Goal: Task Accomplishment & Management: Complete application form

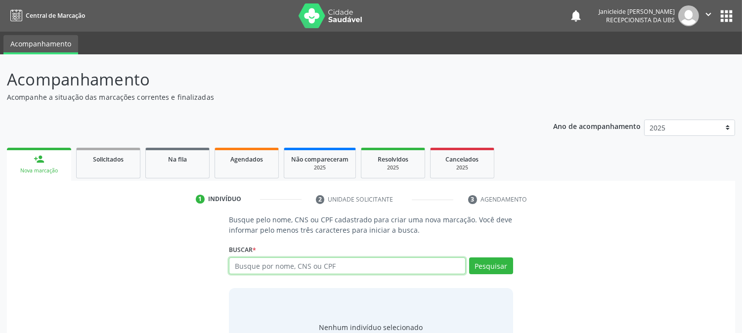
click at [266, 266] on input "text" at bounding box center [347, 266] width 236 height 17
type input "709603614508970"
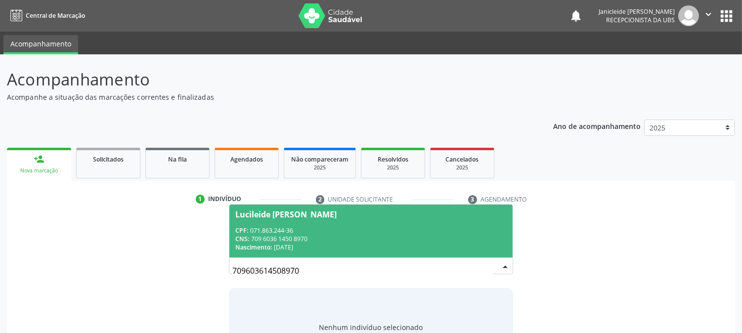
click at [340, 230] on div "CPF: 071.863.244-36" at bounding box center [370, 230] width 271 height 8
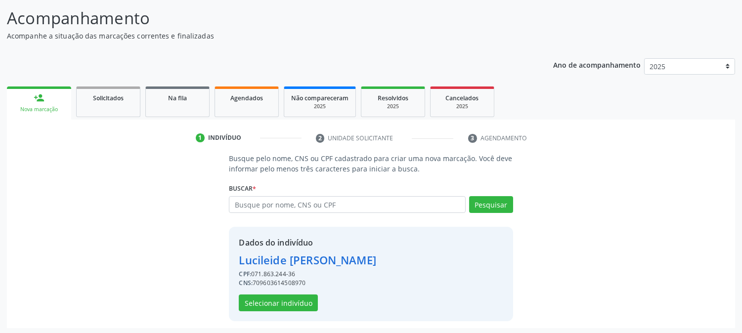
scroll to position [62, 0]
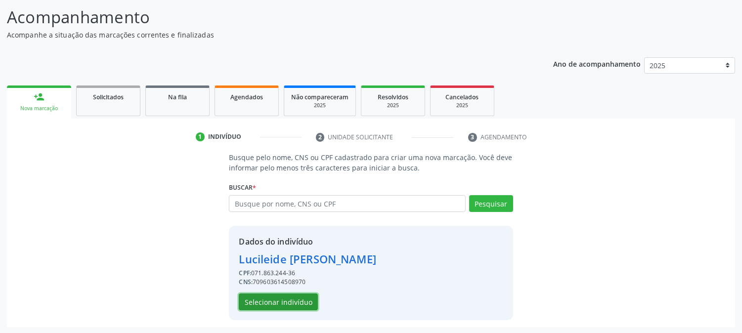
click at [282, 303] on button "Selecionar indivíduo" at bounding box center [278, 302] width 79 height 17
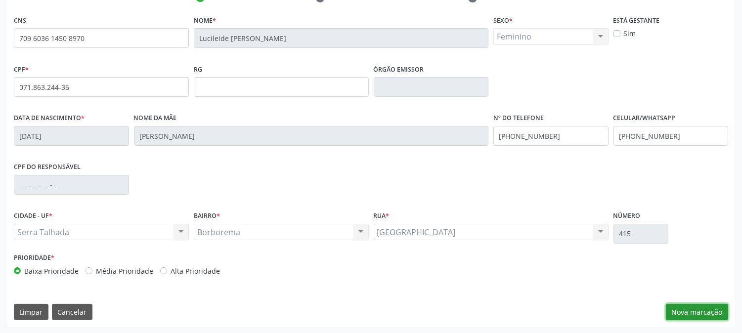
click at [696, 309] on button "Nova marcação" at bounding box center [697, 312] width 62 height 17
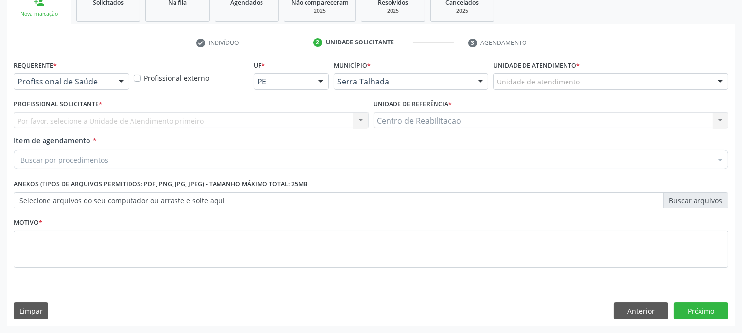
scroll to position [156, 0]
click at [122, 81] on div at bounding box center [121, 82] width 15 height 17
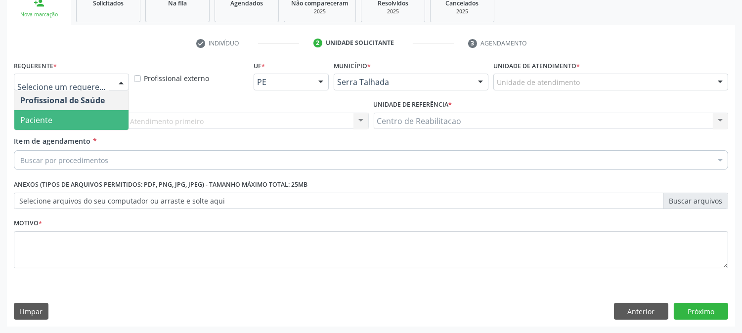
click at [63, 110] on span "Paciente" at bounding box center [71, 120] width 114 height 20
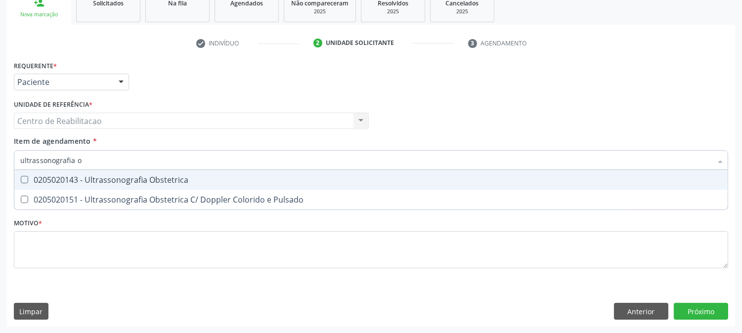
type input "ultrassonografia ob"
click at [25, 176] on Obstetrica at bounding box center [24, 179] width 7 height 7
click at [21, 177] on Obstetrica "checkbox" at bounding box center [17, 180] width 6 height 6
checkbox Obstetrica "true"
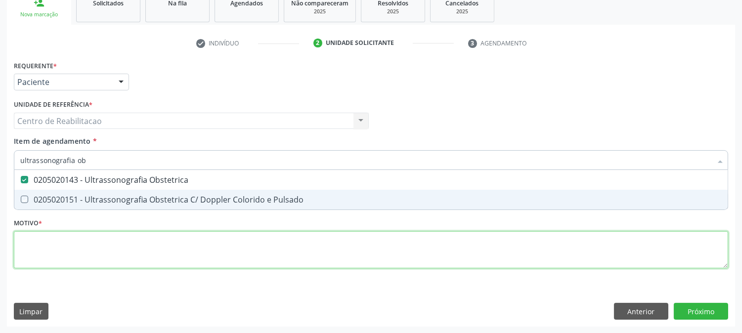
click at [58, 240] on div "Requerente * Paciente Profissional de Saúde Paciente Nenhum resultado encontrad…" at bounding box center [371, 170] width 714 height 224
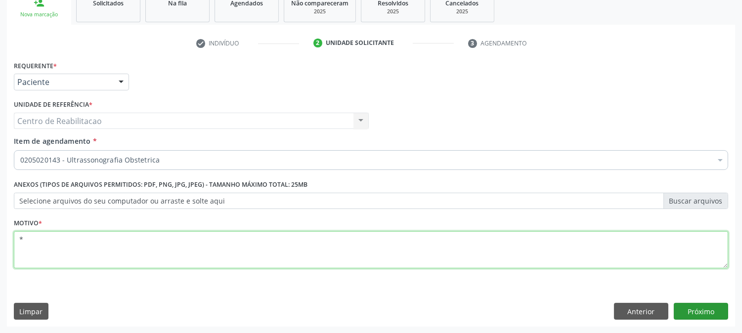
type textarea "*"
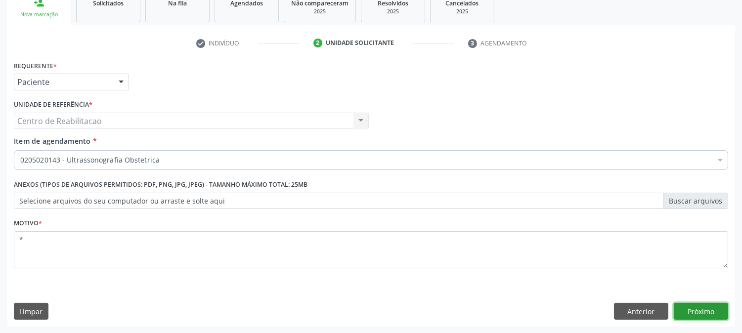
click at [717, 311] on button "Próximo" at bounding box center [701, 311] width 54 height 17
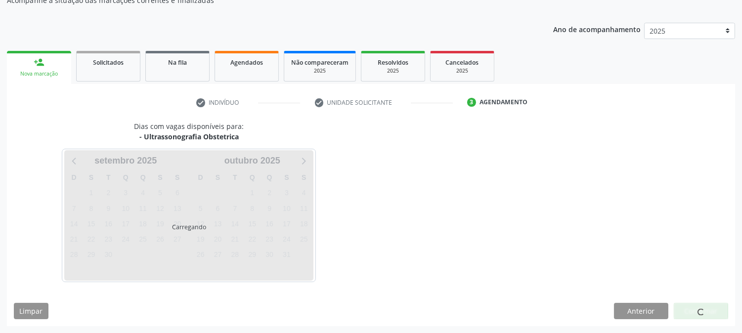
scroll to position [96, 0]
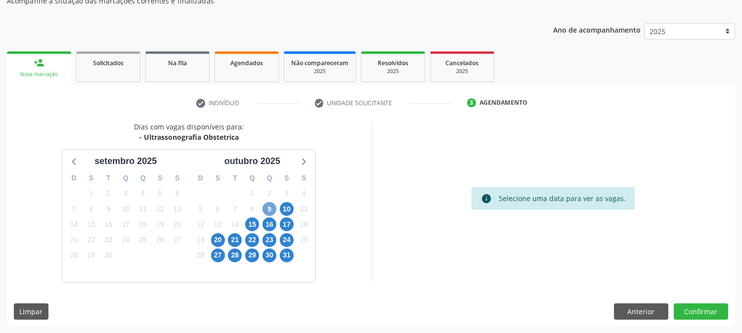
click at [266, 208] on span "9" at bounding box center [270, 209] width 14 height 14
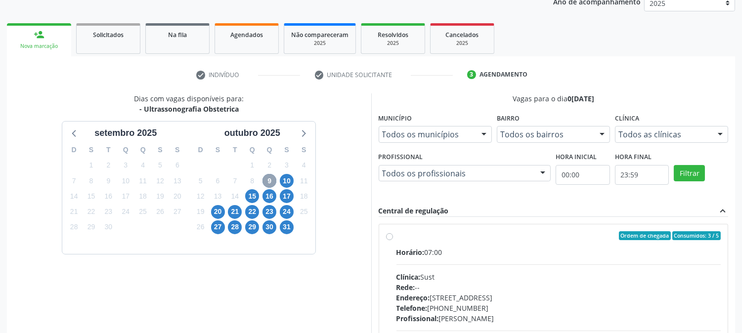
scroll to position [151, 0]
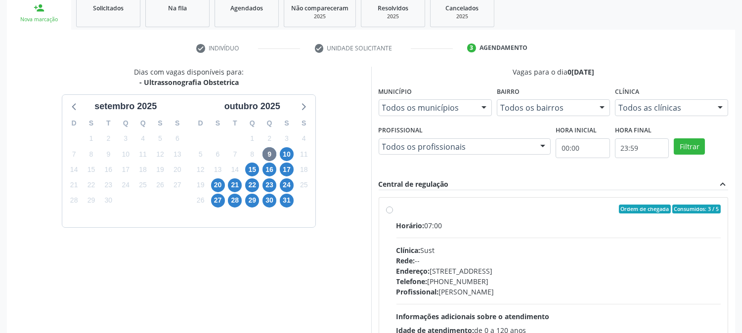
click at [397, 210] on label "Ordem de chegada Consumidos: 3 / 5 Horário: 07:00 Clínica: Sust Rede: -- Endere…" at bounding box center [559, 281] width 325 height 152
click at [391, 210] on input "Ordem de chegada Consumidos: 3 / 5 Horário: 07:00 Clínica: Sust Rede: -- Endere…" at bounding box center [389, 209] width 7 height 9
radio input "true"
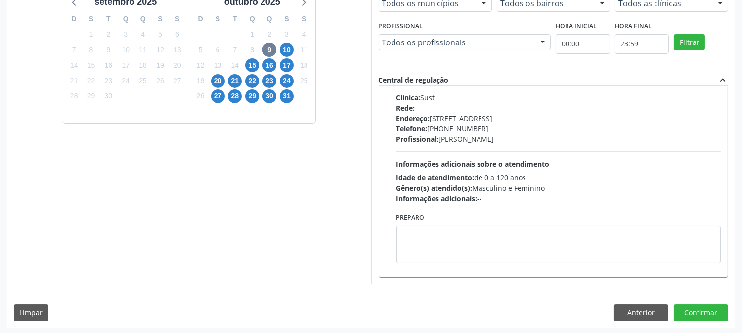
scroll to position [257, 0]
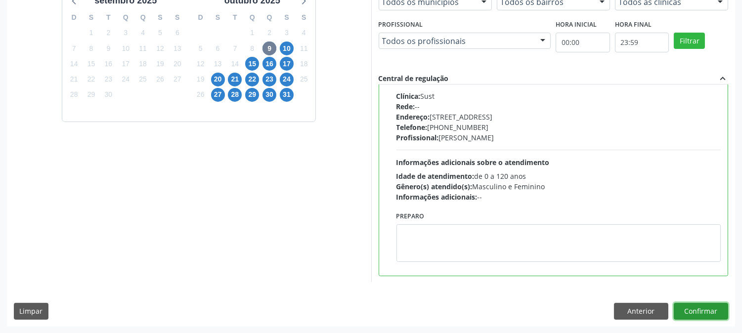
click at [698, 314] on button "Confirmar" at bounding box center [701, 311] width 54 height 17
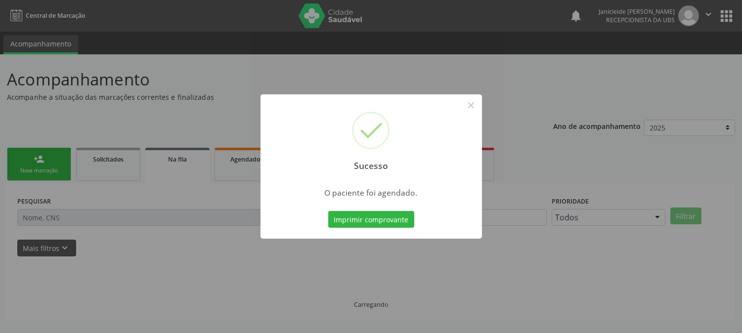
scroll to position [0, 0]
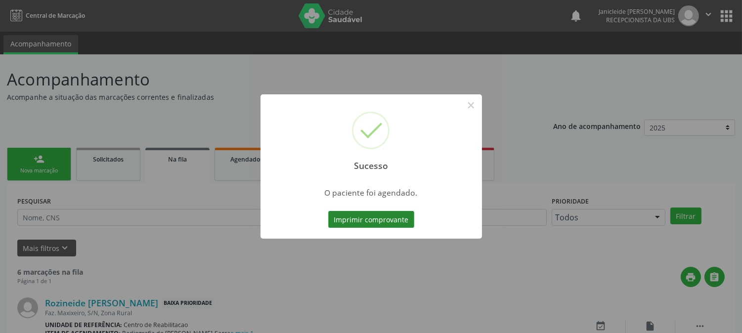
click at [373, 223] on button "Imprimir comprovante" at bounding box center [371, 219] width 86 height 17
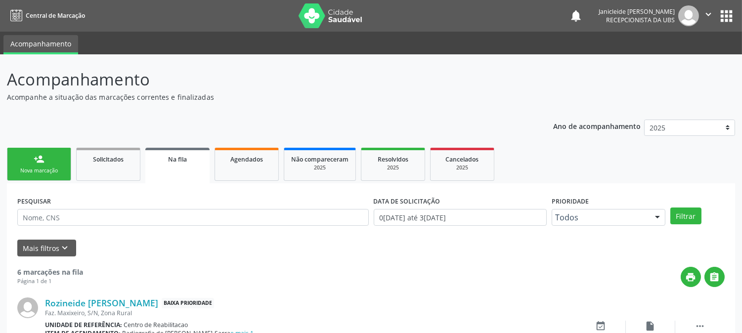
click at [43, 171] on div "Nova marcação" at bounding box center [38, 170] width 49 height 7
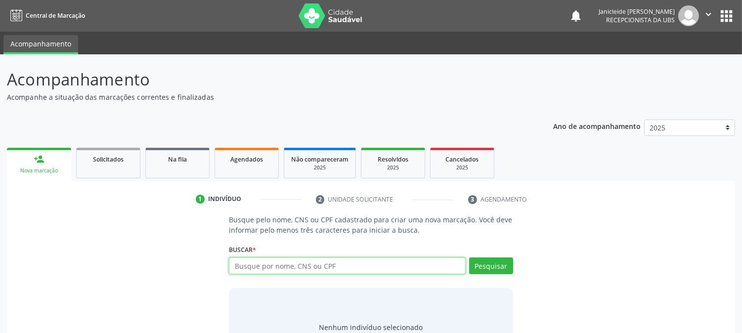
click at [320, 272] on input "text" at bounding box center [347, 266] width 236 height 17
type input "709603614508970"
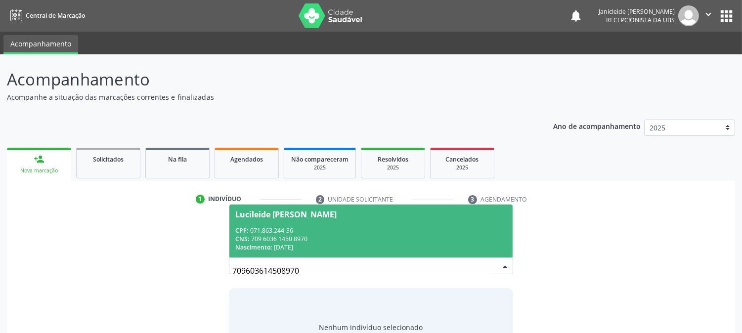
click at [320, 231] on div "CPF: 071.863.244-36" at bounding box center [370, 230] width 271 height 8
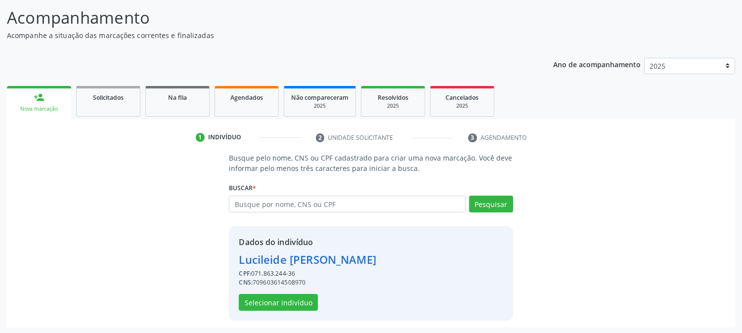
scroll to position [62, 0]
click at [307, 300] on button "Selecionar indivíduo" at bounding box center [278, 302] width 79 height 17
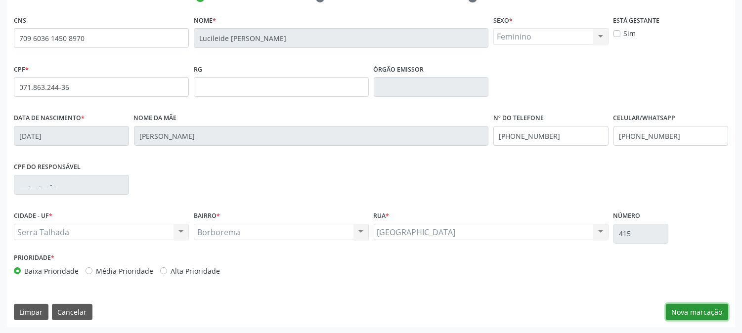
click at [684, 306] on button "Nova marcação" at bounding box center [697, 312] width 62 height 17
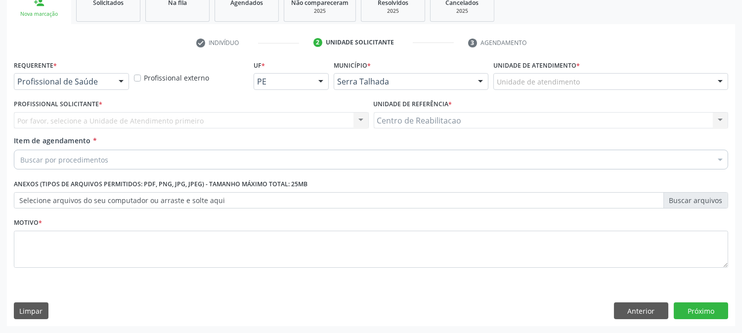
scroll to position [156, 0]
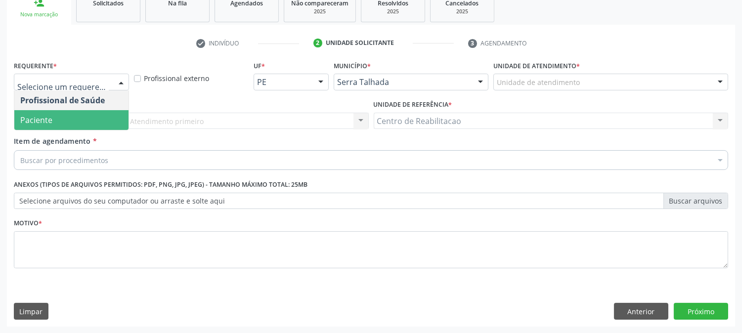
drag, startPoint x: 66, startPoint y: 116, endPoint x: 53, endPoint y: 151, distance: 37.6
click at [66, 116] on span "Paciente" at bounding box center [71, 120] width 114 height 20
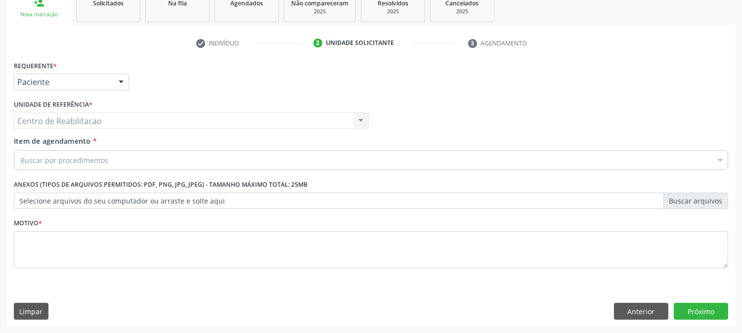
click at [53, 152] on div "Buscar por procedimentos" at bounding box center [371, 160] width 714 height 20
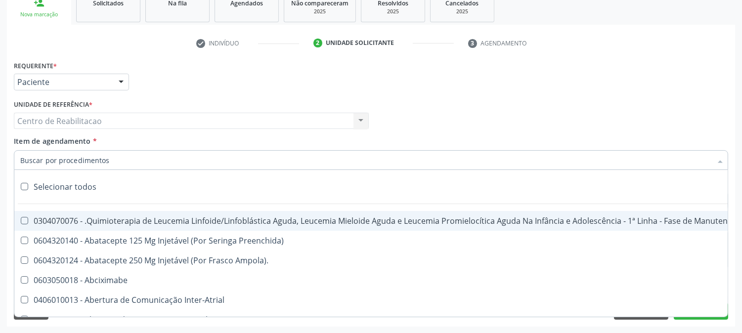
type input "l"
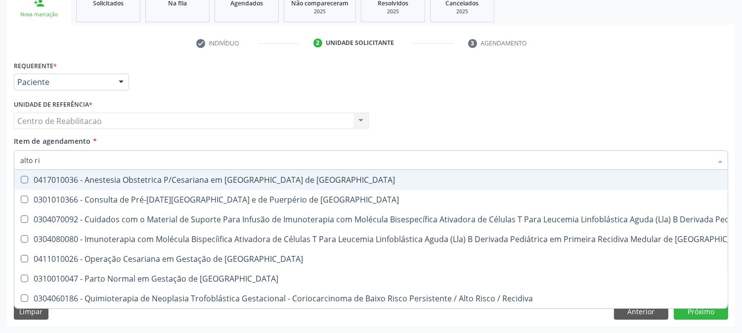
type input "alto ris"
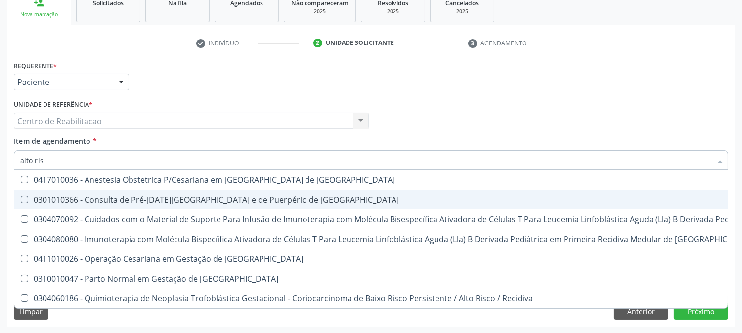
click at [28, 198] on div "0301010366 - Consulta de Pré-[DATE][GEOGRAPHIC_DATA] e de Puerpério de [GEOGRAP…" at bounding box center [528, 200] width 1016 height 8
checkbox Risco "true"
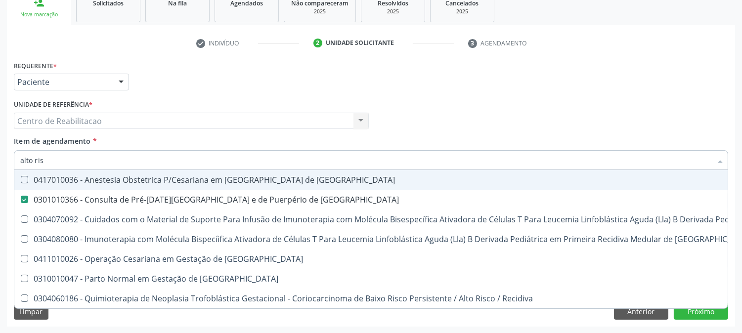
click at [407, 125] on div "Profissional Solicitante Por favor, selecione a Unidade de Atendimento primeiro…" at bounding box center [370, 116] width 719 height 39
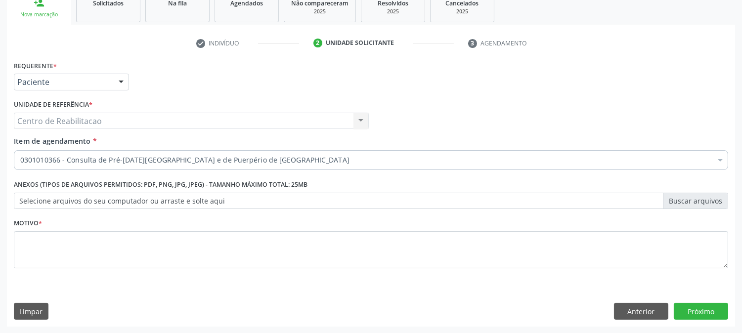
scroll to position [0, 0]
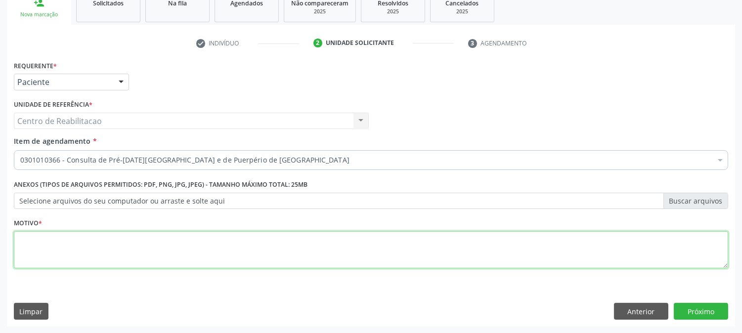
click at [109, 250] on textarea at bounding box center [371, 250] width 714 height 38
type textarea "*"
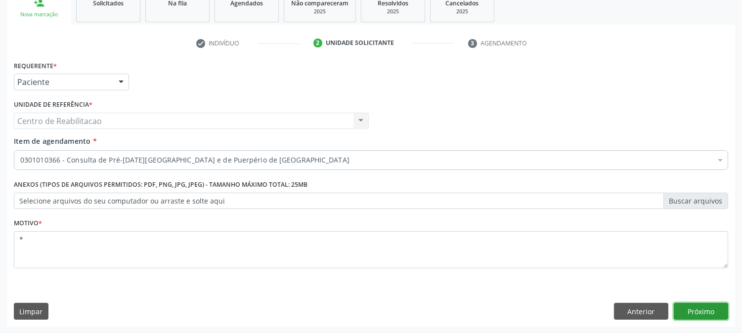
click at [705, 310] on button "Próximo" at bounding box center [701, 311] width 54 height 17
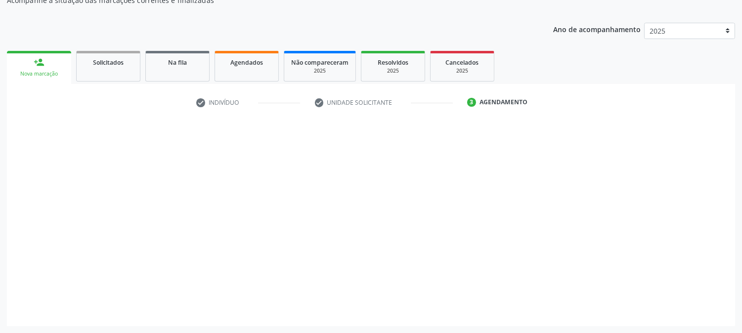
scroll to position [96, 0]
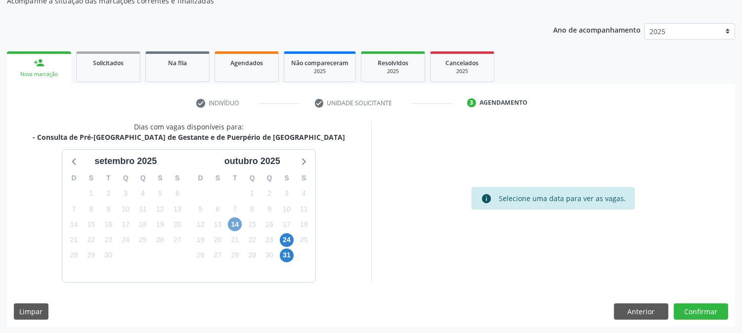
click at [234, 224] on span "14" at bounding box center [235, 225] width 14 height 14
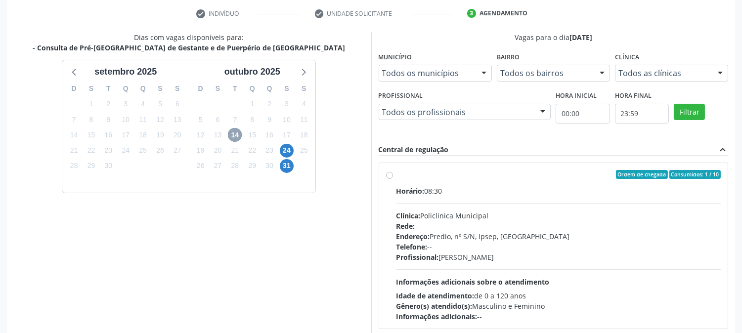
scroll to position [206, 0]
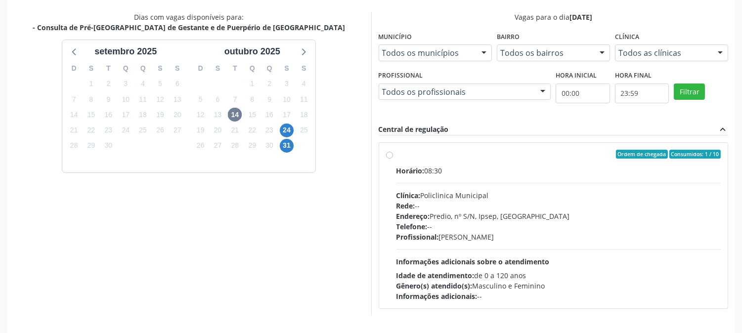
click at [397, 154] on label "Ordem de chegada Consumidos: 1 / 10 Horário: 08:30 Clínica: Policlinica Municip…" at bounding box center [559, 226] width 325 height 152
click at [392, 154] on input "Ordem de chegada Consumidos: 1 / 10 Horário: 08:30 Clínica: Policlinica Municip…" at bounding box center [389, 154] width 7 height 9
radio input "true"
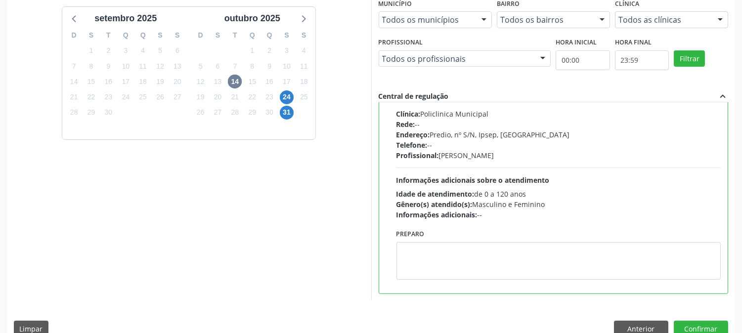
scroll to position [257, 0]
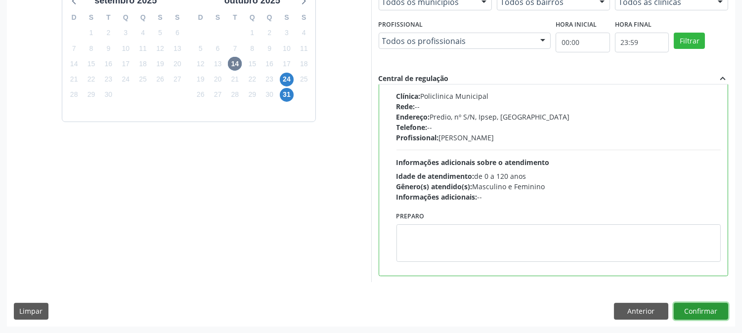
click at [706, 311] on button "Confirmar" at bounding box center [701, 311] width 54 height 17
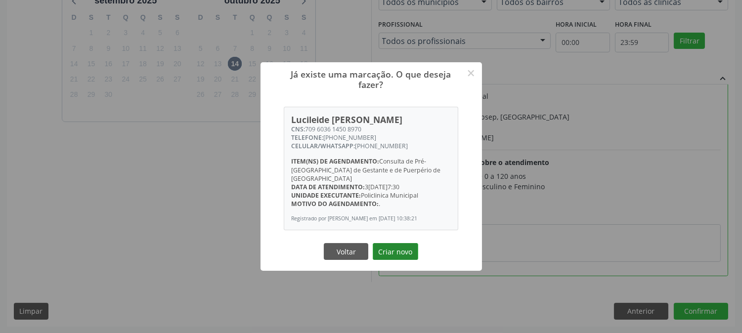
click at [385, 251] on button "Criar novo" at bounding box center [395, 251] width 45 height 17
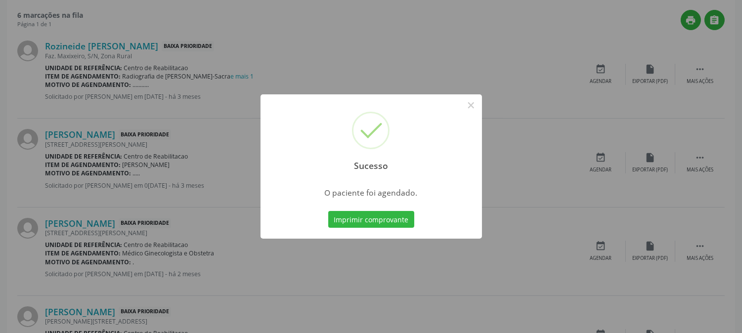
scroll to position [0, 0]
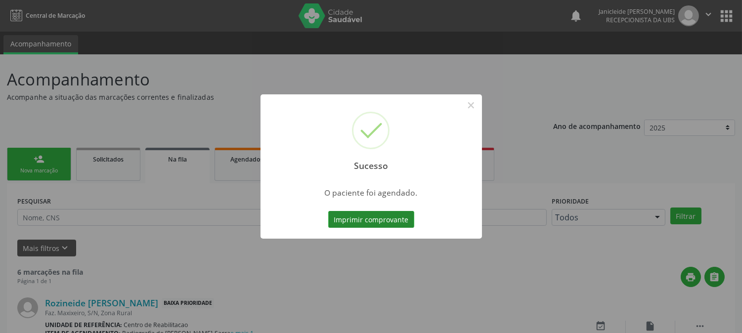
click at [377, 221] on button "Imprimir comprovante" at bounding box center [371, 219] width 86 height 17
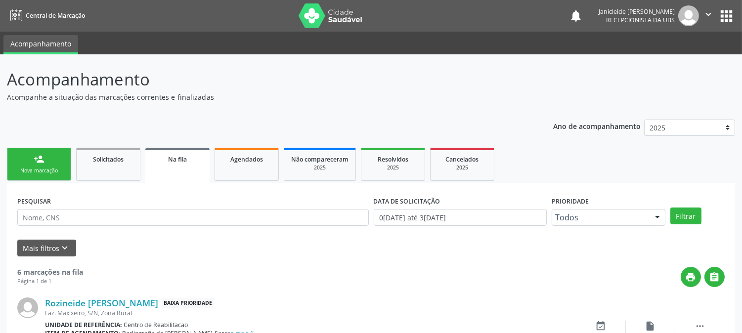
click at [32, 156] on link "person_add Nova marcação" at bounding box center [39, 164] width 64 height 33
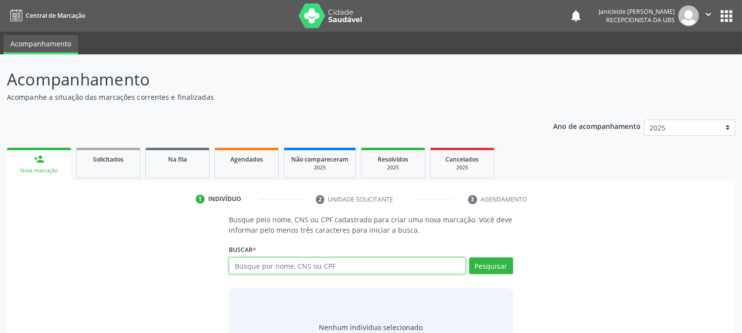
click at [272, 262] on input "text" at bounding box center [347, 266] width 236 height 17
type input "709603614508970"
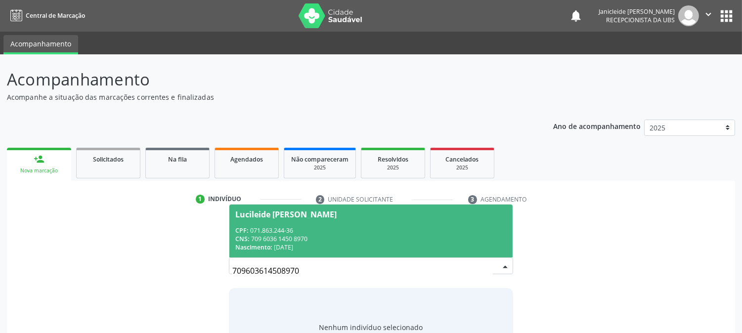
click at [297, 230] on div "CPF: 071.863.244-36" at bounding box center [370, 230] width 271 height 8
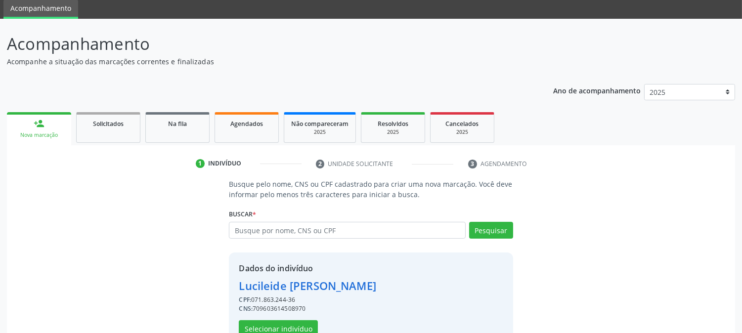
scroll to position [62, 0]
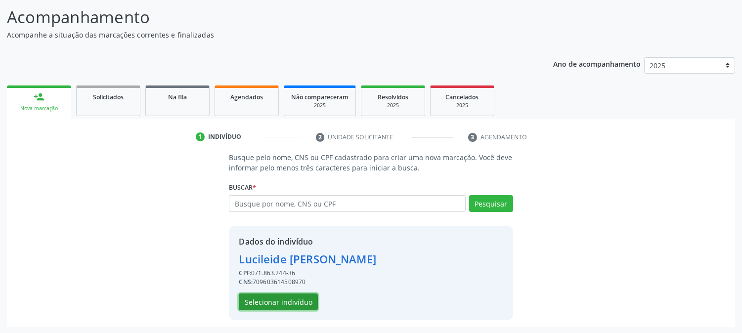
click at [298, 300] on button "Selecionar indivíduo" at bounding box center [278, 302] width 79 height 17
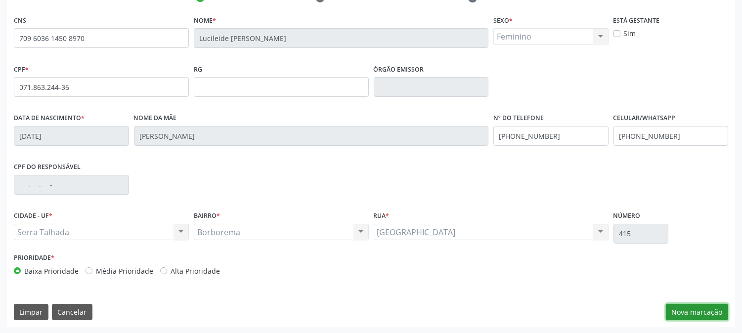
click at [693, 309] on button "Nova marcação" at bounding box center [697, 312] width 62 height 17
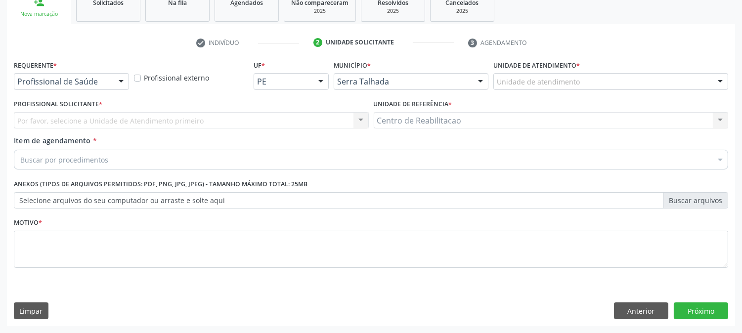
scroll to position [156, 0]
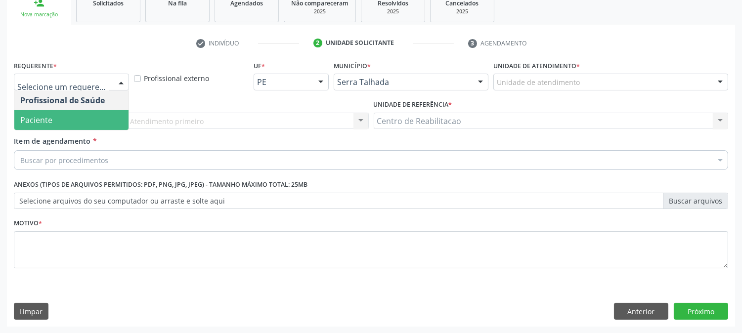
click at [60, 115] on span "Paciente" at bounding box center [71, 120] width 114 height 20
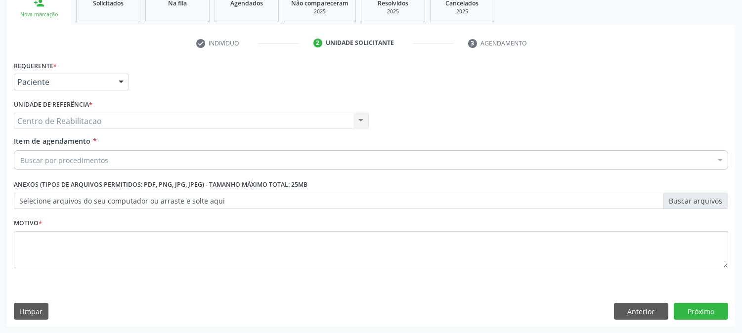
click at [121, 159] on div "Buscar por procedimentos" at bounding box center [371, 160] width 714 height 20
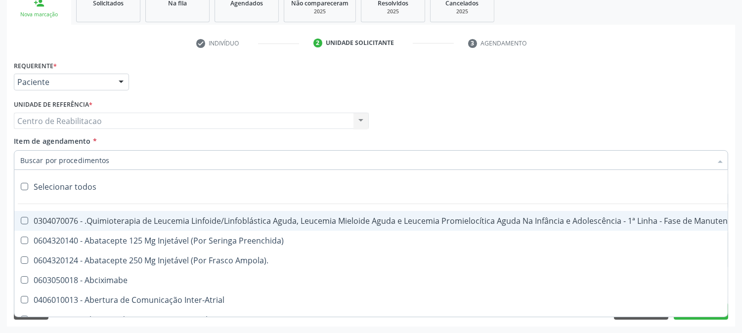
click at [101, 159] on input "Item de agendamento *" at bounding box center [366, 160] width 692 height 20
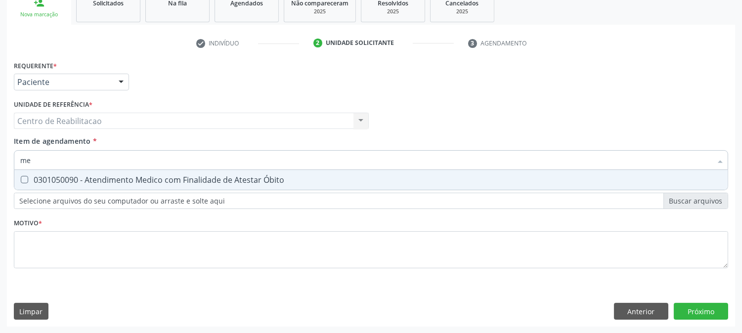
type input "m"
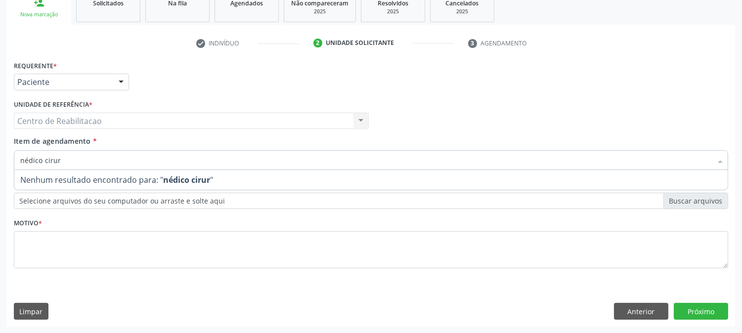
click at [23, 159] on input "nédico cirur" at bounding box center [366, 160] width 692 height 20
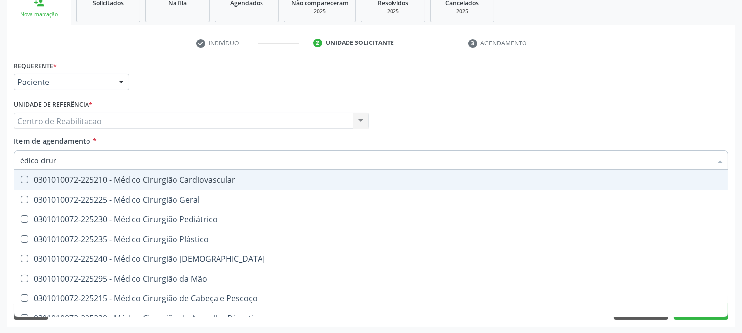
type input "médico cirur"
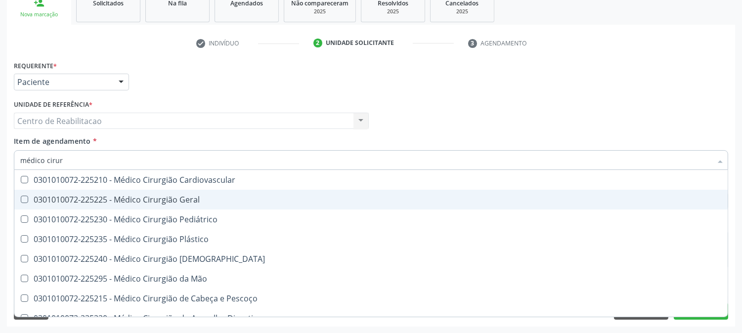
click at [26, 198] on Geral at bounding box center [24, 199] width 7 height 7
click at [21, 198] on Geral "checkbox" at bounding box center [17, 199] width 6 height 6
checkbox Geral "true"
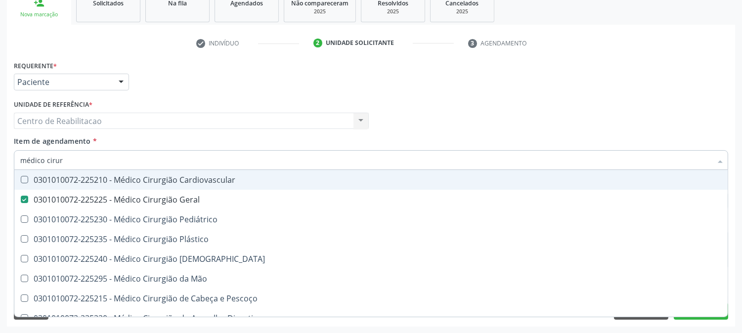
click at [495, 117] on div "Profissional Solicitante Por favor, selecione a Unidade de Atendimento primeiro…" at bounding box center [370, 116] width 719 height 39
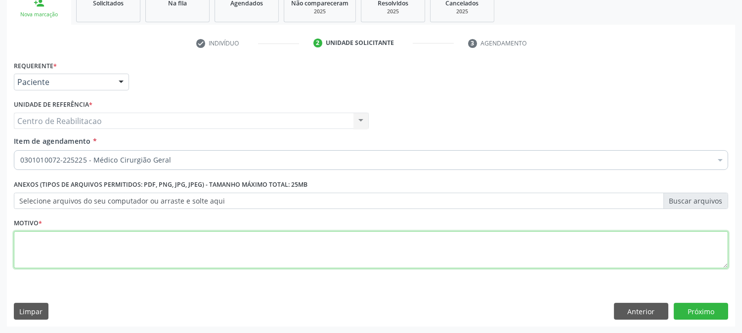
click at [239, 248] on textarea at bounding box center [371, 250] width 714 height 38
type textarea "*"
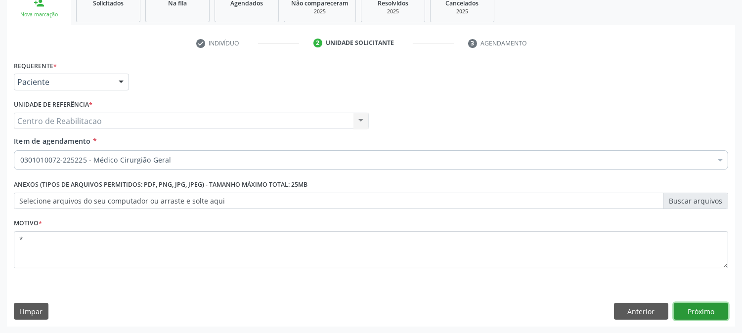
click at [698, 311] on button "Próximo" at bounding box center [701, 311] width 54 height 17
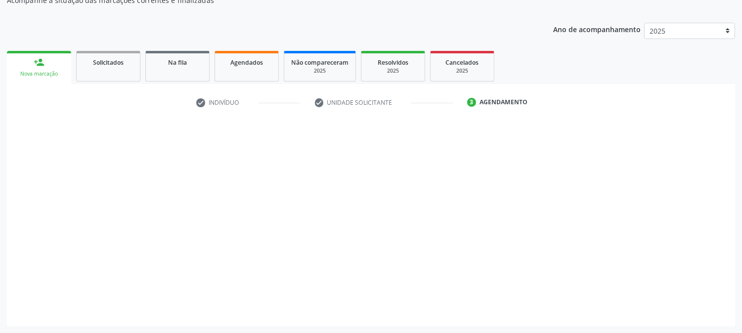
scroll to position [96, 0]
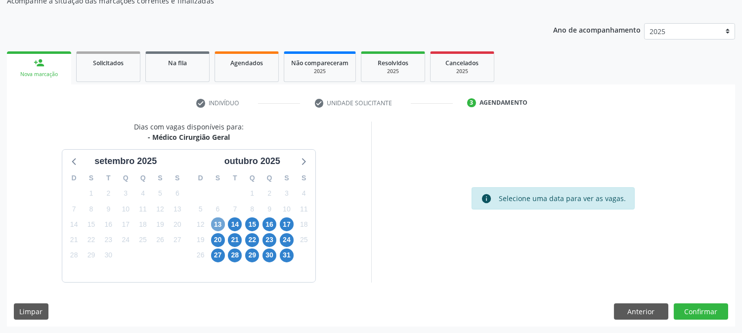
click at [219, 223] on span "13" at bounding box center [218, 225] width 14 height 14
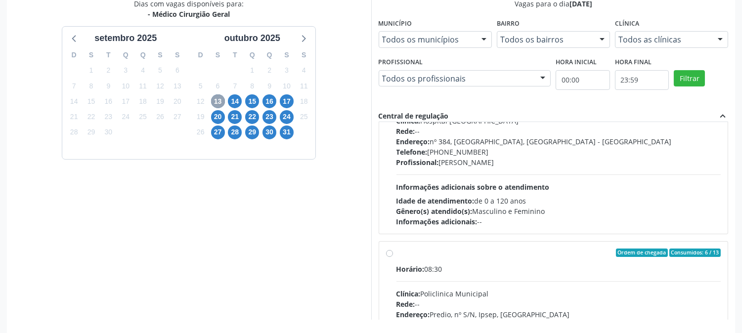
scroll to position [0, 0]
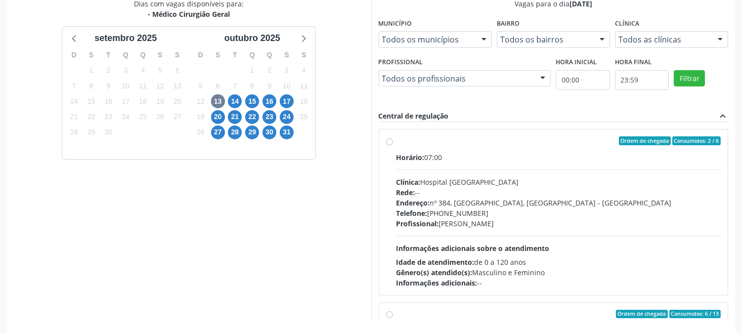
click at [397, 141] on label "Ordem de chegada Consumidos: 2 / 6 Horário: 07:00 Clínica: Hospital Sao Francis…" at bounding box center [559, 212] width 325 height 152
click at [388, 141] on input "Ordem de chegada Consumidos: 2 / 6 Horário: 07:00 Clínica: Hospital Sao Francis…" at bounding box center [389, 140] width 7 height 9
radio input "true"
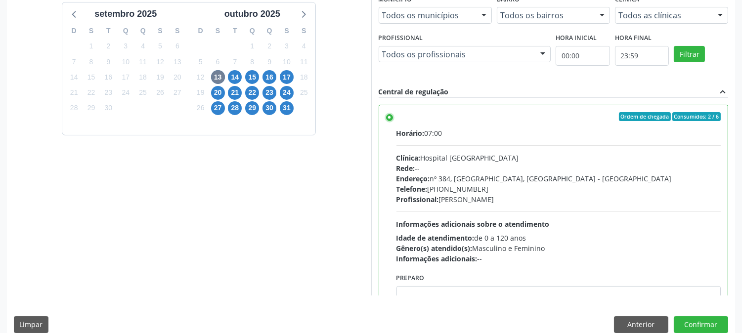
scroll to position [257, 0]
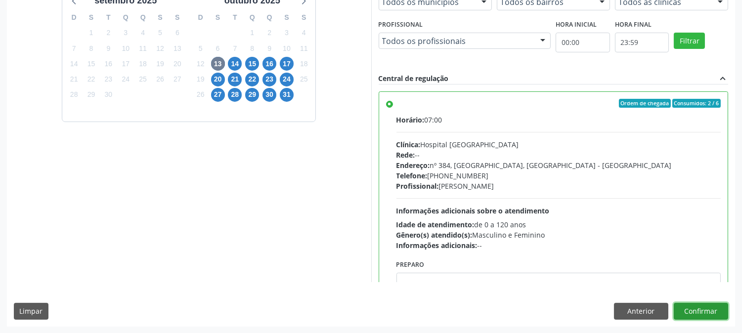
click at [703, 305] on button "Confirmar" at bounding box center [701, 311] width 54 height 17
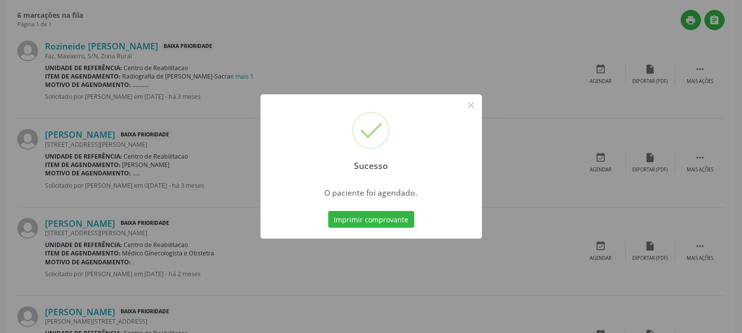
scroll to position [0, 0]
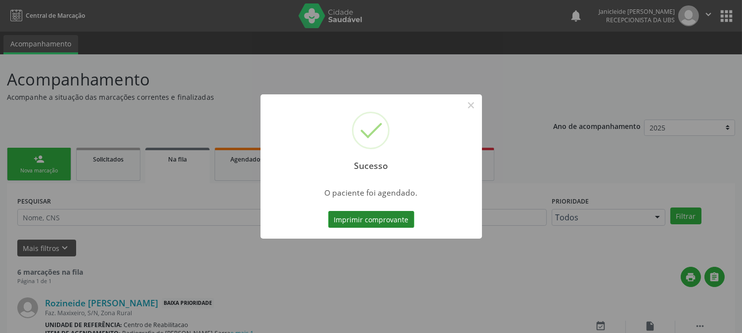
click at [376, 220] on button "Imprimir comprovante" at bounding box center [371, 219] width 86 height 17
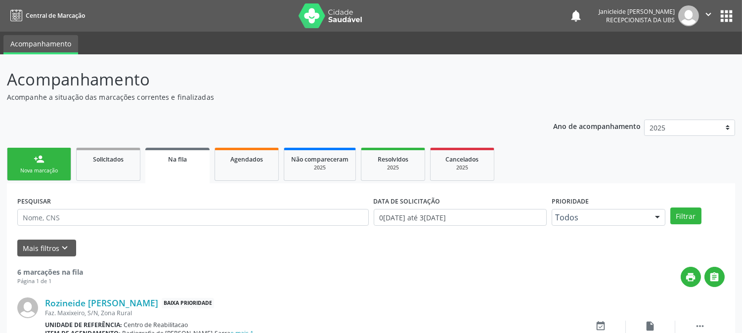
click at [39, 174] on div "Nova marcação" at bounding box center [38, 170] width 49 height 7
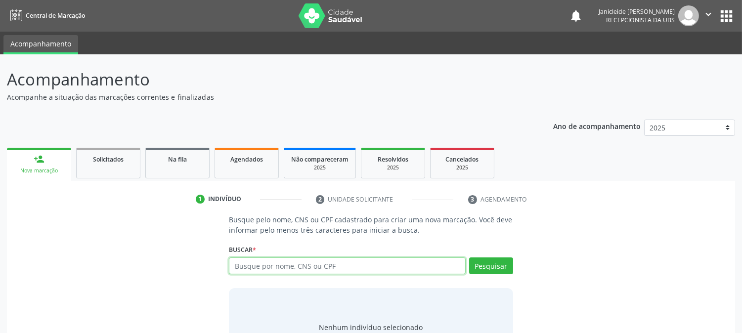
click at [333, 269] on input "text" at bounding box center [347, 266] width 236 height 17
type input "702003786697990"
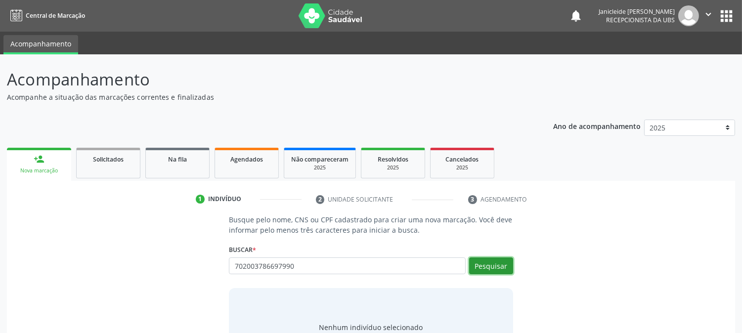
click at [503, 267] on button "Pesquisar" at bounding box center [491, 266] width 44 height 17
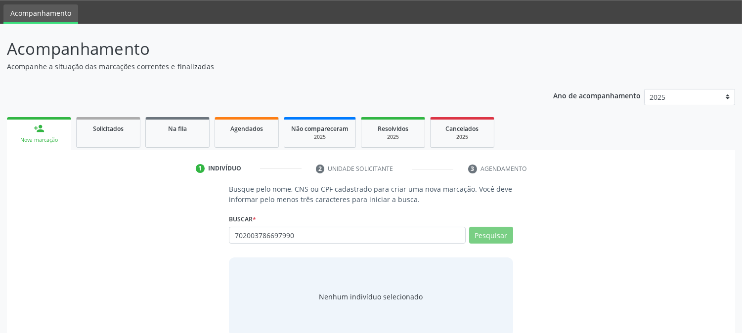
scroll to position [47, 0]
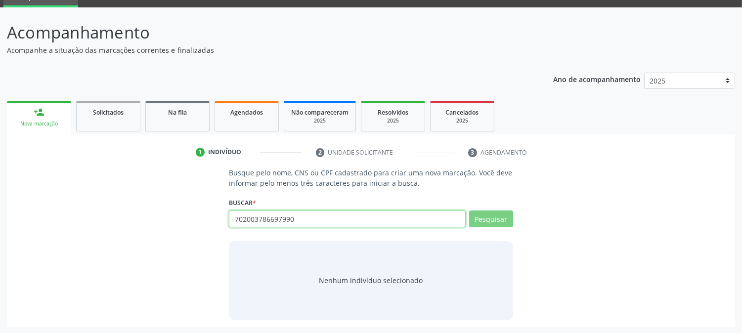
click at [315, 220] on input "702003786697990" at bounding box center [347, 219] width 236 height 17
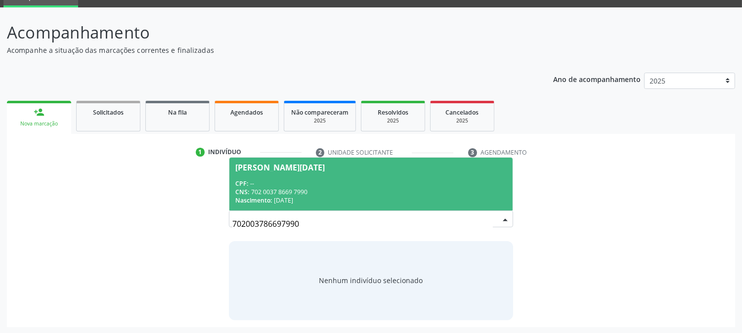
click at [283, 179] on div "CPF: --" at bounding box center [370, 183] width 271 height 8
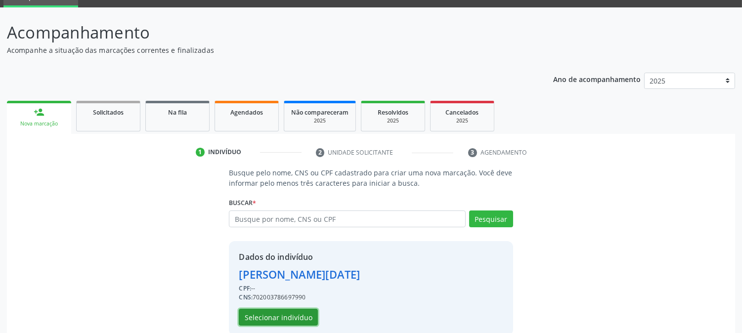
click at [278, 316] on button "Selecionar indivíduo" at bounding box center [278, 317] width 79 height 17
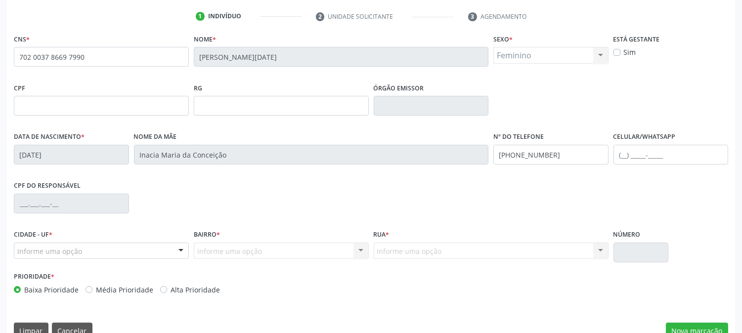
scroll to position [202, 0]
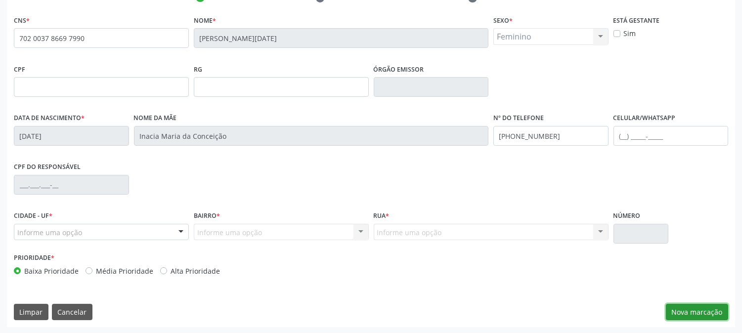
click at [710, 312] on button "Nova marcação" at bounding box center [697, 312] width 62 height 17
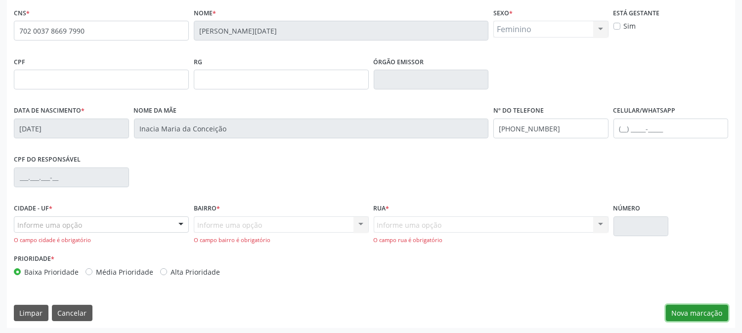
scroll to position [211, 0]
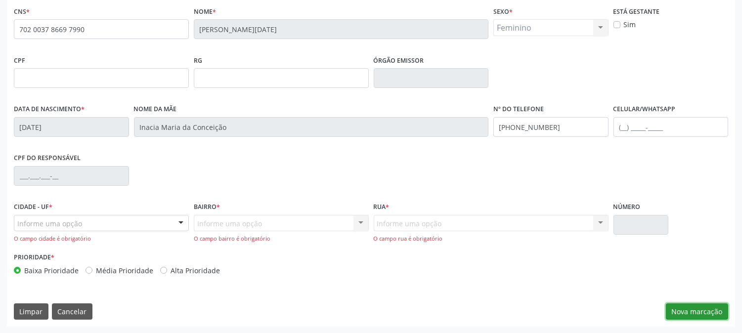
click at [684, 313] on button "Nova marcação" at bounding box center [697, 312] width 62 height 17
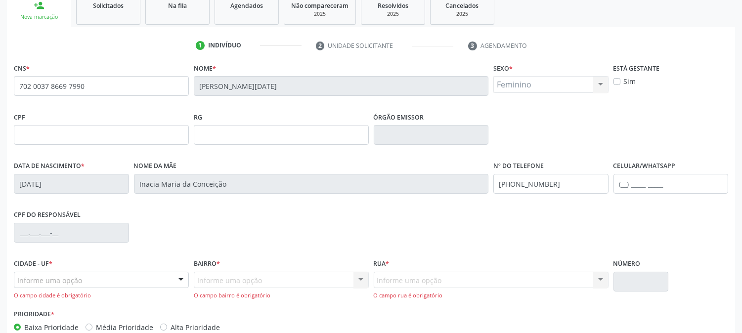
scroll to position [165, 0]
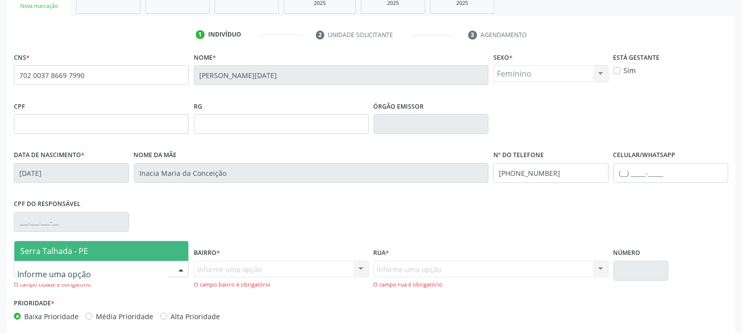
click at [172, 267] on div "Serra Talhada - PE Nenhum resultado encontrado para: " " Nenhuma opção encontra…" at bounding box center [101, 269] width 175 height 17
click at [81, 253] on span "Serra Talhada - PE" at bounding box center [54, 251] width 68 height 11
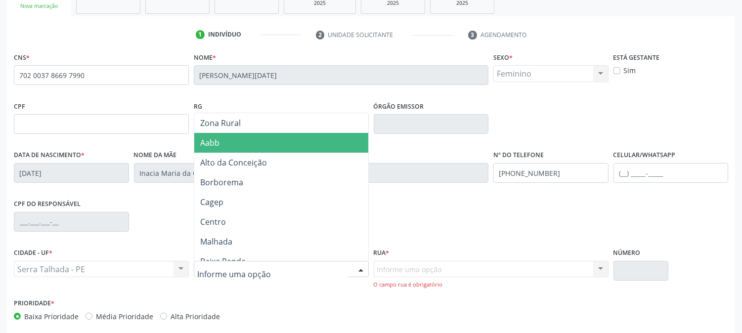
click at [271, 135] on span "Aabb" at bounding box center [281, 143] width 174 height 20
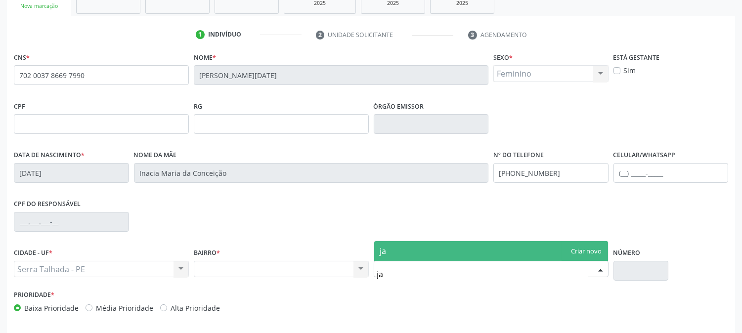
type input "j"
type input "JARDIM DAS OLIVEIRAS"
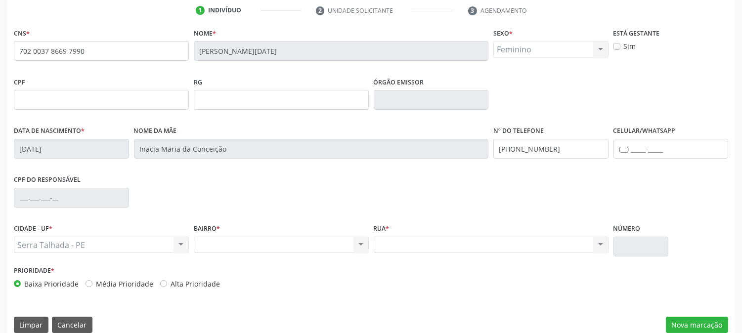
scroll to position [202, 0]
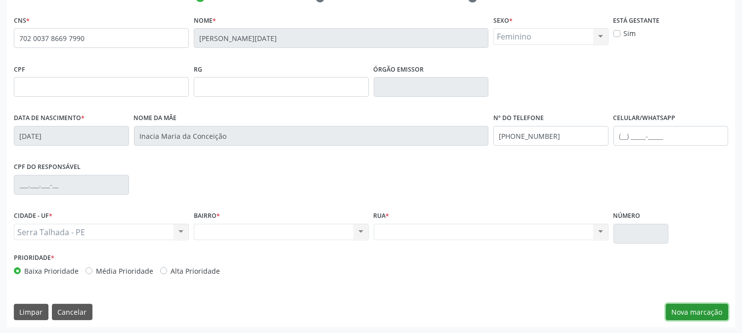
click at [679, 307] on button "Nova marcação" at bounding box center [697, 312] width 62 height 17
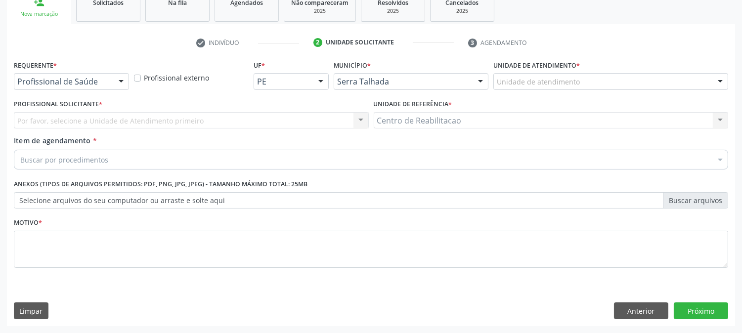
scroll to position [156, 0]
click at [121, 81] on div at bounding box center [121, 82] width 15 height 17
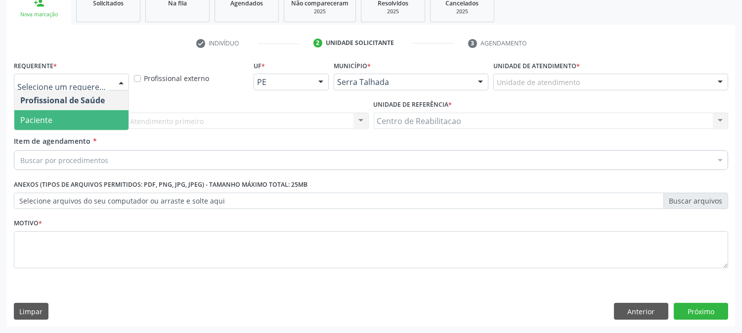
click at [59, 112] on span "Paciente" at bounding box center [71, 120] width 114 height 20
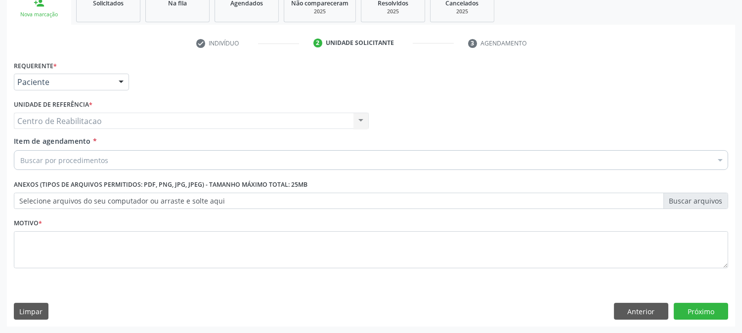
click at [127, 155] on div "Buscar por procedimentos" at bounding box center [371, 160] width 714 height 20
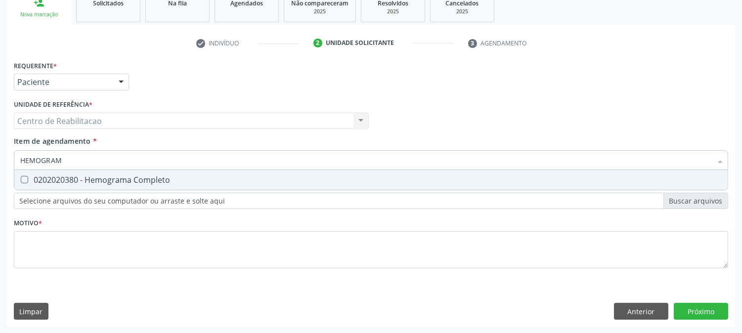
type input "HEMOGRAMA"
click at [28, 178] on Completo at bounding box center [24, 179] width 7 height 7
click at [21, 178] on Completo "checkbox" at bounding box center [17, 180] width 6 height 6
checkbox Completo "true"
type input "H"
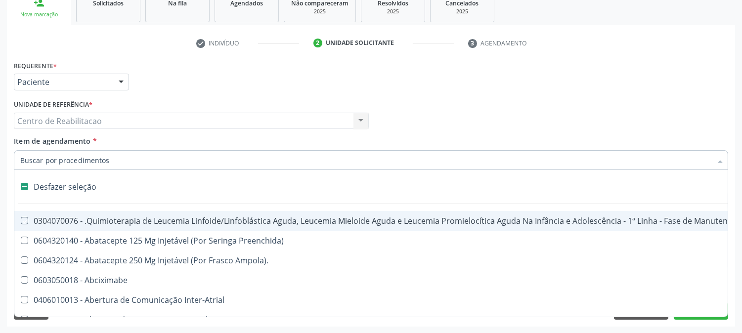
checkbox Manutenção "false"
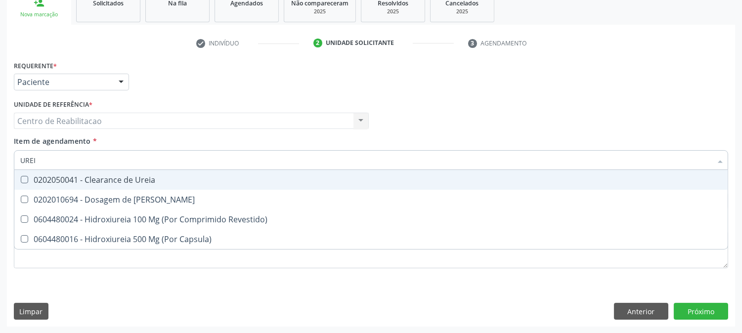
type input "UREIA"
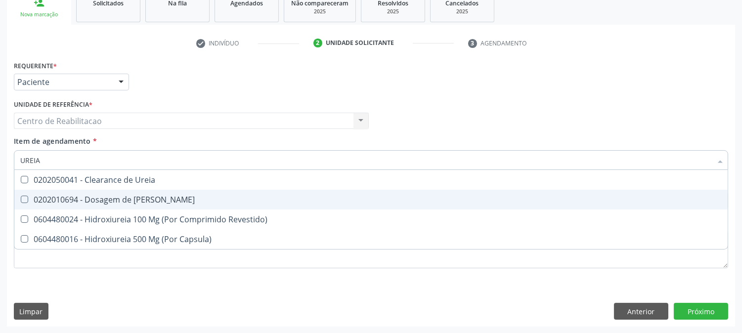
click at [23, 201] on Ureia at bounding box center [24, 199] width 7 height 7
click at [21, 201] on Ureia "checkbox" at bounding box center [17, 199] width 6 height 6
checkbox Ureia "true"
type input "U"
checkbox Ureia "false"
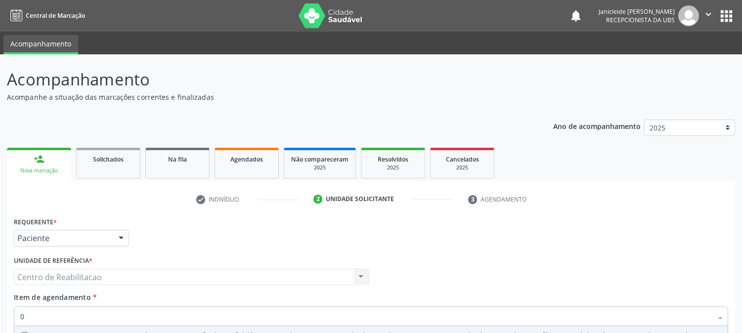
type input "02"
checkbox \(Liquido\) "true"
checkbox Orofacial "true"
checkbox Comprimido\) "true"
checkbox Ml\) "true"
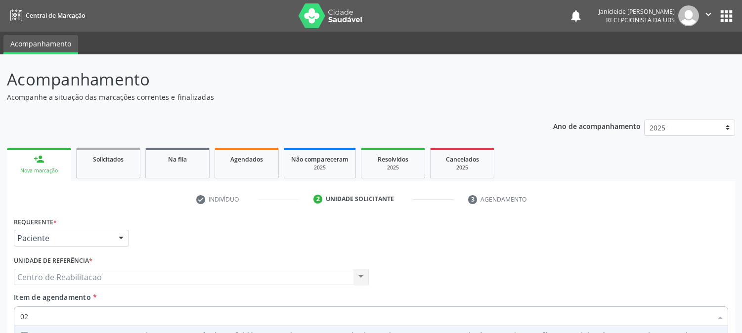
checkbox Colecistectomia "true"
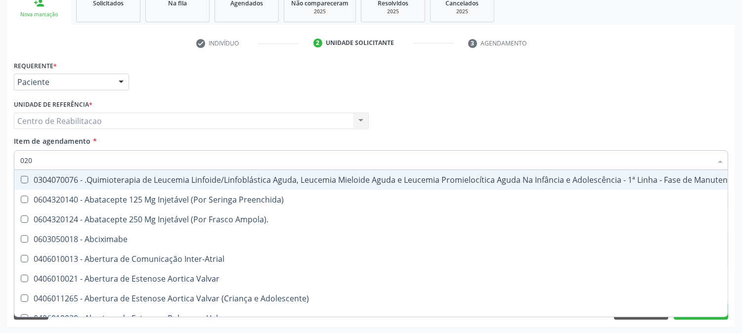
type input "0202"
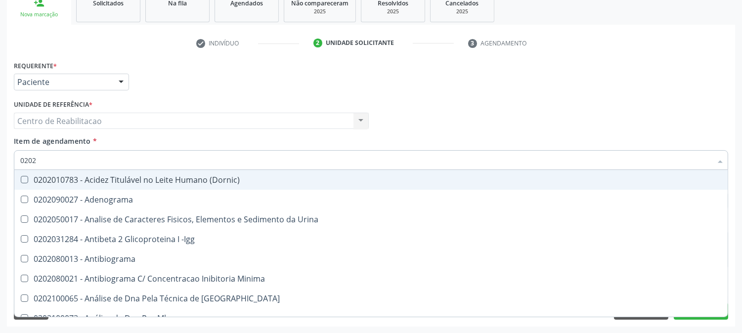
checkbox Creatinina "true"
checkbox Glicosilada "true"
checkbox \(Tgo\) "true"
checkbox \(Tgp\) "true"
checkbox Ureia "true"
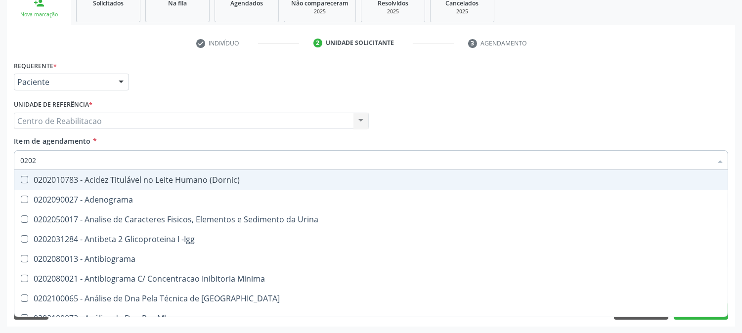
checkbox Completo "true"
checkbox Bilateral "false"
type input "02020"
checkbox Calcio "true"
checkbox Creatinina "false"
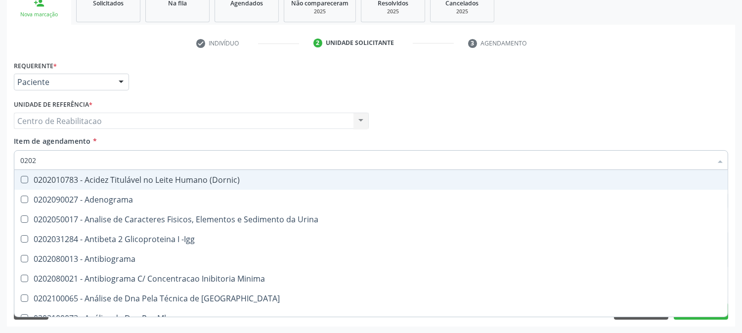
checkbox Fibrinogenio "true"
checkbox Glicosilada "false"
checkbox Prolactina "true"
checkbox Funcional "true"
checkbox Derrames "true"
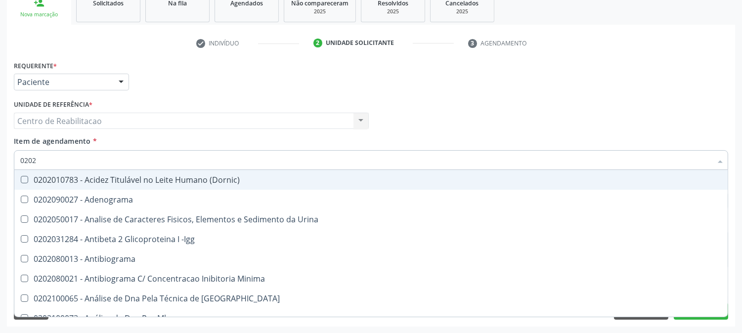
checkbox \(Tgo\) "false"
checkbox \(Tgp\) "false"
checkbox Ureia "false"
checkbox Zinco "true"
checkbox Completo "false"
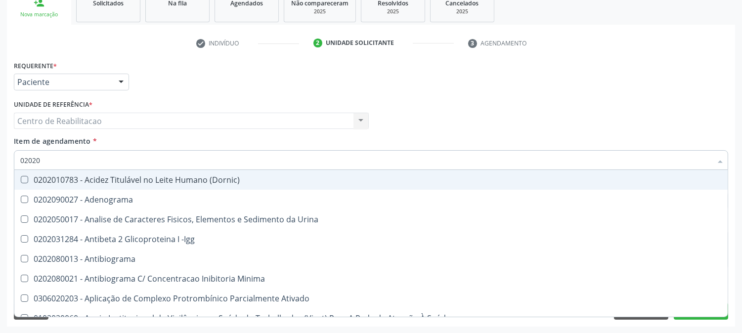
type input "020202"
checkbox Molecular "true"
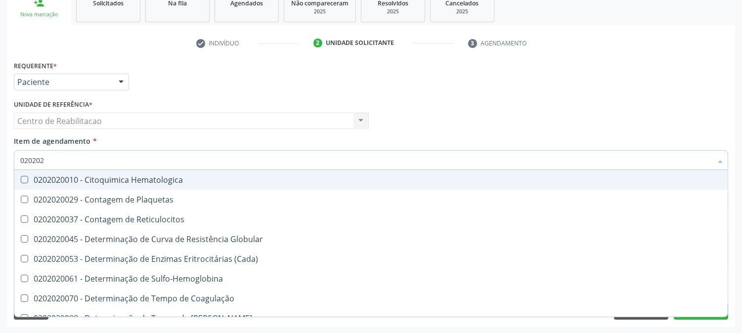
type input "0202020"
checkbox Hematocrito "true"
checkbox Completo "false"
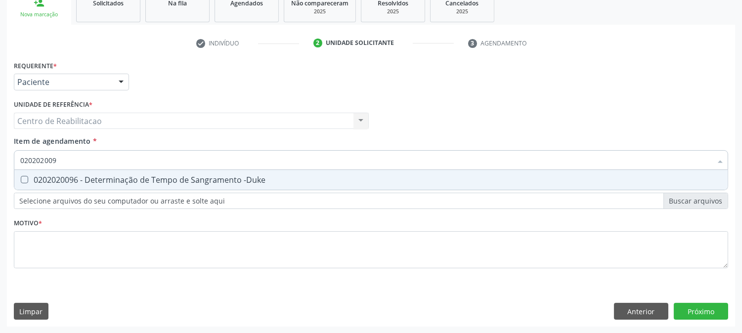
type input "0202020096"
click at [26, 180] on -Duke at bounding box center [24, 179] width 7 height 7
click at [21, 180] on -Duke "checkbox" at bounding box center [17, 180] width 6 height 6
checkbox -Duke "true"
type input "02020200"
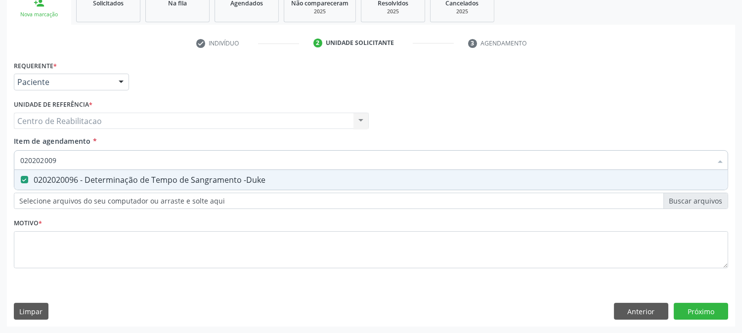
checkbox -Duke "false"
type input "0202020070"
click at [22, 180] on Coagulação at bounding box center [24, 179] width 7 height 7
click at [21, 180] on Coagulação "checkbox" at bounding box center [17, 180] width 6 height 6
checkbox Coagulação "true"
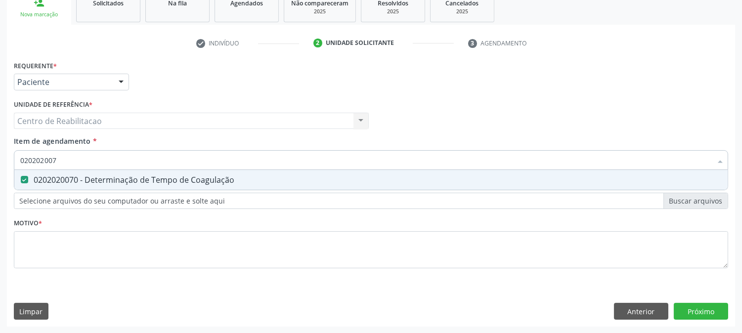
type input "02020200"
checkbox Coagulação "false"
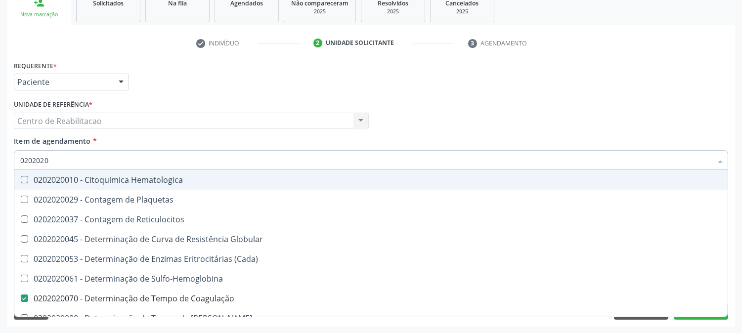
type input "02020201"
checkbox Coagulação "false"
checkbox -Duke "false"
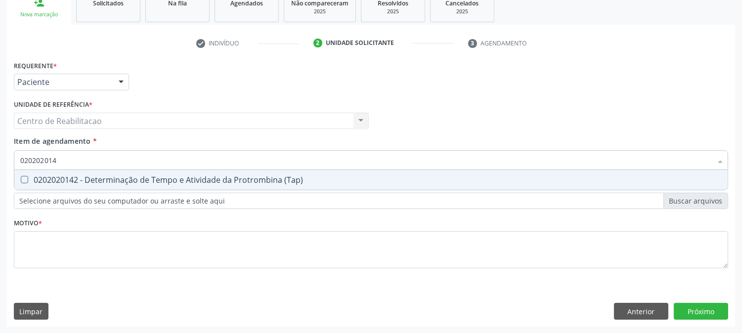
type input "0202020142"
click at [23, 177] on \(Tap\) at bounding box center [24, 179] width 7 height 7
click at [21, 177] on \(Tap\) "checkbox" at bounding box center [17, 180] width 6 height 6
checkbox \(Tap\) "true"
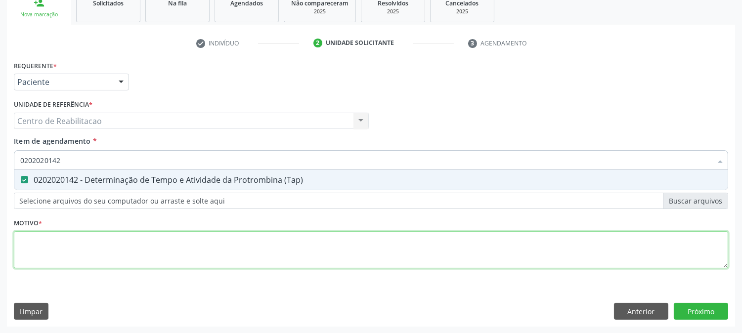
click at [506, 243] on div "Requerente * Paciente Profissional de Saúde Paciente Nenhum resultado encontrad…" at bounding box center [371, 170] width 714 height 224
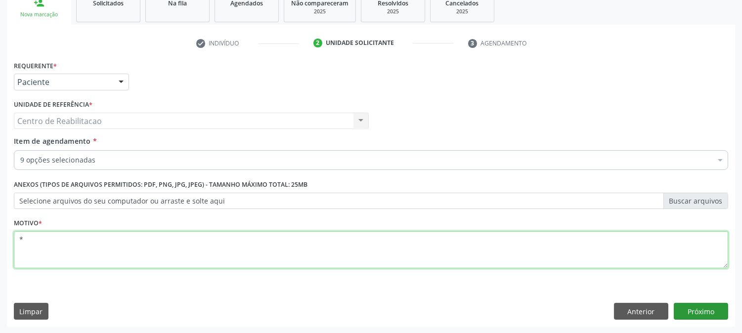
type textarea "*"
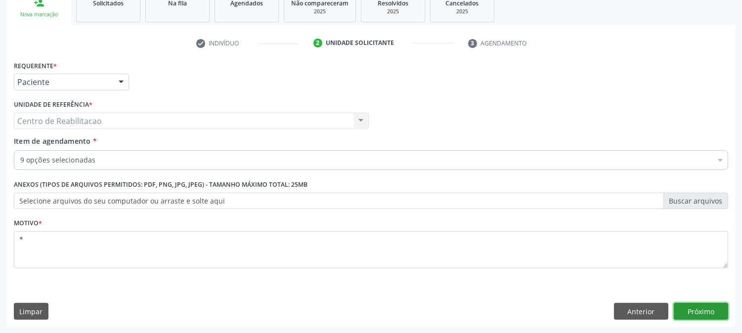
click at [701, 315] on button "Próximo" at bounding box center [701, 311] width 54 height 17
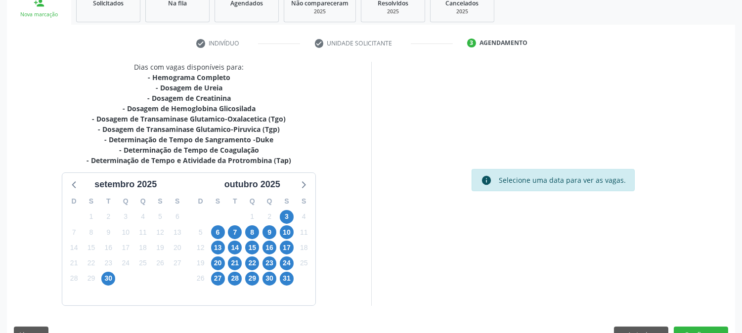
scroll to position [101, 0]
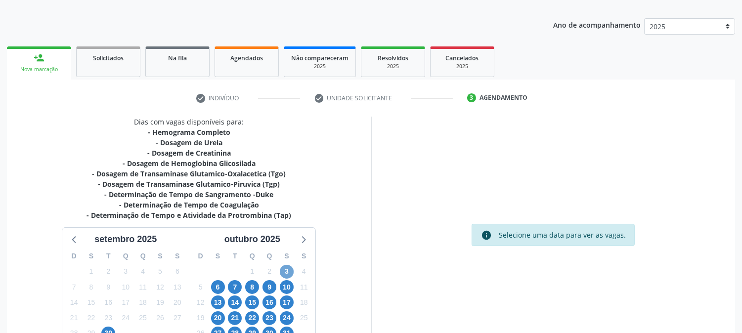
click at [290, 268] on span "3" at bounding box center [287, 272] width 14 height 14
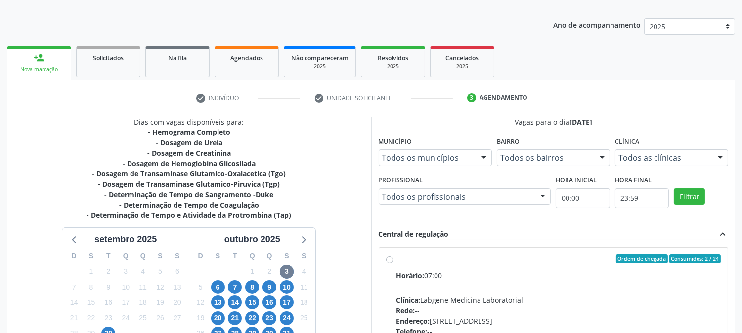
click at [397, 260] on label "Ordem de chegada Consumidos: 2 / 24 Horário: 07:00 Clínica: Labgene Medicina La…" at bounding box center [559, 331] width 325 height 152
click at [391, 260] on input "Ordem de chegada Consumidos: 2 / 24 Horário: 07:00 Clínica: Labgene Medicina La…" at bounding box center [389, 259] width 7 height 9
radio input "true"
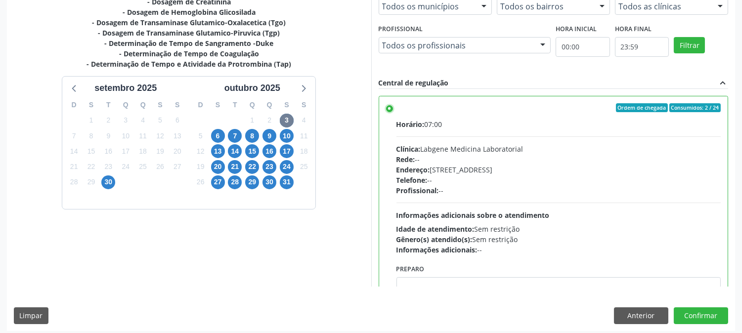
scroll to position [257, 0]
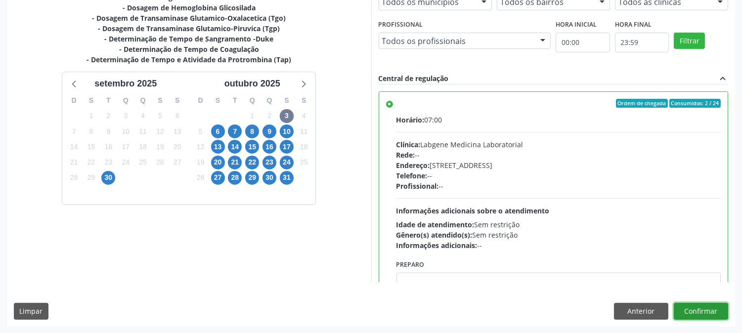
click at [696, 308] on button "Confirmar" at bounding box center [701, 311] width 54 height 17
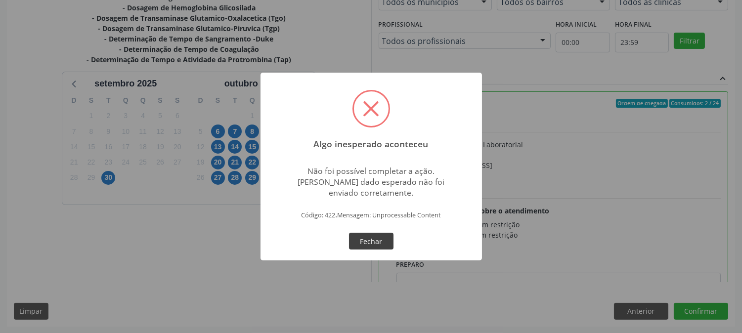
click at [377, 235] on button "Fechar" at bounding box center [371, 241] width 44 height 17
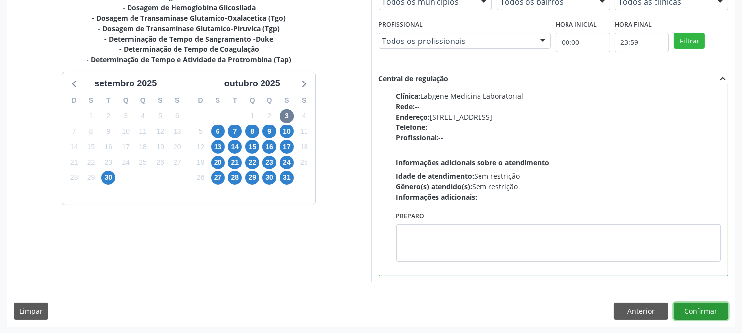
click at [705, 312] on button "Confirmar" at bounding box center [701, 311] width 54 height 17
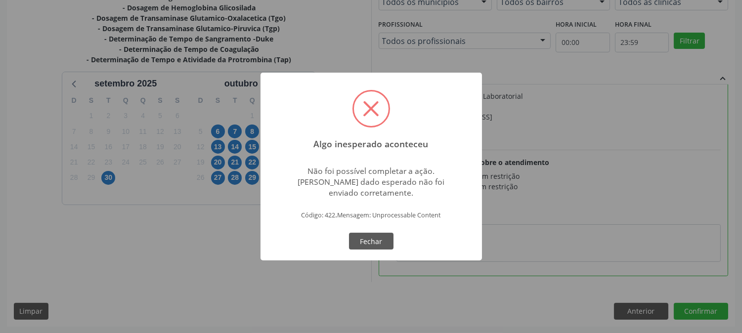
drag, startPoint x: 370, startPoint y: 243, endPoint x: 345, endPoint y: 244, distance: 24.7
click at [369, 244] on button "Fechar" at bounding box center [371, 241] width 44 height 17
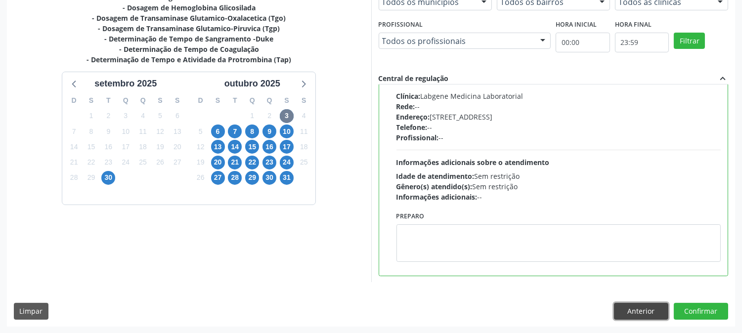
click at [616, 309] on button "Anterior" at bounding box center [641, 311] width 54 height 17
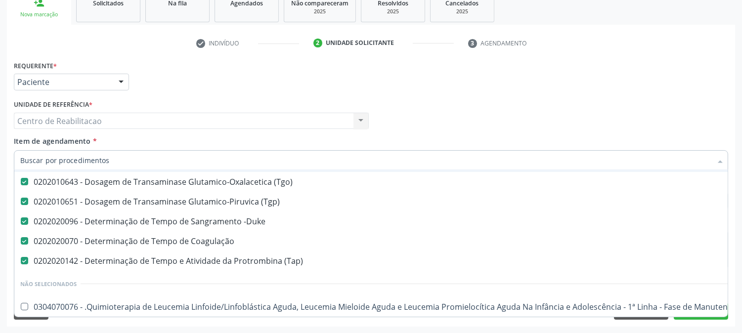
scroll to position [0, 0]
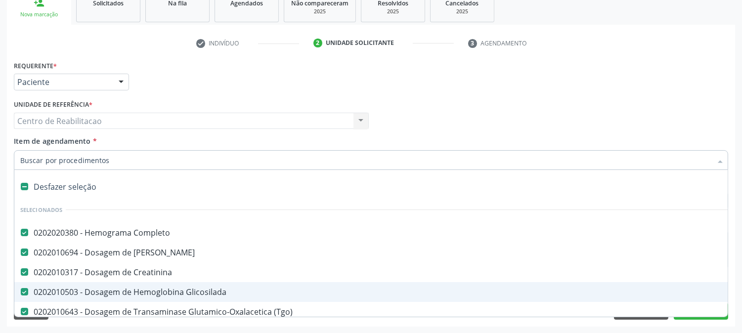
click at [446, 64] on div "Requerente * Paciente Profissional de Saúde Paciente Nenhum resultado encontrad…" at bounding box center [370, 77] width 719 height 39
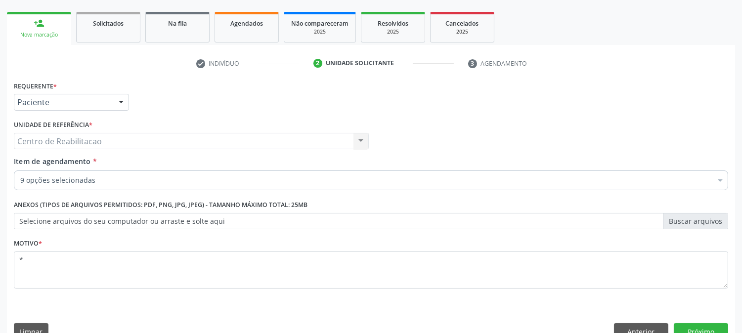
scroll to position [156, 0]
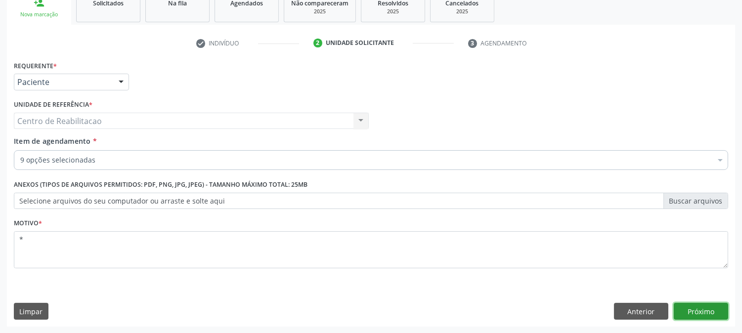
click at [694, 312] on button "Próximo" at bounding box center [701, 311] width 54 height 17
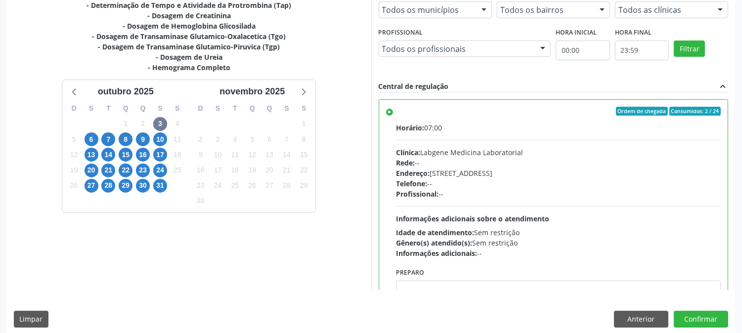
scroll to position [257, 0]
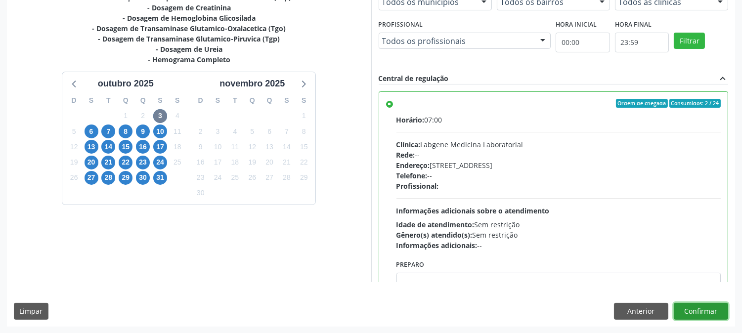
click at [713, 313] on button "Confirmar" at bounding box center [701, 311] width 54 height 17
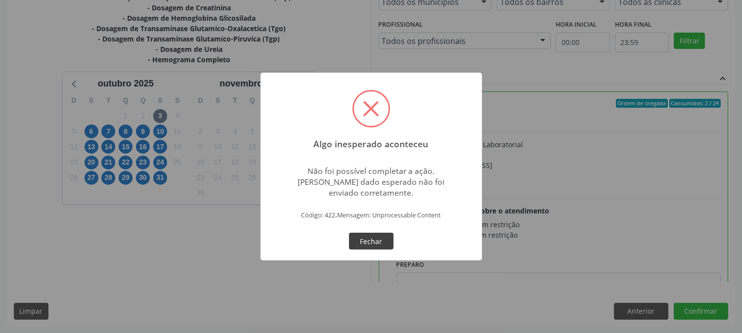
click at [382, 244] on button "Fechar" at bounding box center [371, 241] width 44 height 17
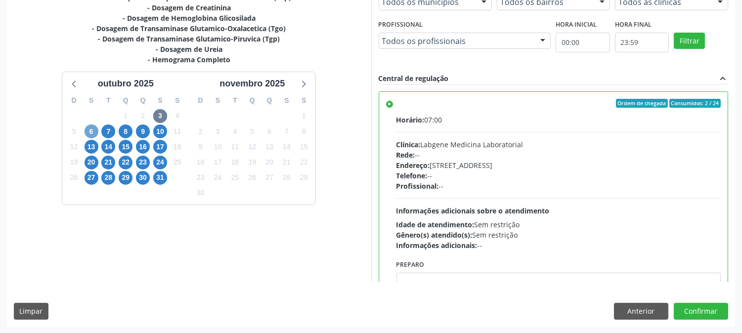
click at [91, 132] on span "6" at bounding box center [92, 132] width 14 height 14
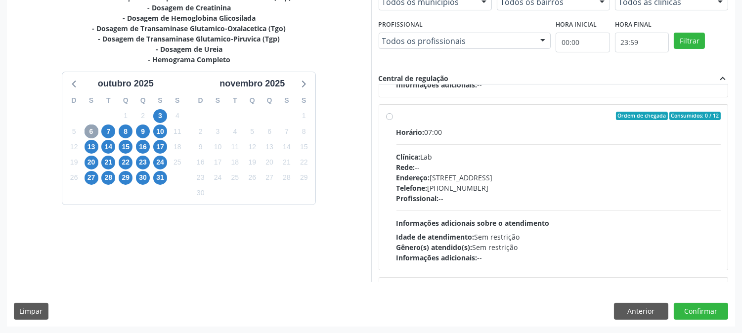
scroll to position [165, 0]
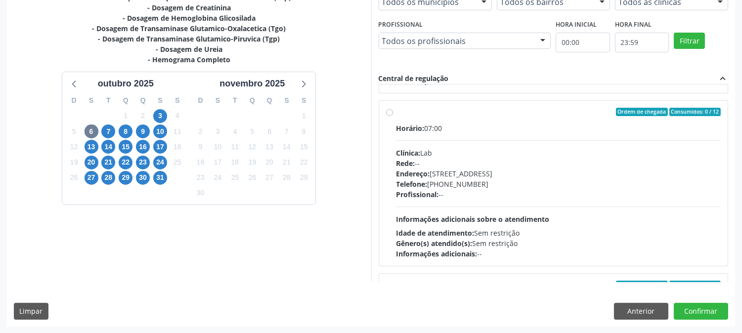
click at [397, 113] on label "Ordem de chegada Consumidos: 0 / 12 Horário: 07:00 Clínica: Lab Rede: -- Endere…" at bounding box center [559, 184] width 325 height 152
click at [389, 113] on input "Ordem de chegada Consumidos: 0 / 12 Horário: 07:00 Clínica: Lab Rede: -- Endere…" at bounding box center [389, 112] width 7 height 9
radio input "true"
click at [704, 307] on button "Confirmar" at bounding box center [701, 311] width 54 height 17
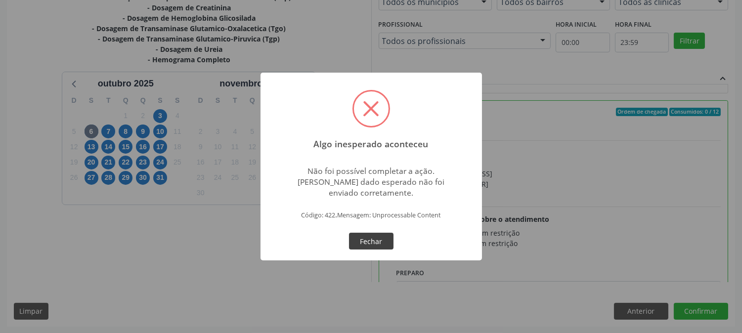
click at [372, 233] on button "Fechar" at bounding box center [371, 241] width 44 height 17
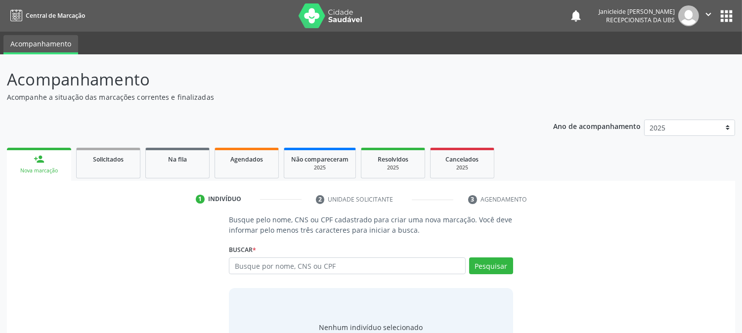
click at [309, 266] on input "text" at bounding box center [347, 266] width 236 height 17
type input "702003786697990"
click at [487, 274] on div "Pesquisar" at bounding box center [489, 270] width 47 height 24
click at [488, 268] on button "Pesquisar" at bounding box center [491, 266] width 44 height 17
type input "702003786697990"
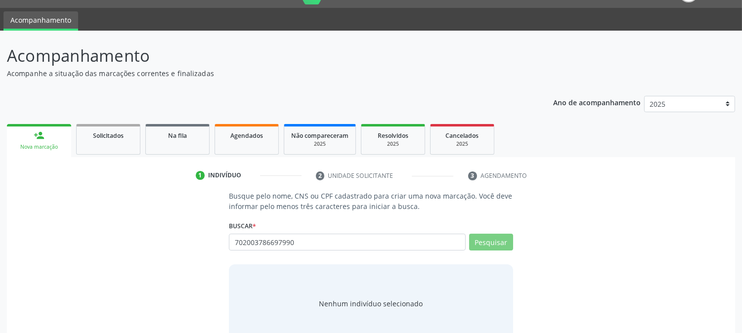
scroll to position [47, 0]
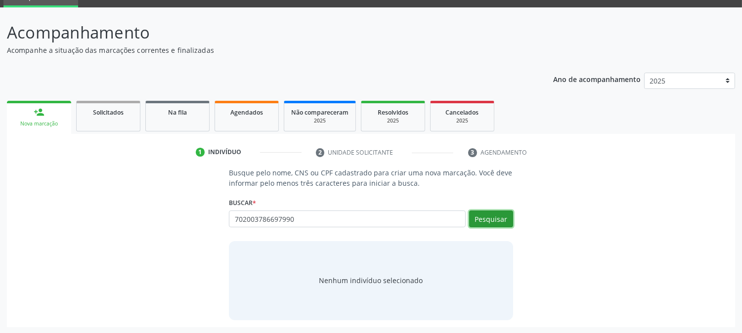
click at [511, 221] on button "Pesquisar" at bounding box center [491, 219] width 44 height 17
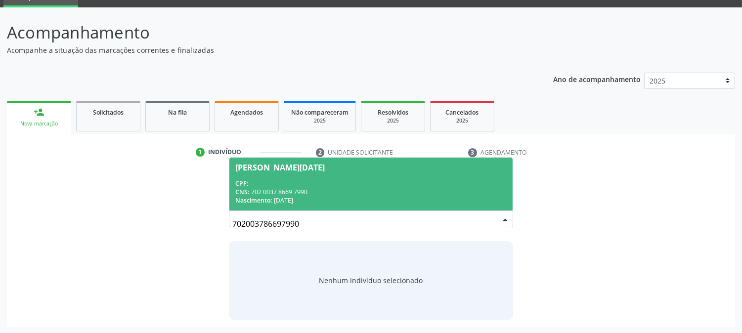
click at [316, 189] on div "CNS: 702 0037 8669 7990" at bounding box center [370, 192] width 271 height 8
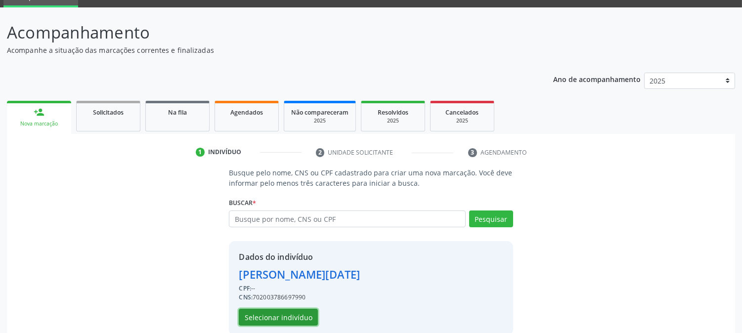
click at [284, 318] on button "Selecionar indivíduo" at bounding box center [278, 317] width 79 height 17
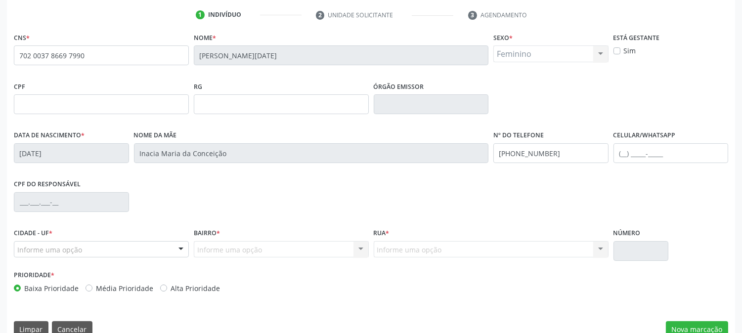
scroll to position [202, 0]
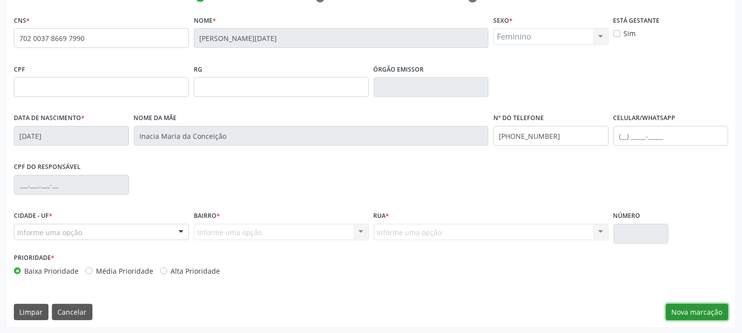
click at [696, 312] on button "Nova marcação" at bounding box center [697, 312] width 62 height 17
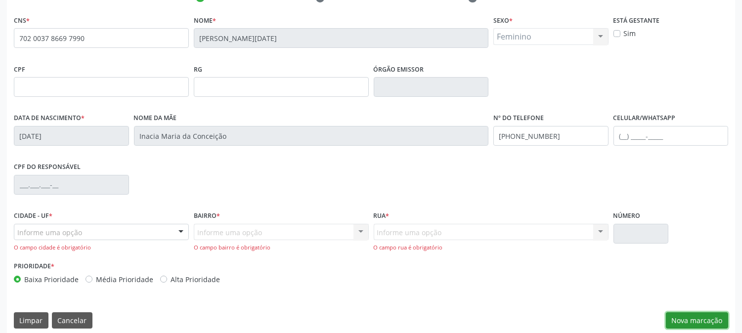
click at [688, 315] on button "Nova marcação" at bounding box center [697, 320] width 62 height 17
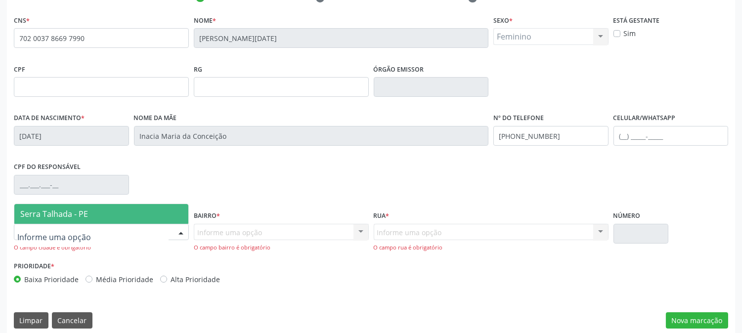
click at [112, 229] on div at bounding box center [101, 232] width 175 height 17
click at [96, 215] on span "Serra Talhada - PE" at bounding box center [101, 214] width 174 height 20
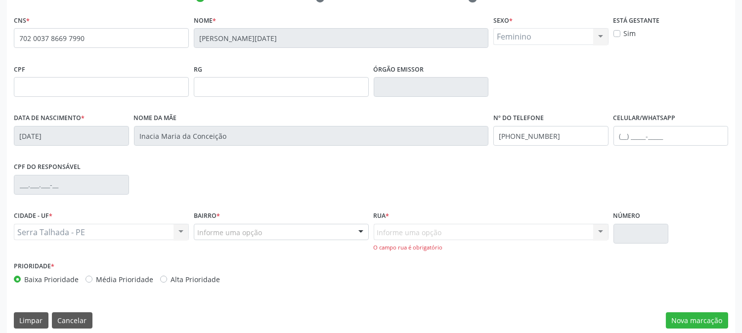
click at [315, 239] on div "Informe uma opção" at bounding box center [281, 232] width 175 height 17
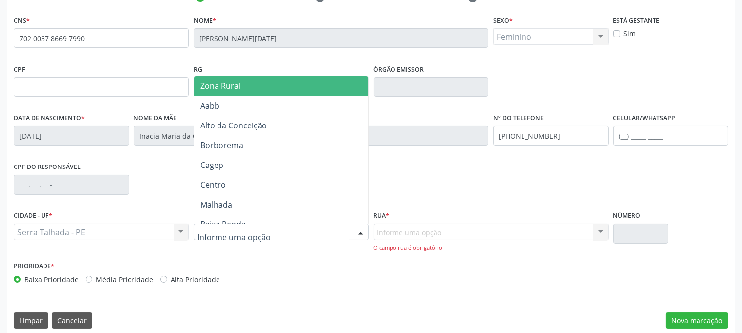
click at [221, 81] on span "Zona Rural" at bounding box center [220, 86] width 41 height 11
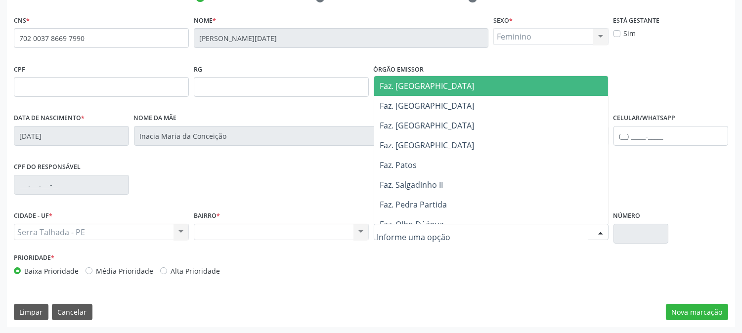
click at [458, 224] on div at bounding box center [491, 232] width 235 height 17
click at [456, 225] on div at bounding box center [491, 232] width 235 height 17
click at [427, 88] on span "Faz. Cachoeira II" at bounding box center [427, 86] width 94 height 11
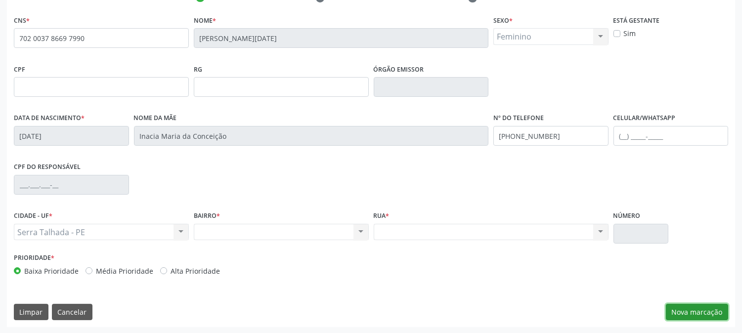
click at [699, 307] on button "Nova marcação" at bounding box center [697, 312] width 62 height 17
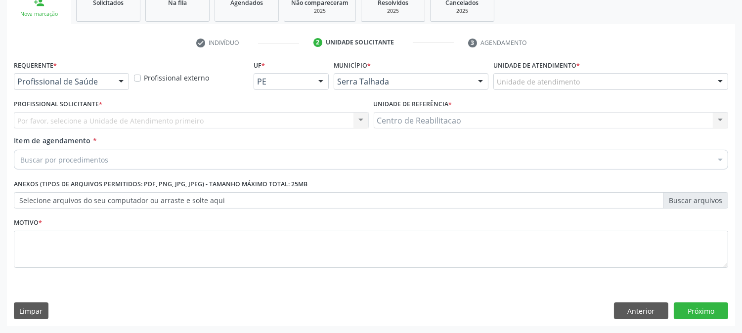
scroll to position [156, 0]
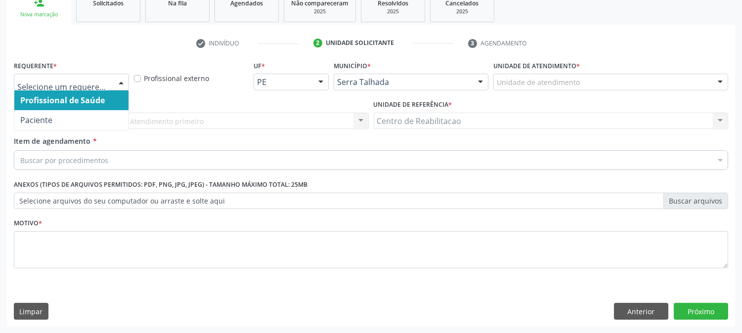
click at [119, 78] on div at bounding box center [121, 82] width 15 height 17
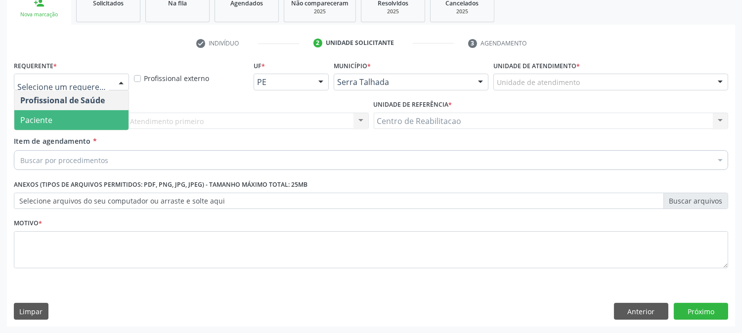
click at [79, 112] on span "Paciente" at bounding box center [71, 120] width 114 height 20
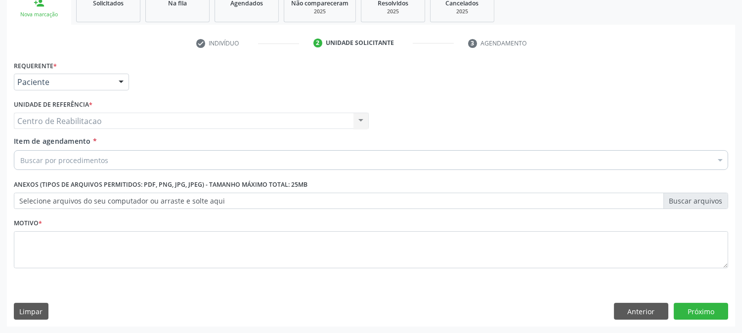
click at [140, 156] on div "Buscar por procedimentos" at bounding box center [371, 160] width 714 height 20
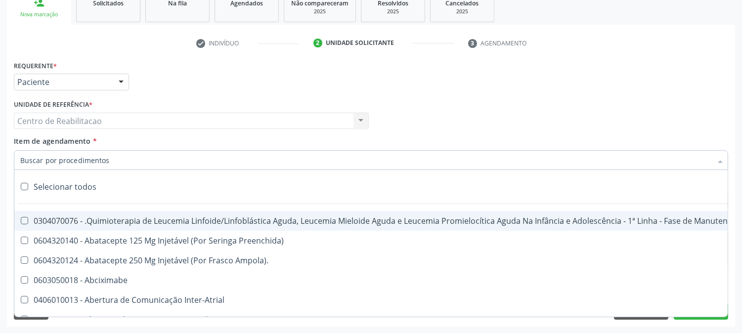
click at [129, 161] on input "Item de agendamento *" at bounding box center [366, 160] width 692 height 20
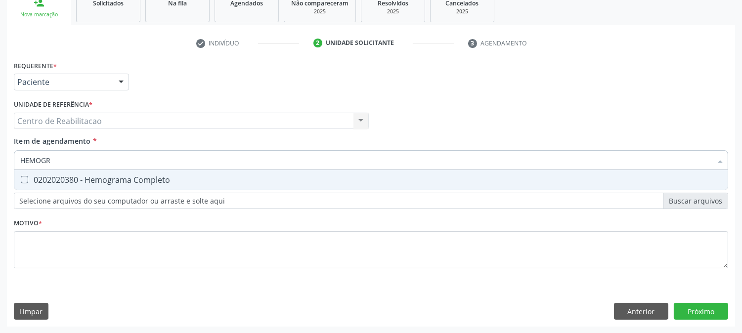
type input "HEMOGRA"
click at [27, 181] on Completo at bounding box center [24, 179] width 7 height 7
click at [21, 181] on Completo "checkbox" at bounding box center [17, 180] width 6 height 6
checkbox Completo "true"
type input "H"
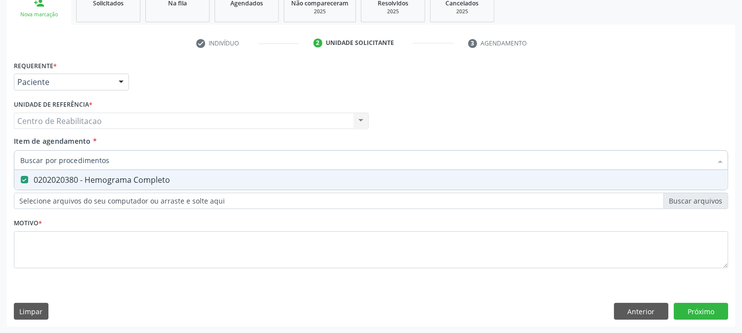
checkbox Completo "false"
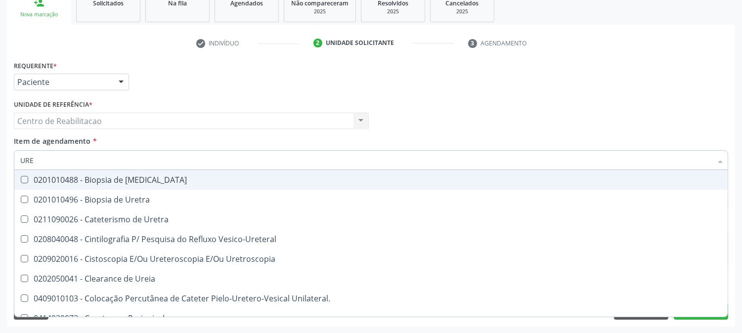
type input "UREI"
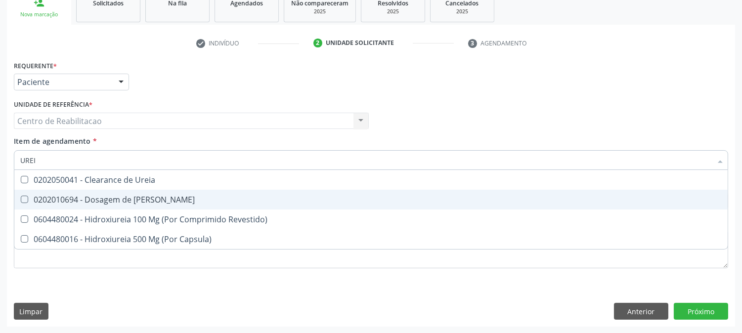
click at [21, 196] on div at bounding box center [17, 200] width 7 height 8
checkbox Ureia "true"
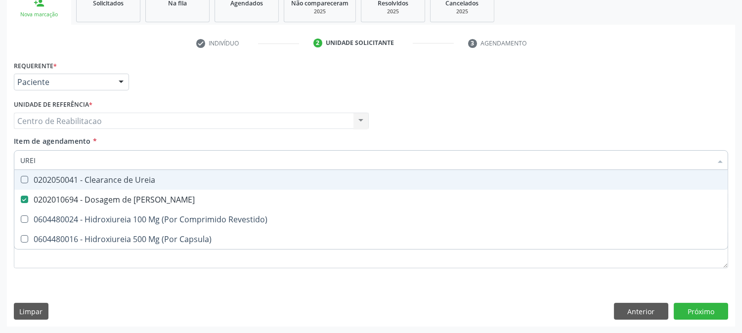
type input "URE"
checkbox Ureia "false"
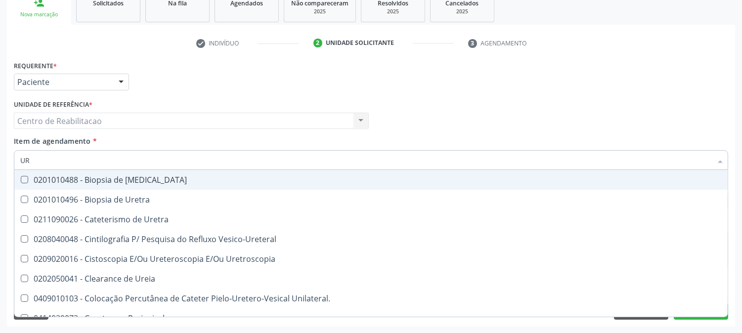
type input "U"
checkbox Ureia "false"
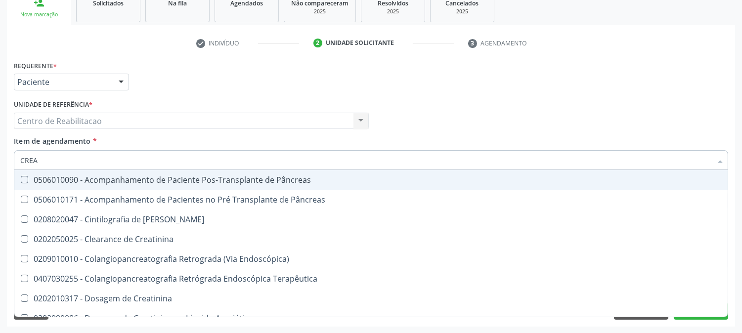
type input "CREAT"
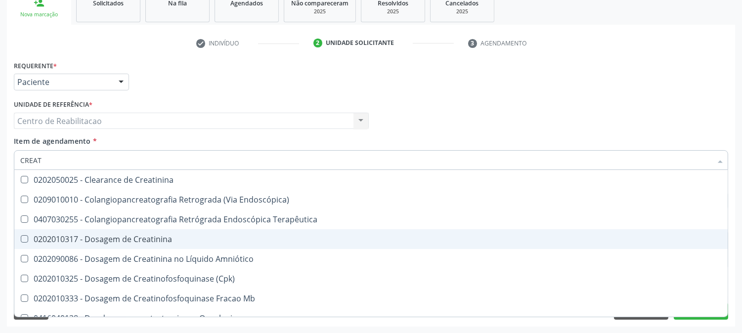
click at [26, 237] on Creatinina at bounding box center [24, 238] width 7 height 7
click at [21, 237] on Creatinina "checkbox" at bounding box center [17, 239] width 6 height 6
checkbox Creatinina "true"
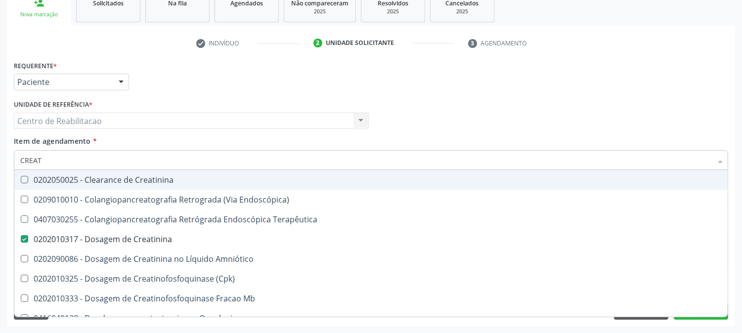
type input "CREA"
checkbox Creatinina "false"
checkbox Mb "true"
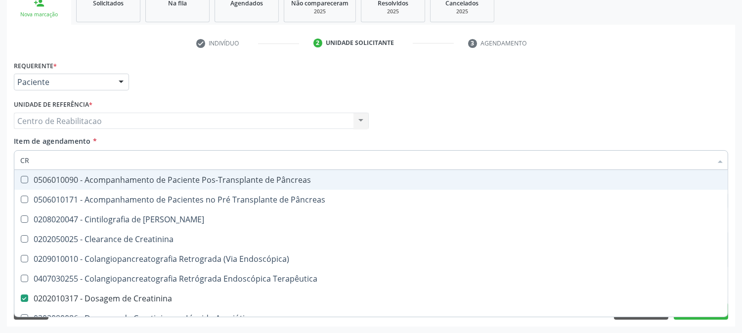
type input "C"
checkbox Creatinina "false"
checkbox Oncologia "false"
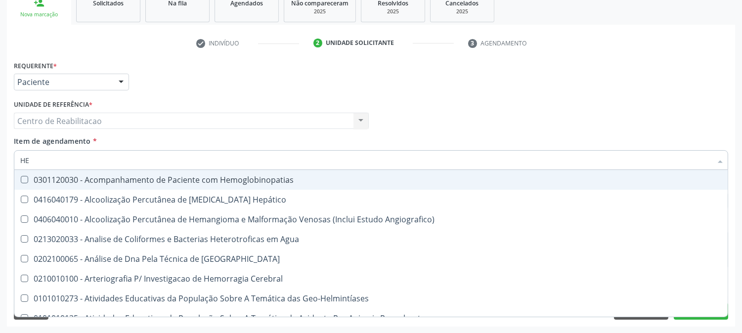
type input "HEM"
checkbox II "true"
checkbox Completo "false"
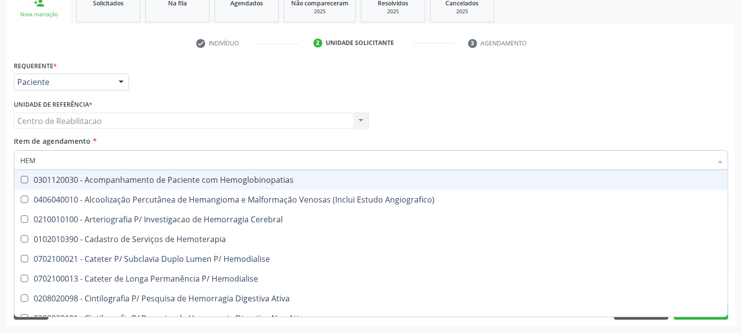
type input "HEMO"
checkbox Retro-Retal "true"
checkbox Completo "false"
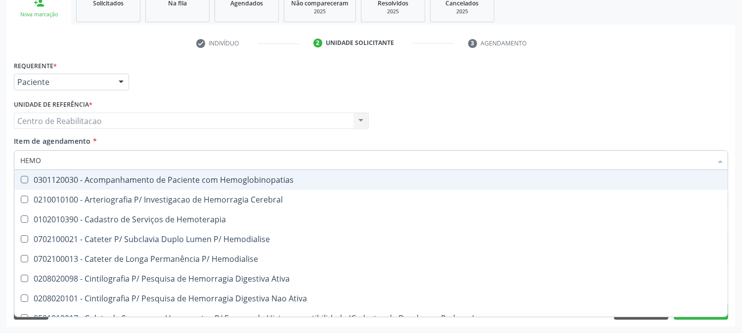
type input "HEMOG"
checkbox Carboxi-Hemoglobina "true"
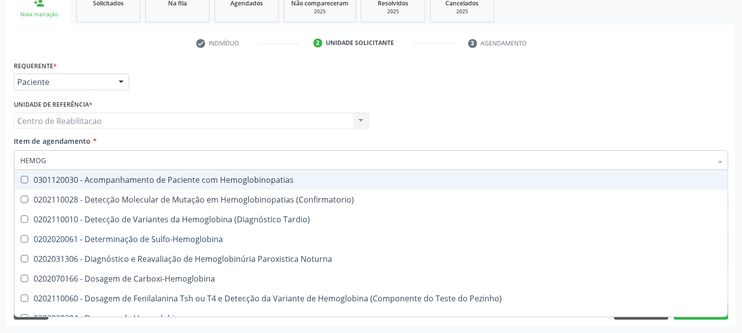
type input "HEMOGL"
checkbox S "false"
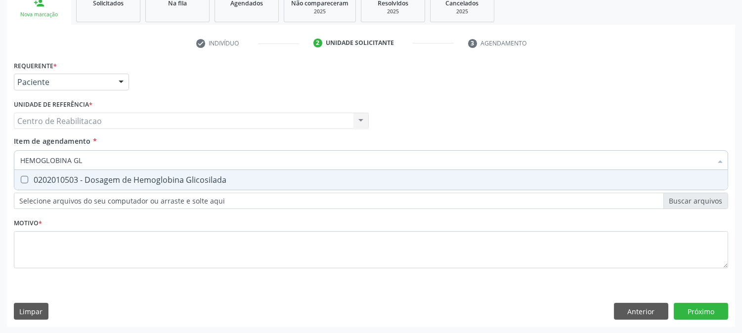
type input "HEMOGLOBINA GLI"
click at [25, 179] on Glicosilada at bounding box center [24, 179] width 7 height 7
click at [21, 179] on Glicosilada "checkbox" at bounding box center [17, 180] width 6 height 6
checkbox Glicosilada "true"
type input "HEMOGLOBINA"
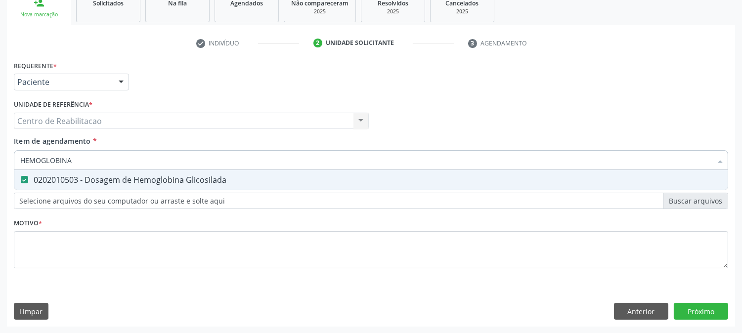
checkbox Glicosilada "false"
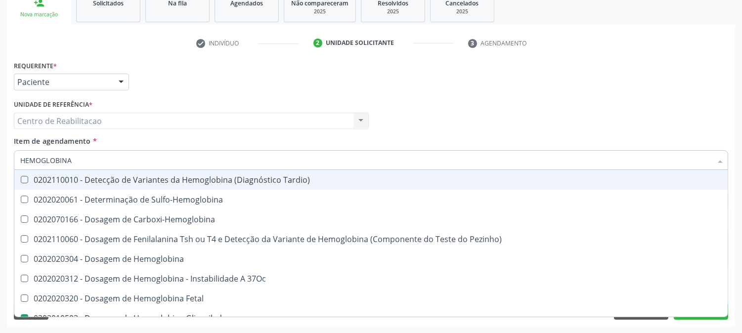
type input "HEMOGLOBIN"
checkbox Glicosilada "false"
checkbox Hematocrito\) "true"
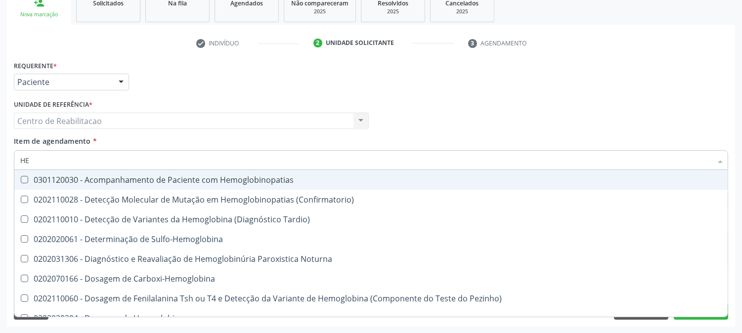
type input "H"
checkbox Glicosilada "false"
checkbox S "false"
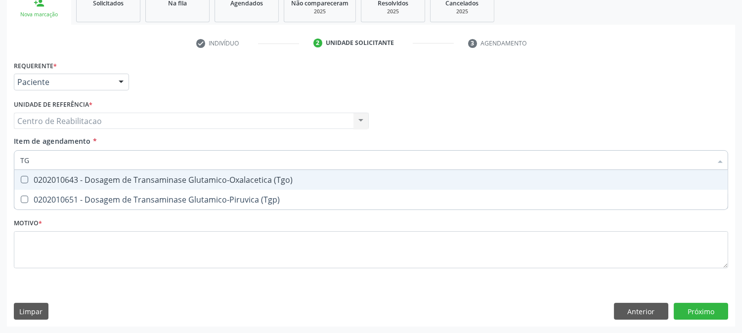
type input "TGO"
click at [22, 177] on \(Tgo\) at bounding box center [24, 179] width 7 height 7
click at [21, 177] on \(Tgo\) "checkbox" at bounding box center [17, 180] width 6 height 6
checkbox \(Tgo\) "true"
type input "TGP"
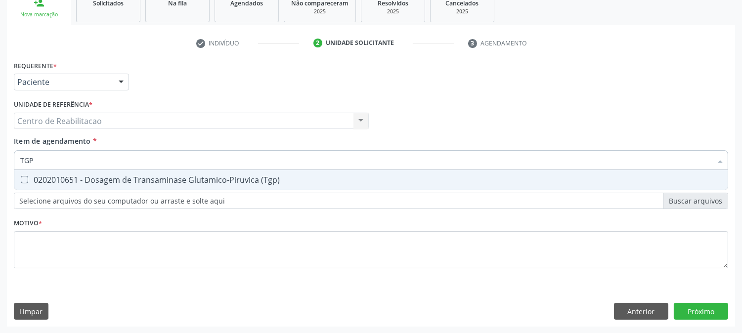
click at [25, 179] on \(Tgp\) at bounding box center [24, 179] width 7 height 7
click at [21, 179] on \(Tgp\) "checkbox" at bounding box center [17, 180] width 6 height 6
checkbox \(Tgp\) "true"
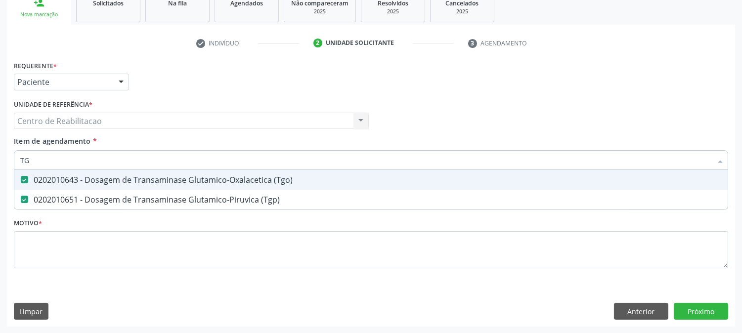
type input "T"
checkbox \(Tgo\) "false"
checkbox \(Tgp\) "false"
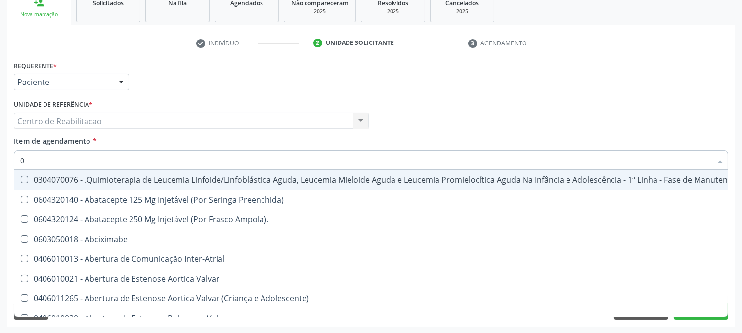
type input "02"
checkbox \(Liquido\) "true"
checkbox Orofacial "true"
checkbox Comprimido\) "true"
checkbox Ml\) "true"
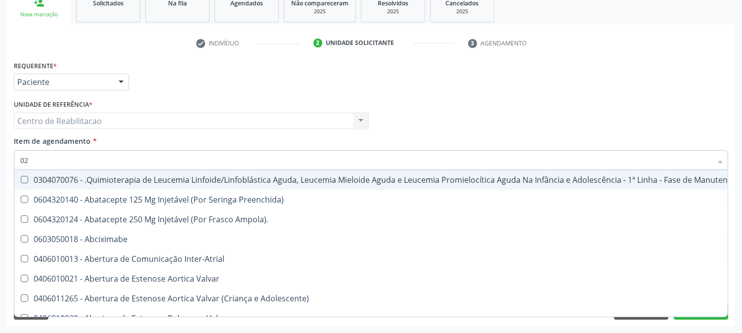
checkbox Colecistectomia "true"
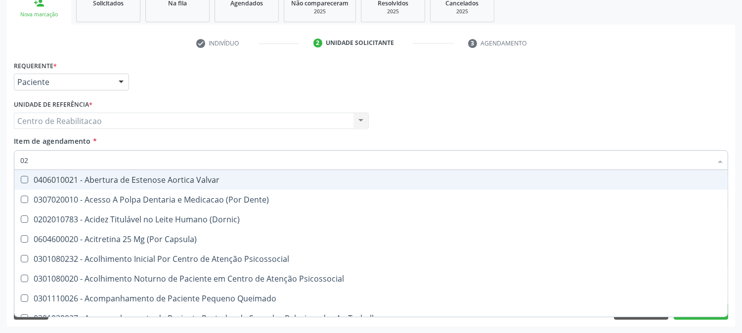
type input "020"
checkbox Complementar\) "true"
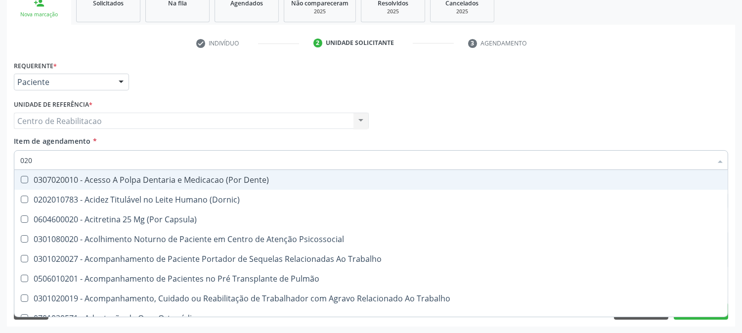
type input "0202"
checkbox Ossea "true"
checkbox Septostomia "true"
checkbox \(Spcto\) "true"
checkbox 67 "true"
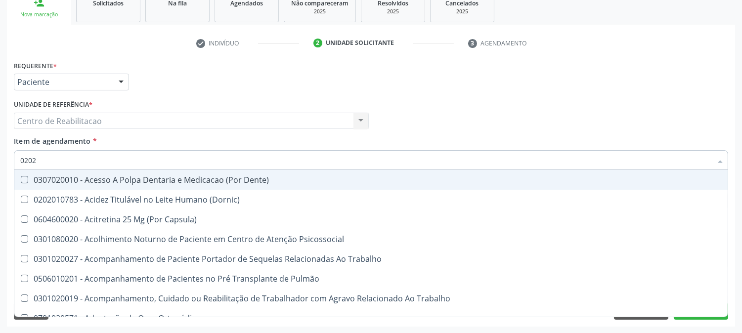
checkbox Estimulo "true"
checkbox Biologica "true"
checkbox Creatinina "false"
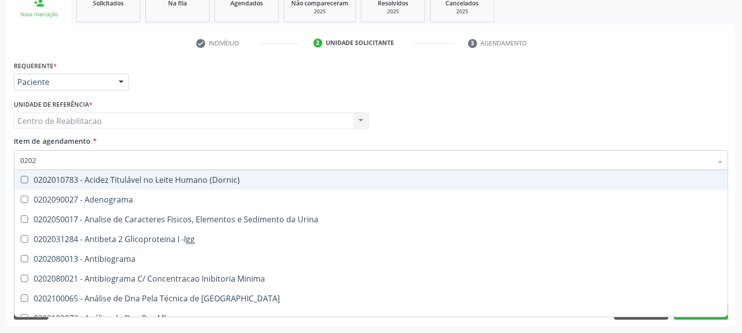
type input "02020"
checkbox Calcio "true"
checkbox Creatinina "false"
checkbox Fibrinogenio "true"
checkbox Glicosilada "false"
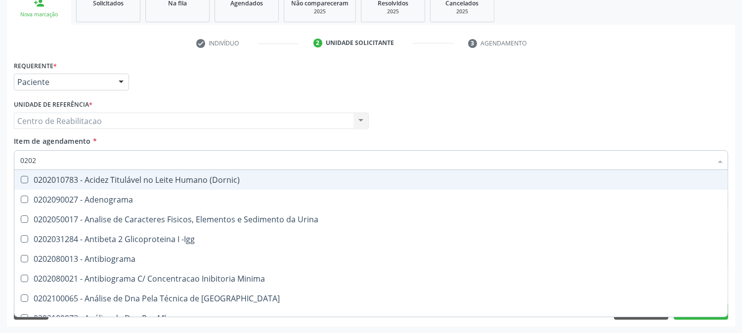
checkbox Prolactina "true"
checkbox Funcional "true"
checkbox Derrames "true"
checkbox \(Tgo\) "false"
checkbox \(Tgp\) "false"
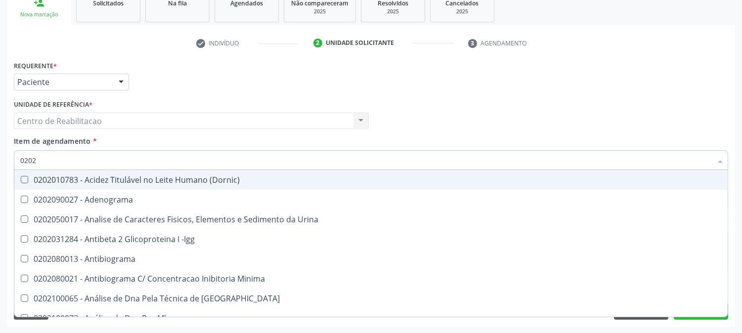
checkbox Ureia "false"
checkbox Zinco "true"
checkbox Completo "false"
type input "020202"
checkbox Molecular "true"
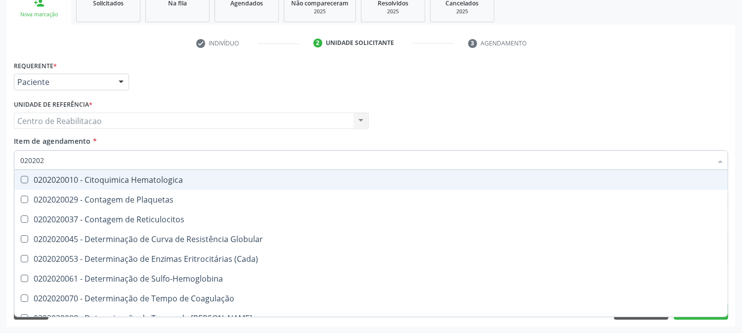
type input "0202020"
checkbox Hematocrito "true"
checkbox Completo "false"
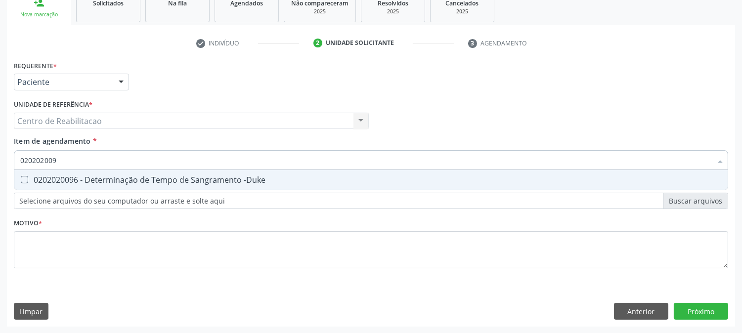
type input "0202020096"
click at [22, 181] on -Duke at bounding box center [24, 179] width 7 height 7
click at [21, 181] on -Duke "checkbox" at bounding box center [17, 180] width 6 height 6
checkbox -Duke "true"
type input "02020200"
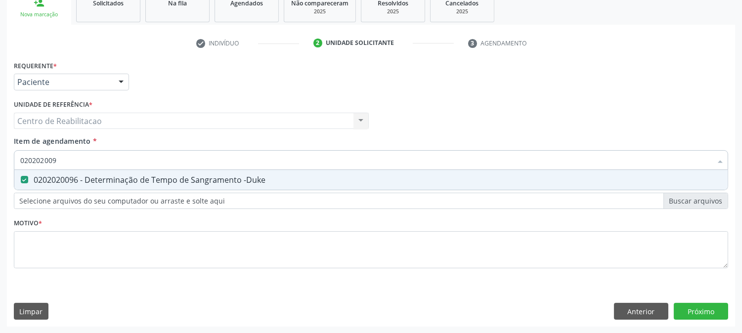
checkbox -Duke "false"
type input "0202020070"
click at [24, 180] on Coagulação at bounding box center [24, 179] width 7 height 7
click at [21, 180] on Coagulação "checkbox" at bounding box center [17, 180] width 6 height 6
checkbox Coagulação "true"
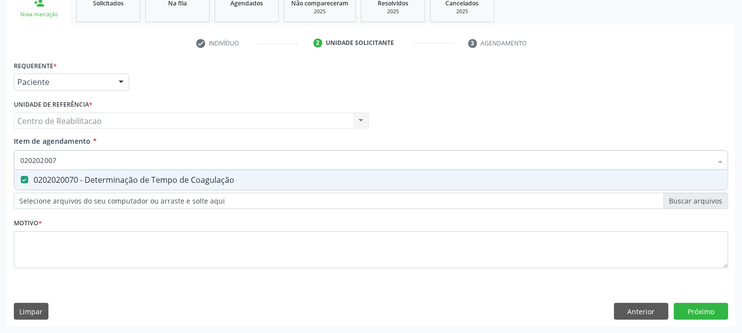
type input "02020200"
checkbox Coagulação "false"
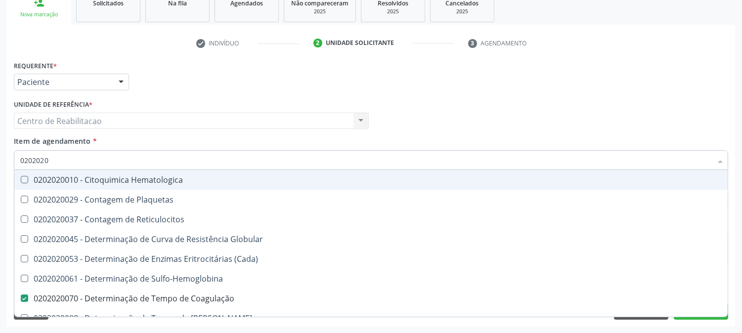
type input "02020201"
checkbox Coagulação "false"
checkbox -Duke "false"
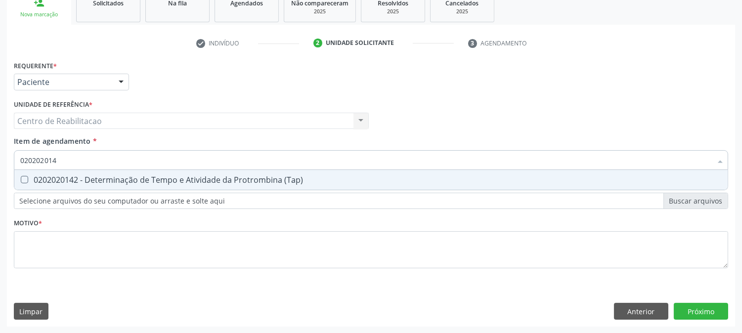
type input "0202020142"
click at [23, 183] on span "0202020142 - Determinação de Tempo e Atividade da Protrombina (Tap)" at bounding box center [370, 180] width 713 height 20
checkbox \(Tap\) "true"
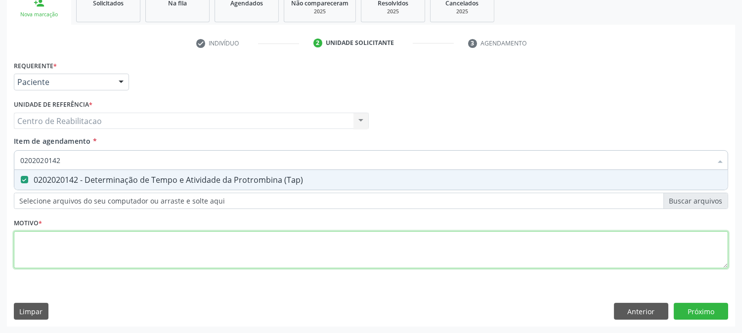
click at [463, 250] on div "Requerente * Paciente Profissional de Saúde Paciente Nenhum resultado encontrad…" at bounding box center [371, 170] width 714 height 224
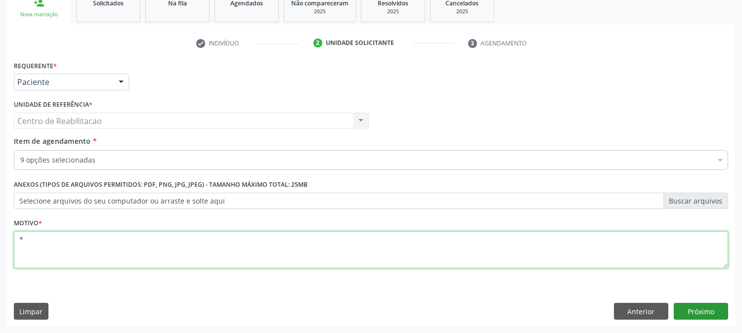
type textarea "*"
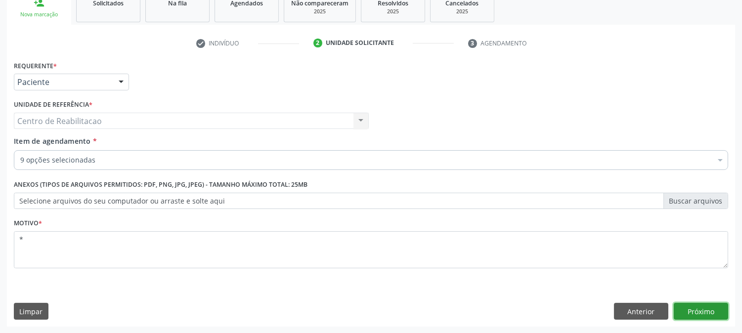
click at [698, 315] on button "Próximo" at bounding box center [701, 311] width 54 height 17
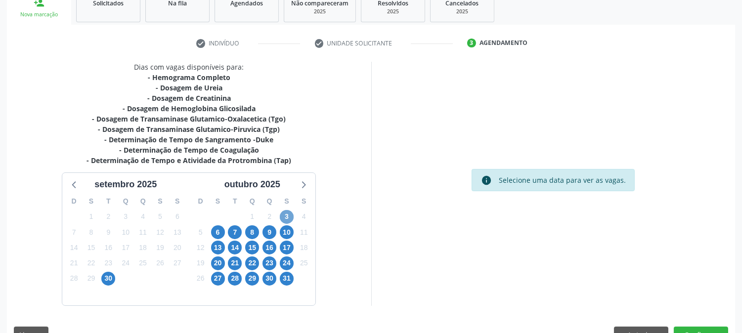
click at [288, 215] on span "3" at bounding box center [287, 217] width 14 height 14
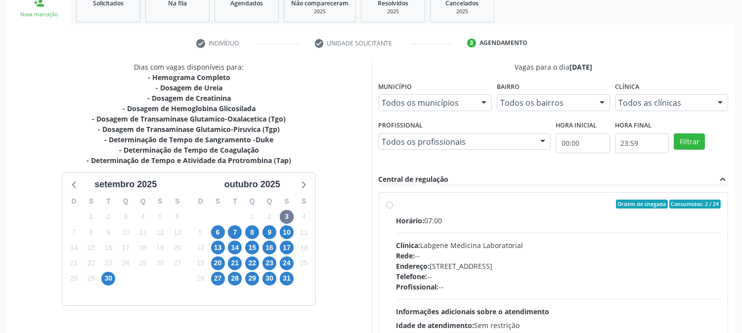
click at [397, 204] on label "Ordem de chegada Consumidos: 2 / 24 Horário: 07:00 Clínica: Labgene Medicina La…" at bounding box center [559, 276] width 325 height 152
click at [390, 204] on input "Ordem de chegada Consumidos: 2 / 24 Horário: 07:00 Clínica: Labgene Medicina La…" at bounding box center [389, 204] width 7 height 9
radio input "true"
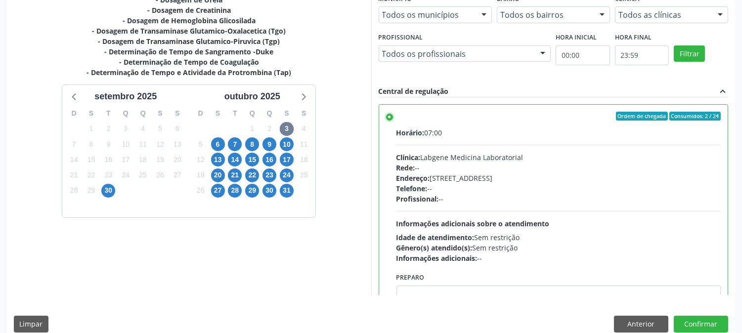
scroll to position [257, 0]
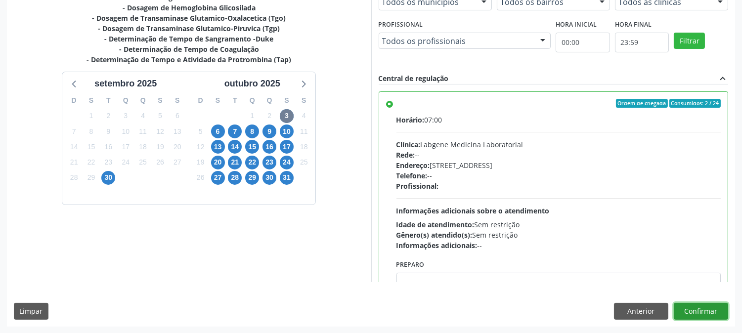
click at [701, 310] on button "Confirmar" at bounding box center [701, 311] width 54 height 17
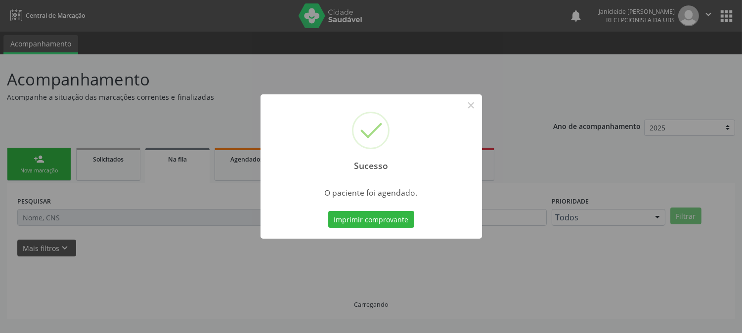
scroll to position [0, 0]
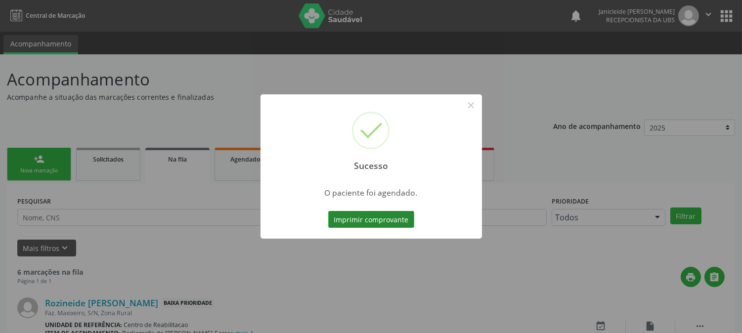
click at [377, 216] on button "Imprimir comprovante" at bounding box center [371, 219] width 86 height 17
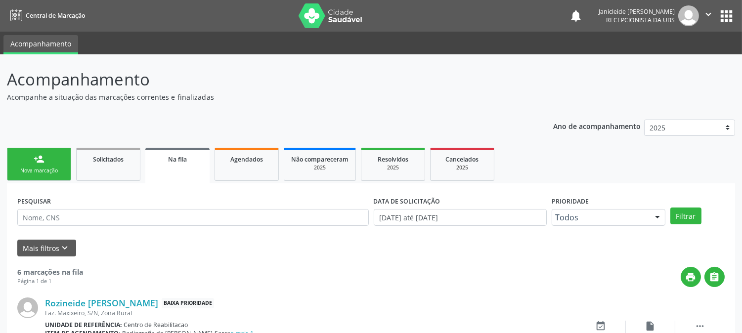
click at [27, 157] on link "person_add Nova marcação" at bounding box center [39, 164] width 64 height 33
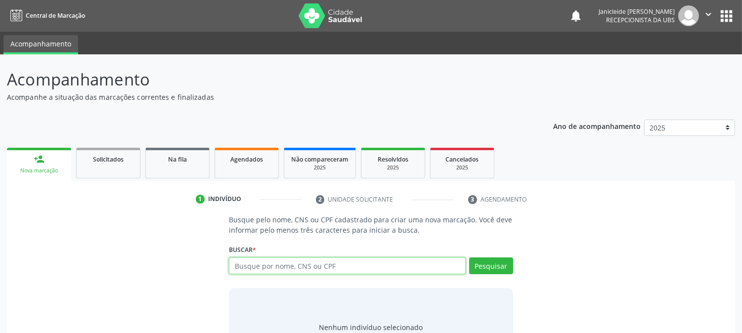
click at [304, 268] on input "text" at bounding box center [347, 266] width 236 height 17
type input "89+8003728953751"
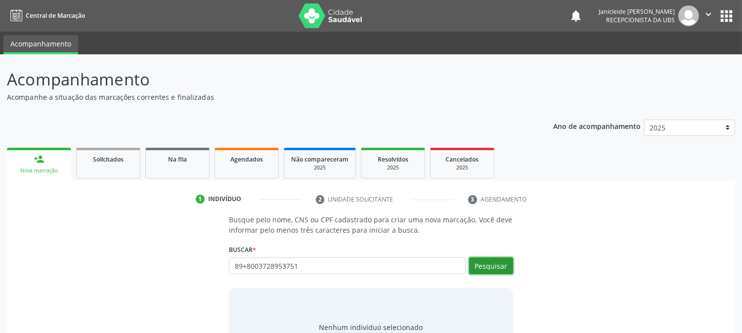
click at [494, 266] on button "Pesquisar" at bounding box center [491, 266] width 44 height 17
type input "89+8003728953751"
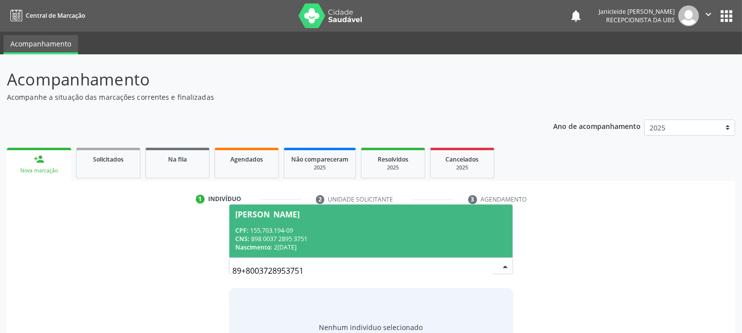
click at [320, 239] on div "CNS: 898 0037 2895 3751" at bounding box center [370, 239] width 271 height 8
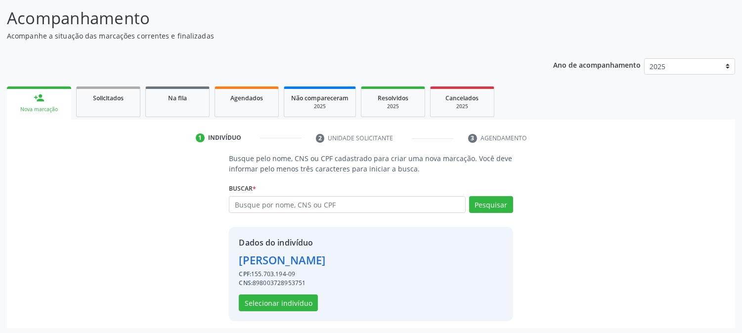
scroll to position [62, 0]
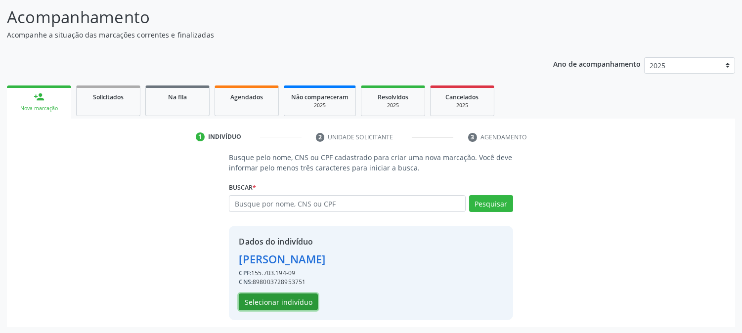
click at [293, 296] on button "Selecionar indivíduo" at bounding box center [278, 302] width 79 height 17
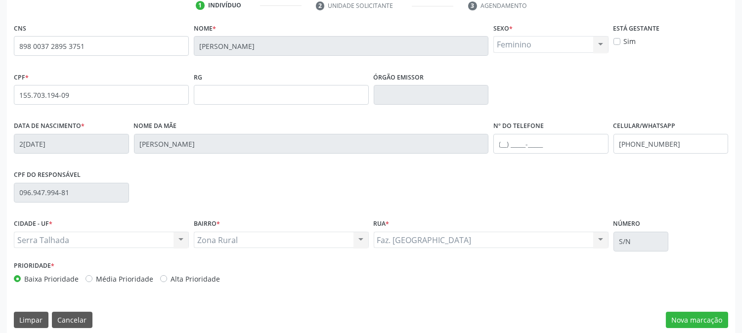
scroll to position [202, 0]
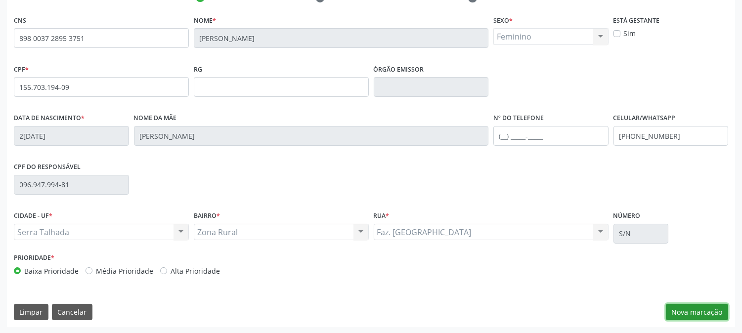
click at [701, 315] on button "Nova marcação" at bounding box center [697, 312] width 62 height 17
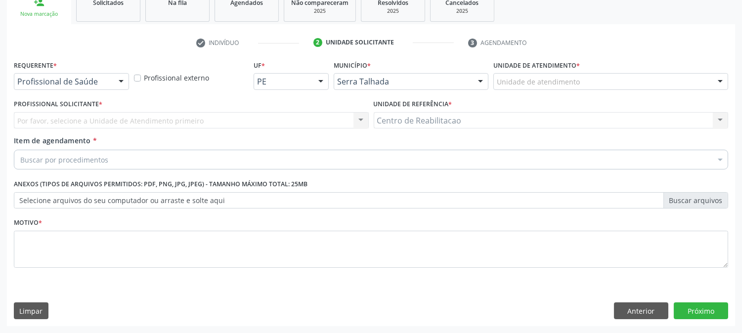
scroll to position [156, 0]
click at [118, 84] on div at bounding box center [121, 82] width 15 height 17
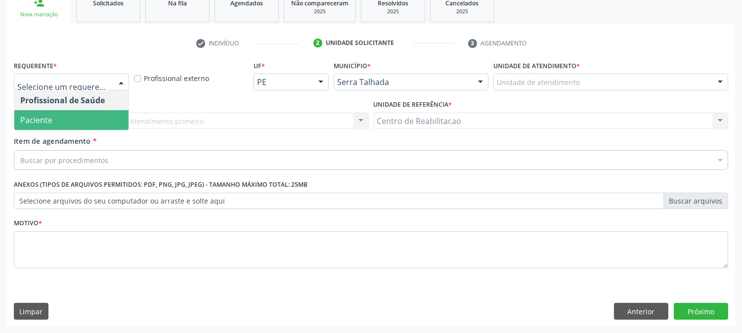
click at [67, 112] on span "Paciente" at bounding box center [71, 120] width 114 height 20
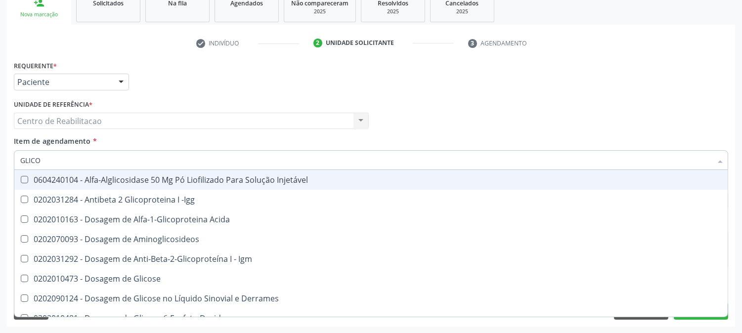
type input "GLICOS"
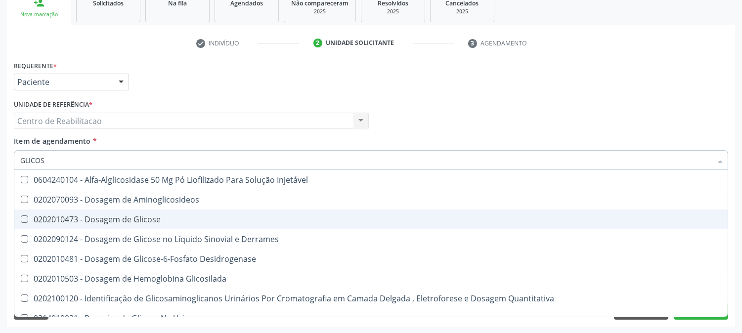
click at [28, 218] on Glicose at bounding box center [24, 219] width 7 height 7
click at [21, 218] on Glicose "checkbox" at bounding box center [17, 219] width 6 height 6
checkbox Glicose "true"
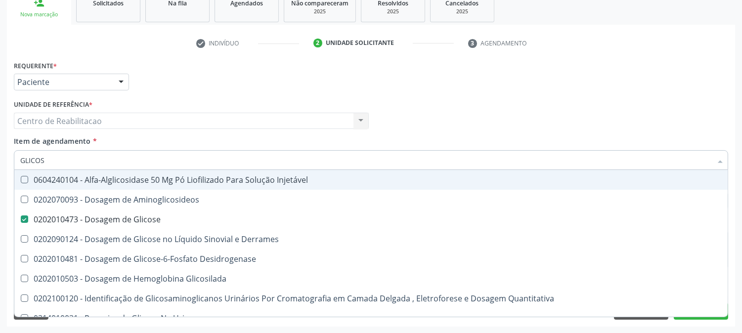
type input "GLICO"
checkbox Glicose "false"
checkbox Glicosilada "true"
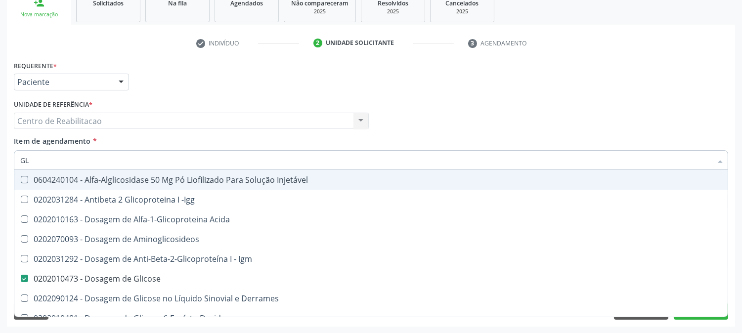
type input "G"
checkbox Glicose "false"
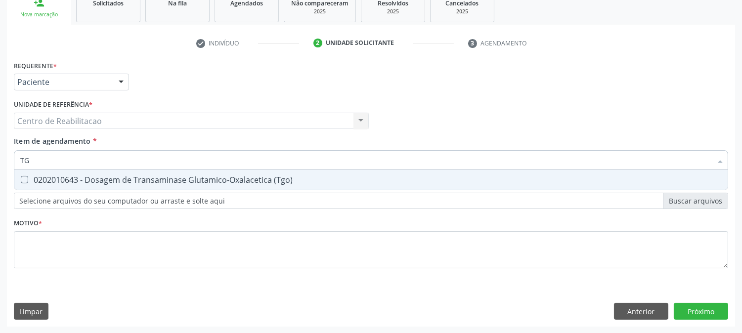
type input "TGO"
click at [24, 176] on \(Tgo\) at bounding box center [24, 179] width 7 height 7
click at [21, 177] on \(Tgo\) "checkbox" at bounding box center [17, 180] width 6 height 6
checkbox \(Tgo\) "true"
click at [62, 160] on input "TGO" at bounding box center [366, 160] width 692 height 20
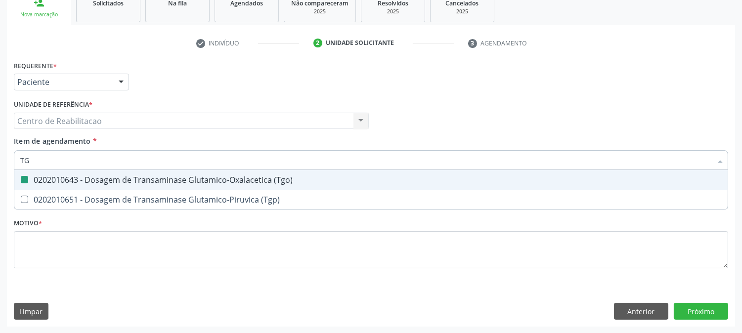
type input "TGP"
click at [27, 179] on \(Tgp\) at bounding box center [24, 179] width 7 height 7
click at [21, 179] on \(Tgp\) "checkbox" at bounding box center [17, 180] width 6 height 6
checkbox \(Tgp\) "true"
click at [52, 159] on input "TGP" at bounding box center [366, 160] width 692 height 20
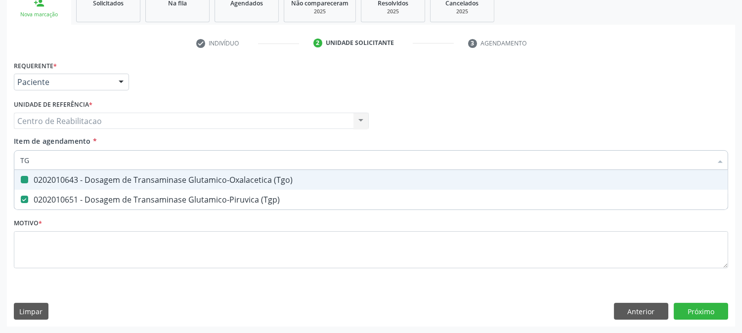
type input "T"
checkbox \(Tgo\) "false"
checkbox \(Tgp\) "false"
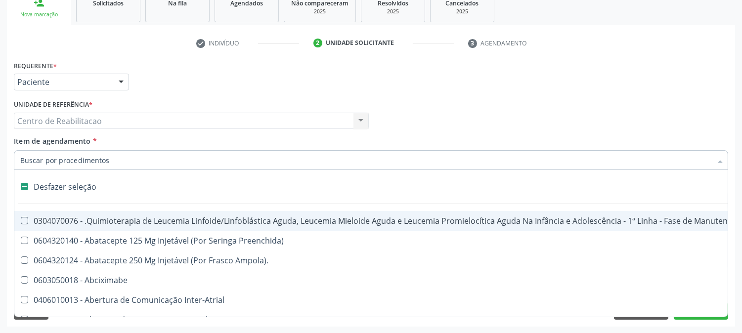
type input "U"
checkbox Colecistectomia "true"
checkbox Doadora\) "true"
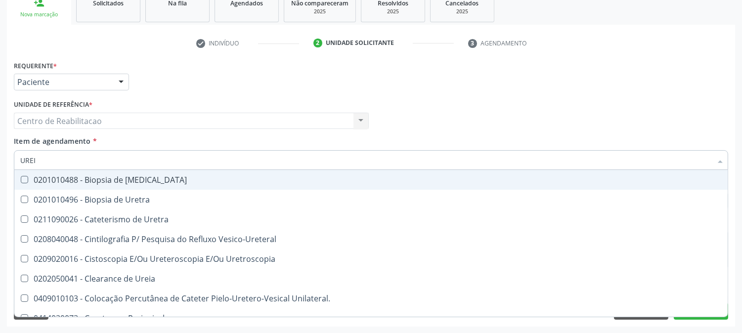
type input "UREIA"
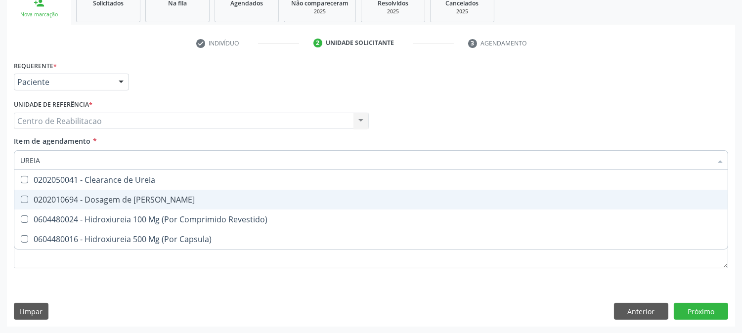
click at [26, 200] on Ureia at bounding box center [24, 199] width 7 height 7
click at [21, 200] on Ureia "checkbox" at bounding box center [17, 199] width 6 height 6
checkbox Ureia "true"
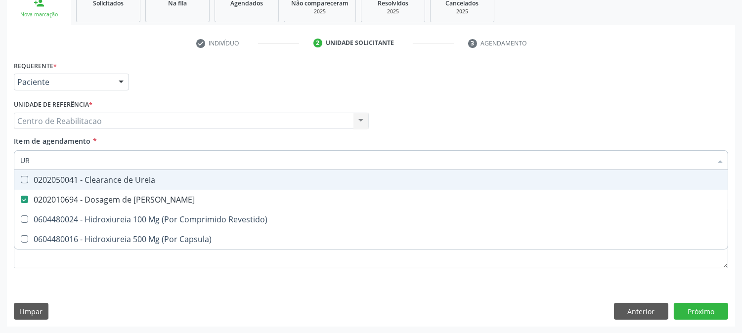
type input "U"
checkbox Ureia "false"
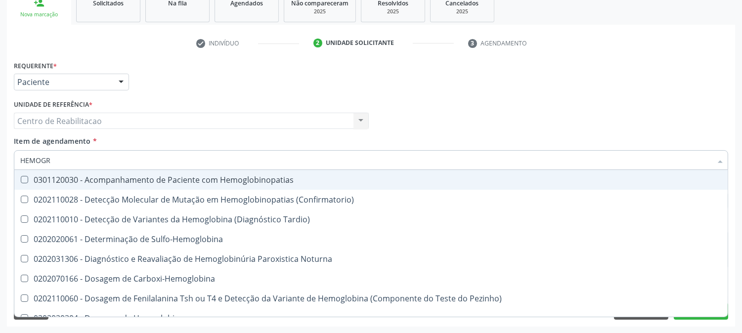
type input "HEMOGRA"
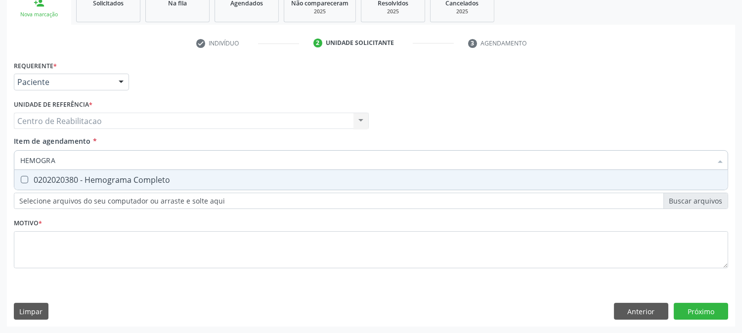
click at [26, 181] on Completo at bounding box center [24, 179] width 7 height 7
click at [21, 181] on Completo "checkbox" at bounding box center [17, 180] width 6 height 6
checkbox Completo "true"
type input "H"
checkbox Completo "false"
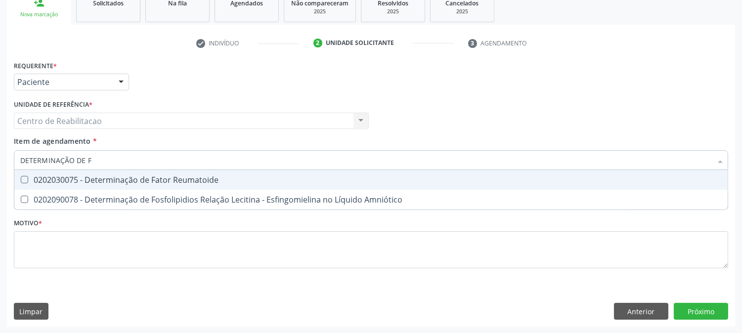
type input "DETERMINAÇÃO DE FA"
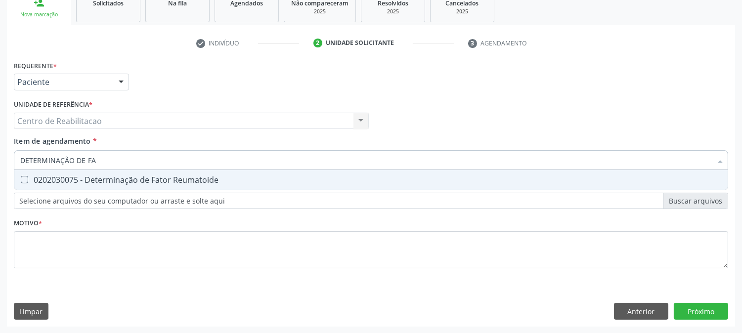
click at [27, 178] on Reumatoide at bounding box center [24, 179] width 7 height 7
click at [21, 178] on Reumatoide "checkbox" at bounding box center [17, 180] width 6 height 6
checkbox Reumatoide "true"
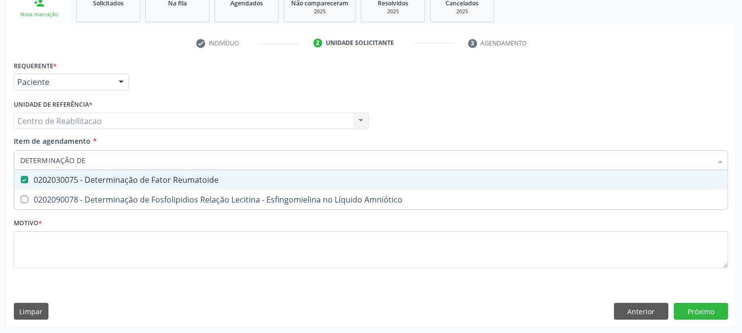
type input "DETERMINAÇÃO DE"
checkbox Reumatoide "false"
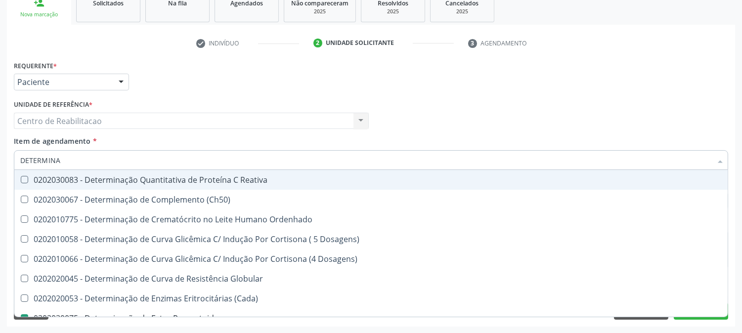
type input "DETERMIN"
checkbox Reumatoide "false"
type input "D"
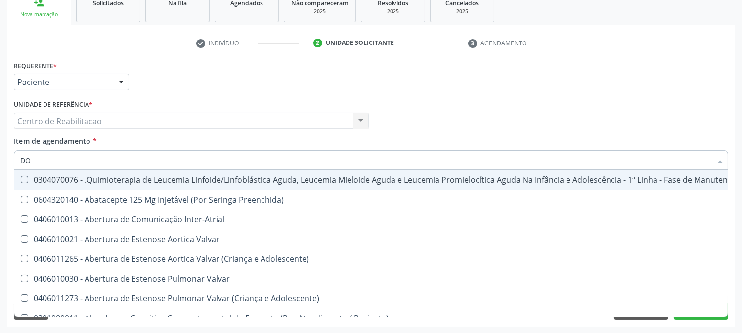
type input "DOS"
checkbox Abdominal "true"
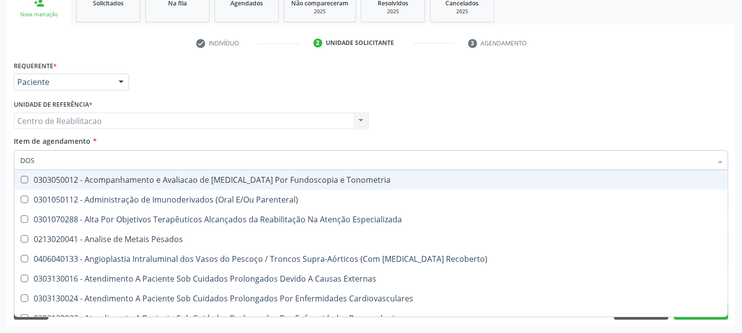
type input "DOSA"
checkbox Citrato "true"
checkbox Glicose "false"
checkbox Fetal "true"
checkbox Glicosilada "true"
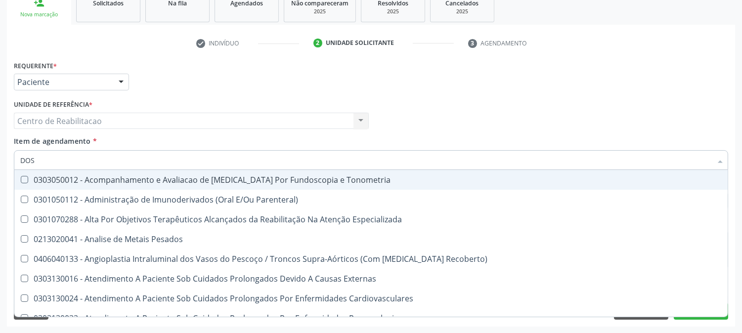
checkbox \(Igg\) "true"
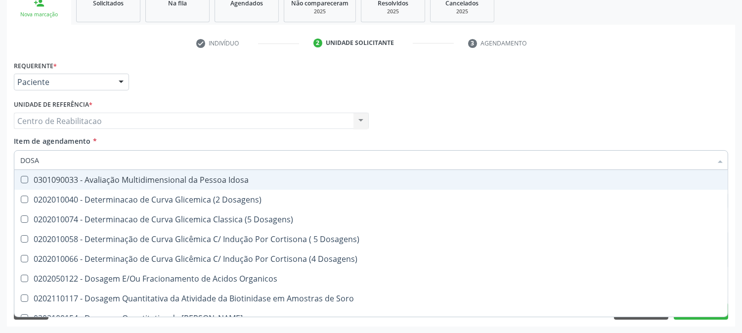
type input "DOSAG"
checkbox Gastrina "true"
checkbox Glicose "false"
checkbox Livre\) "true"
checkbox \(Tgp\) "false"
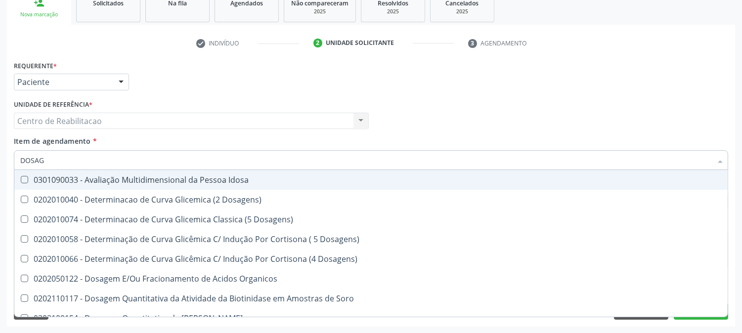
checkbox Tardio\) "true"
checkbox Ureia "false"
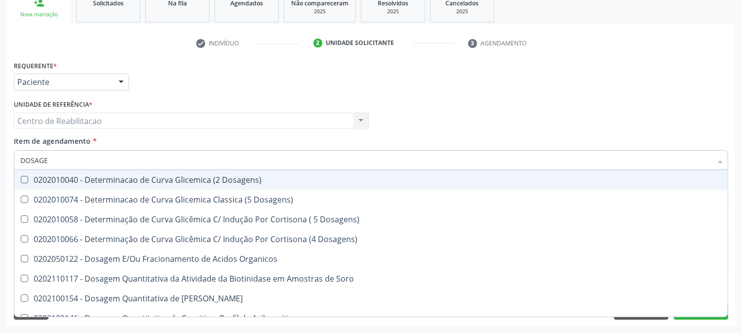
type input "DOSAGEM"
checkbox Esperma "true"
checkbox Glicose "false"
checkbox Tiocianato "true"
checkbox Tireoglobulina "true"
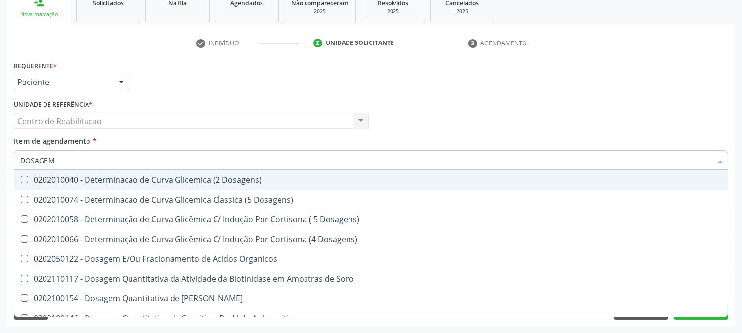
checkbox \(Tgo\) "false"
checkbox \(Tgp\) "false"
checkbox Pezinho\) "true"
checkbox Ureia "false"
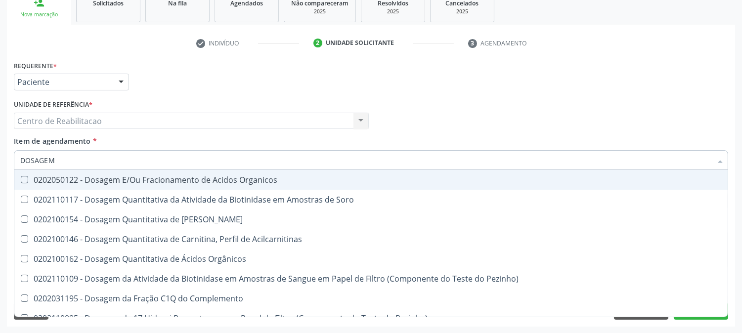
type input "DOSAGEM D"
checkbox Frutose "true"
checkbox Glicose "false"
checkbox Livre "true"
checkbox Tiocianato "true"
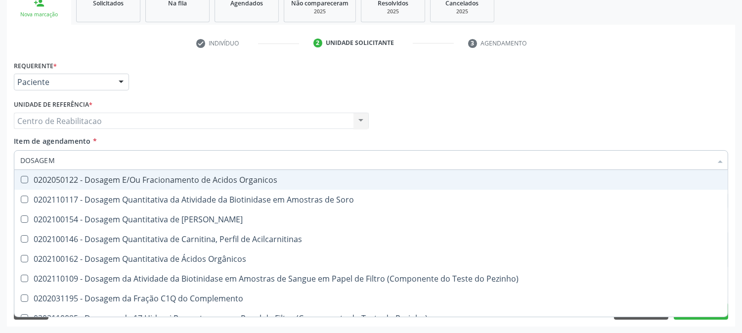
checkbox \(Tgo\) "false"
checkbox \(Tgp\) "false"
checkbox \(T3\) "true"
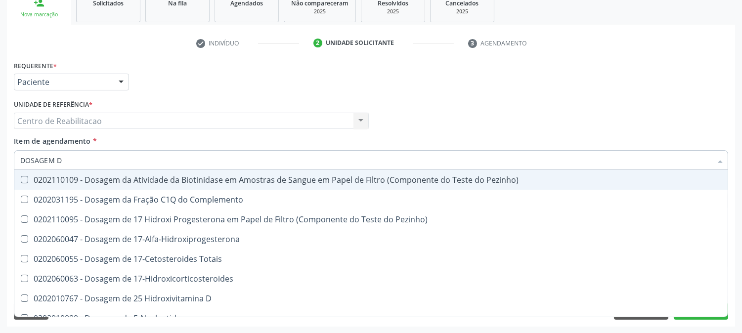
type input "DOSAGEM DE"
checkbox Gt\) "true"
checkbox Glicose "false"
checkbox \(T4\) "true"
checkbox Livre\) "true"
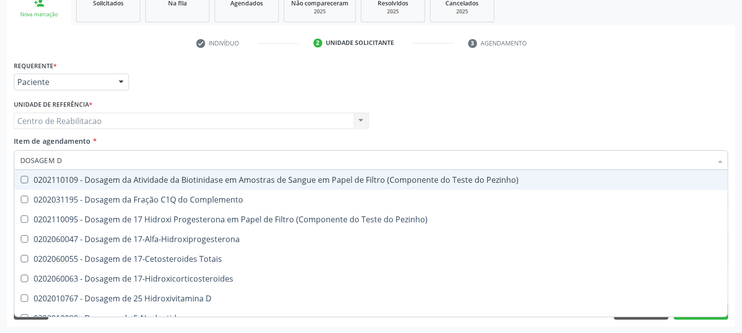
checkbox \(Tgo\) "false"
checkbox \(Tgp\) "false"
checkbox Troponina "true"
checkbox Ureia "false"
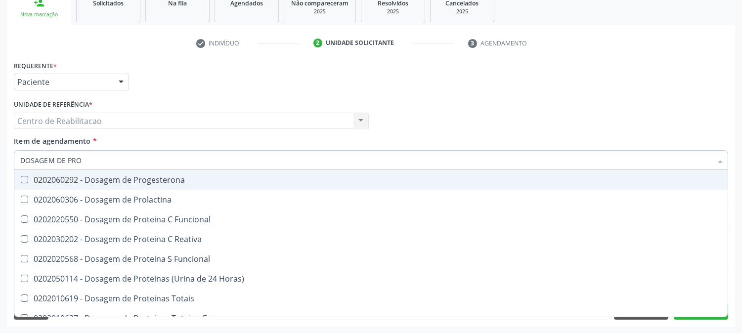
type input "DOSAGEM DE PROT"
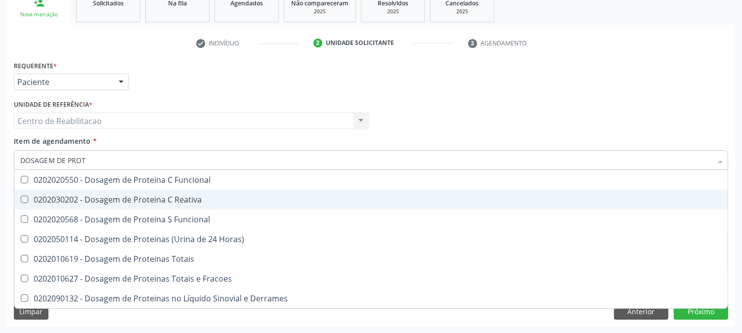
click at [21, 196] on Reativa at bounding box center [24, 199] width 7 height 7
click at [21, 196] on Reativa "checkbox" at bounding box center [17, 199] width 6 height 6
checkbox Reativa "true"
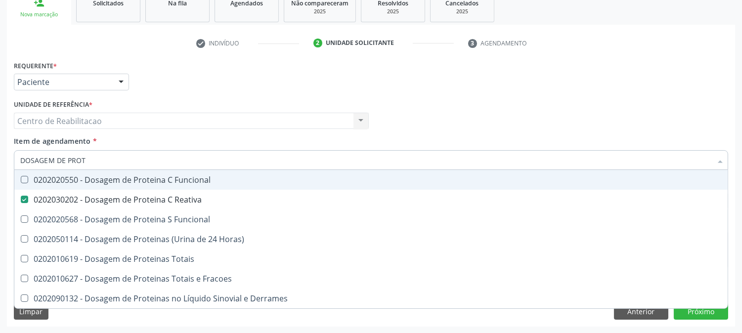
type input "DOSAGEM DE PRO"
checkbox Reativa "false"
checkbox Horas\) "true"
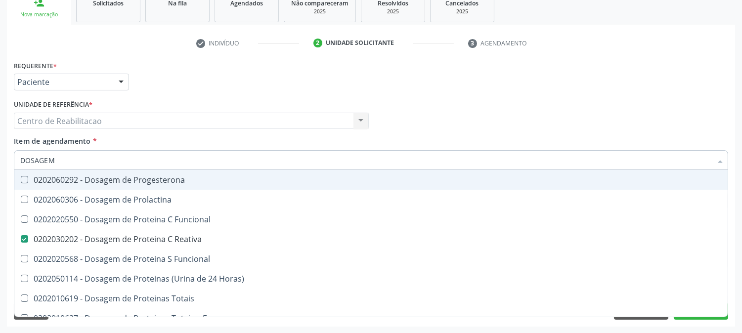
type input "DOSAGEM"
checkbox Reativa "false"
type input "D"
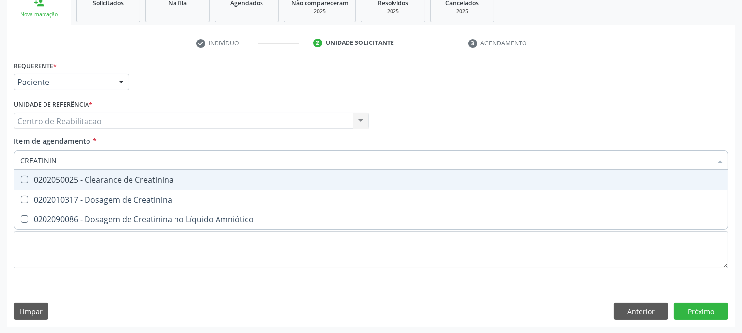
type input "CREATININA"
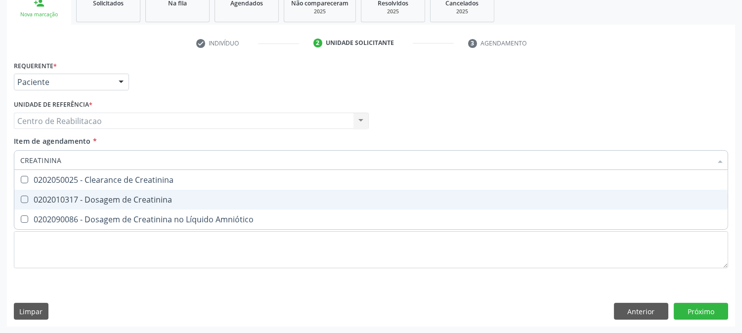
click at [23, 201] on Creatinina at bounding box center [24, 199] width 7 height 7
click at [21, 201] on Creatinina "checkbox" at bounding box center [17, 199] width 6 height 6
checkbox Creatinina "true"
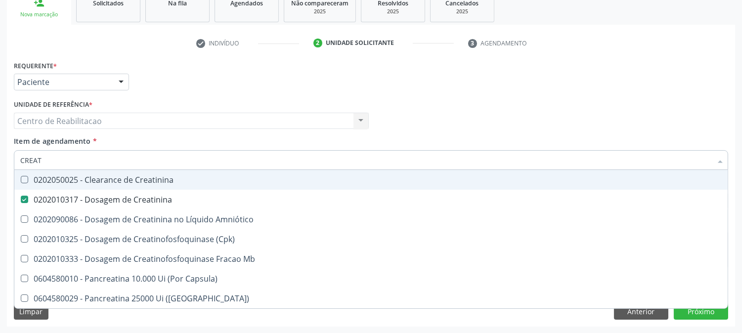
type input "CREA"
checkbox Creatinina "false"
checkbox \(Cpk\) "false"
checkbox Capsula\) "true"
type input "C"
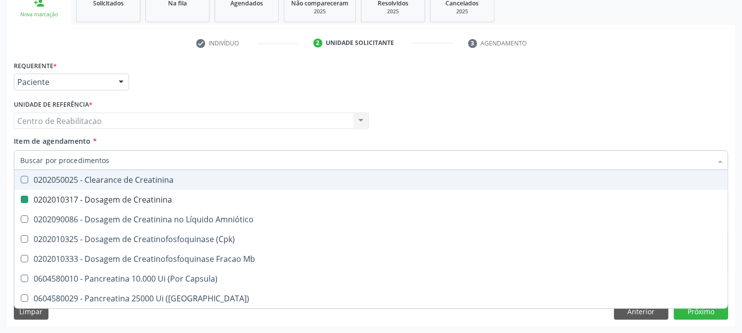
checkbox Capsula\) "false"
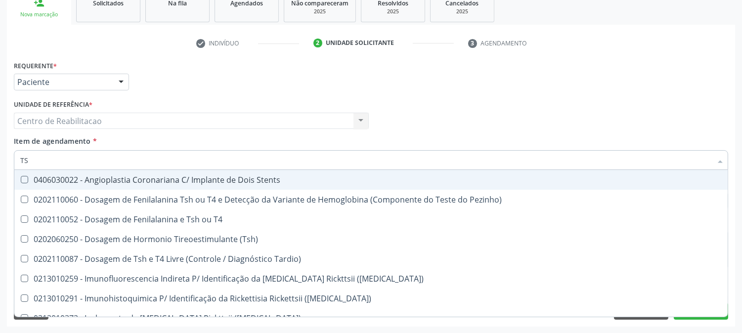
type input "TSH"
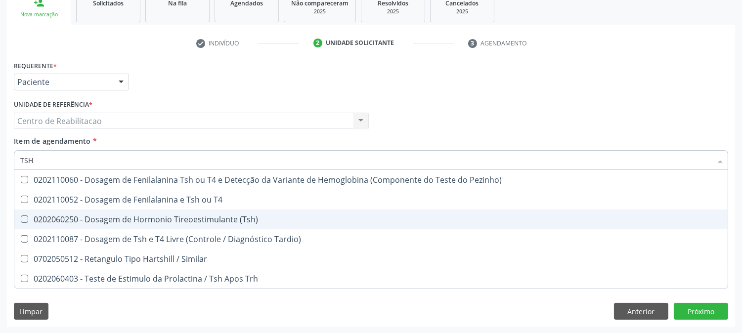
click at [22, 217] on \(Tsh\) at bounding box center [24, 219] width 7 height 7
click at [21, 217] on \(Tsh\) "checkbox" at bounding box center [17, 219] width 6 height 6
checkbox \(Tsh\) "true"
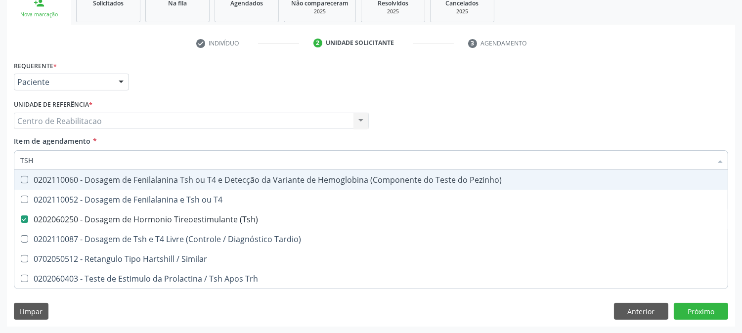
type input "TS"
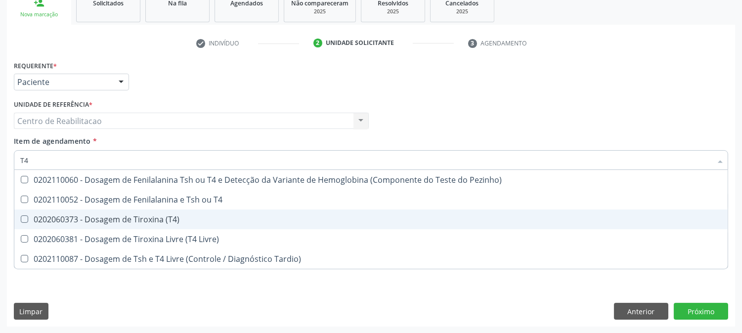
click at [25, 218] on \(T4\) at bounding box center [24, 219] width 7 height 7
click at [21, 218] on \(T4\) "checkbox" at bounding box center [17, 219] width 6 height 6
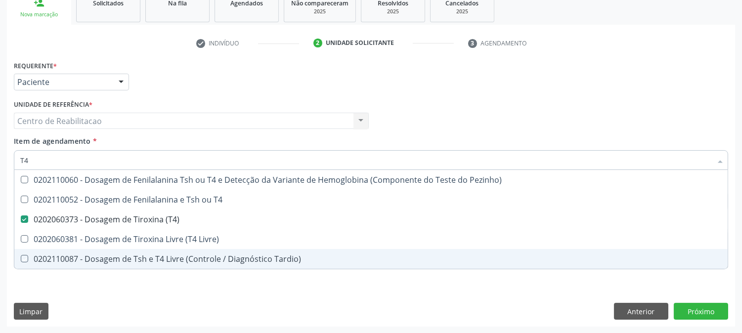
click at [64, 295] on div "Requerente * Paciente Profissional de Saúde Paciente Nenhum resultado encontrad…" at bounding box center [371, 192] width 728 height 268
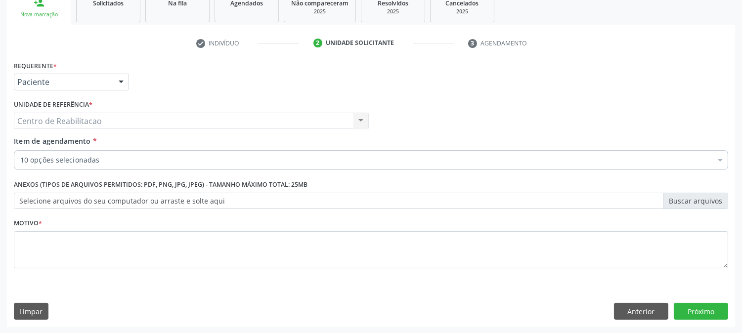
click at [105, 292] on div "Requerente * Paciente Profissional de Saúde Paciente Nenhum resultado encontrad…" at bounding box center [371, 192] width 728 height 268
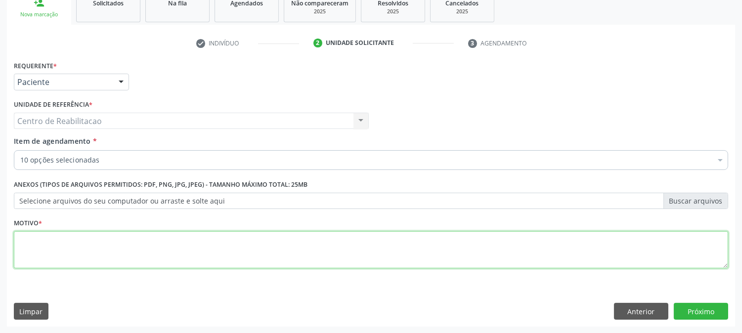
click at [88, 254] on textarea at bounding box center [371, 250] width 714 height 38
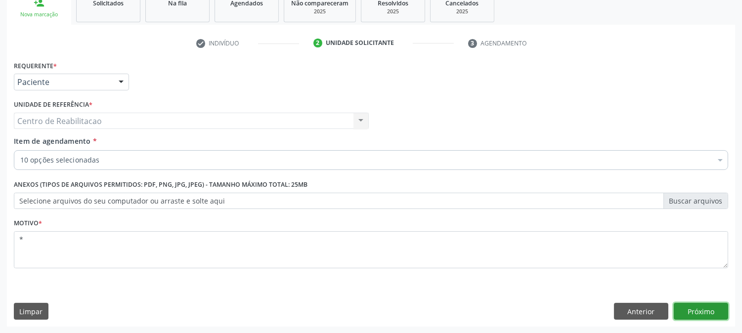
click at [712, 310] on button "Próximo" at bounding box center [701, 311] width 54 height 17
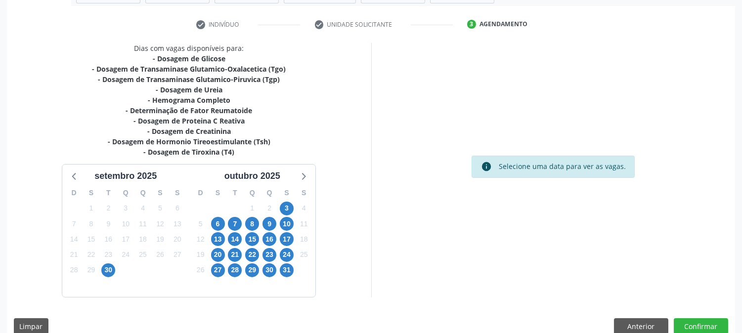
scroll to position [190, 0]
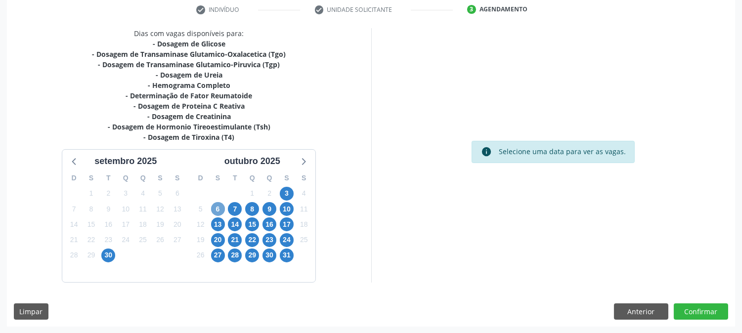
click at [218, 206] on span "6" at bounding box center [218, 209] width 14 height 14
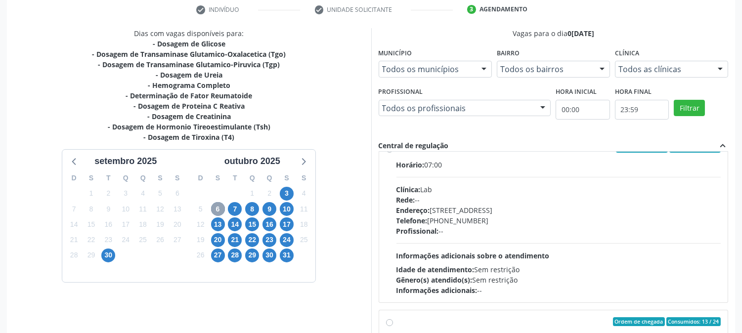
scroll to position [220, 0]
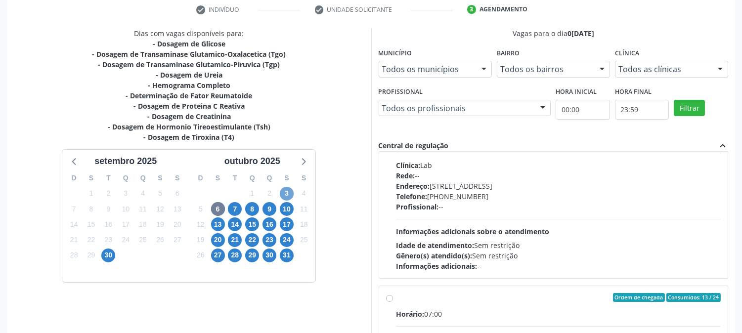
click at [285, 194] on span "3" at bounding box center [287, 194] width 14 height 14
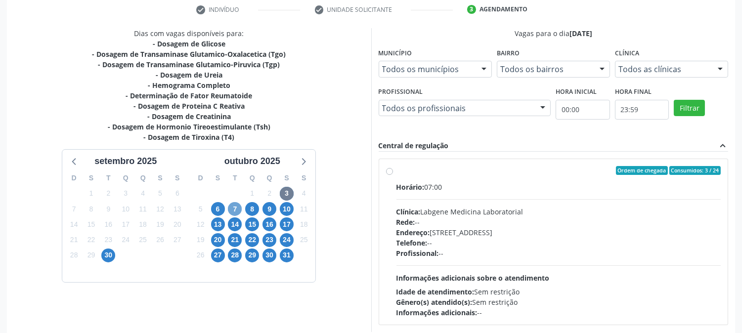
click at [231, 209] on span "7" at bounding box center [235, 209] width 14 height 14
click at [397, 169] on label "Ordem de chegada Consumidos: 3 / 12 Horário: 07:00 Clínica: S B Laboratorio de …" at bounding box center [559, 242] width 325 height 152
click at [388, 169] on input "Ordem de chegada Consumidos: 3 / 12 Horário: 07:00 Clínica: S B Laboratorio de …" at bounding box center [389, 170] width 7 height 9
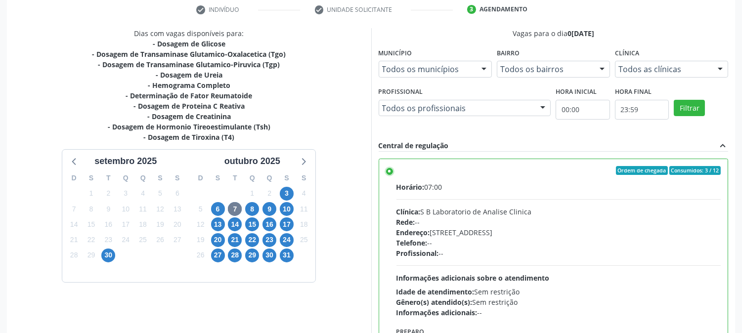
scroll to position [257, 0]
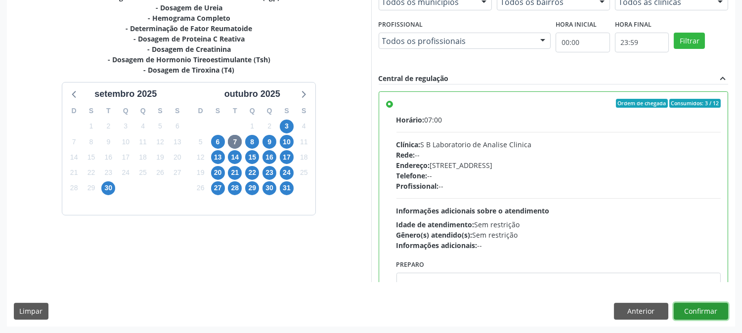
click at [695, 316] on button "Confirmar" at bounding box center [701, 311] width 54 height 17
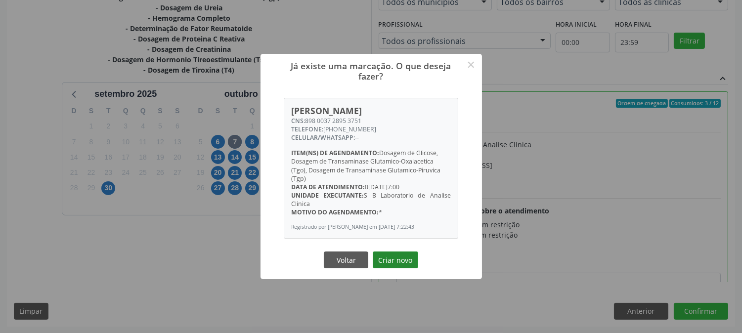
click at [401, 263] on button "Criar novo" at bounding box center [395, 260] width 45 height 17
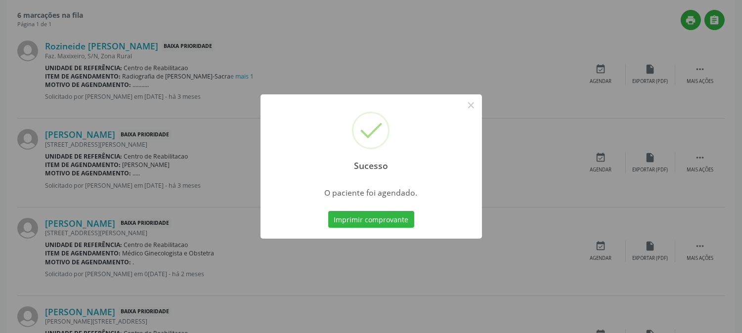
scroll to position [0, 0]
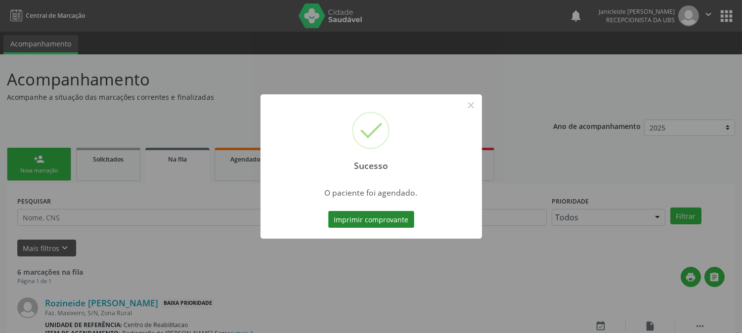
click at [370, 215] on button "Imprimir comprovante" at bounding box center [371, 219] width 86 height 17
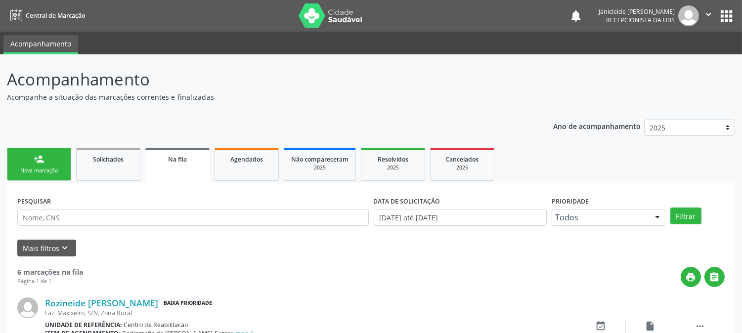
click at [505, 81] on p "Acompanhamento" at bounding box center [262, 79] width 510 height 25
click at [42, 156] on div "person_add" at bounding box center [39, 159] width 11 height 11
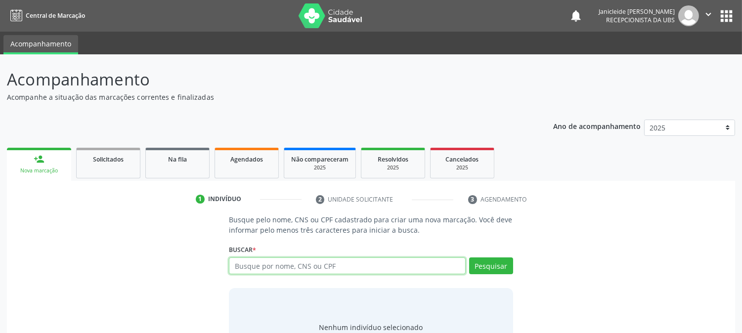
click at [281, 266] on input "text" at bounding box center [347, 266] width 236 height 17
type input "NICOLAS RAFAEL DE O"
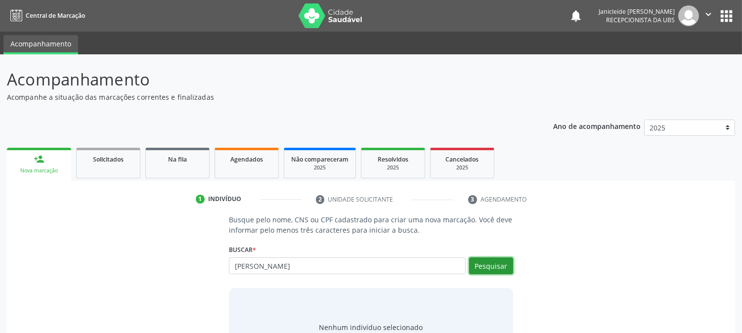
click at [498, 263] on button "Pesquisar" at bounding box center [491, 266] width 44 height 17
type input "NICOLAS RAFAEL DE O"
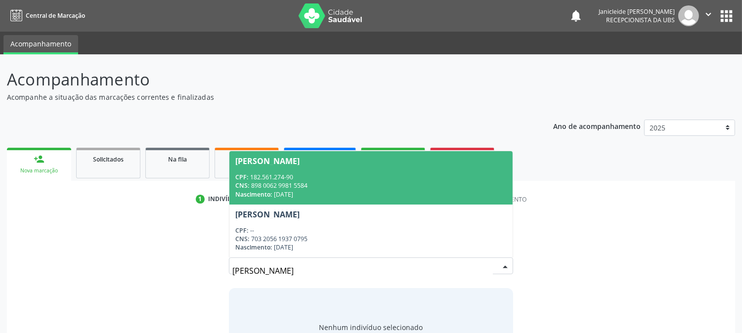
click at [329, 178] on div "CPF: 182.561.274-90" at bounding box center [370, 177] width 271 height 8
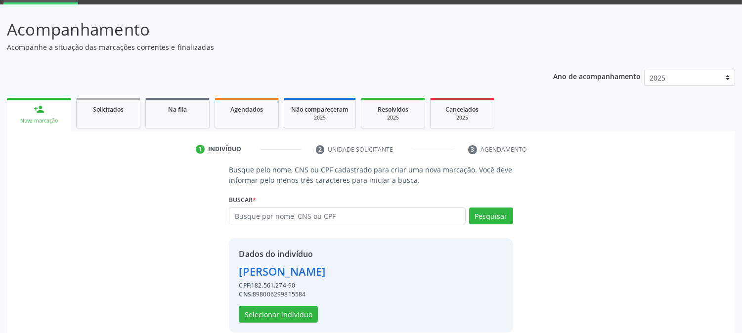
scroll to position [62, 0]
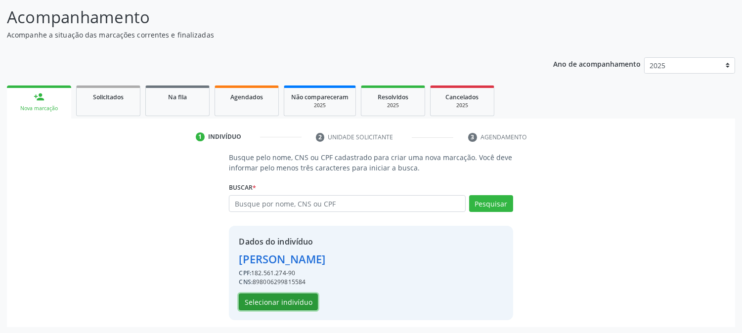
click at [298, 300] on button "Selecionar indivíduo" at bounding box center [278, 302] width 79 height 17
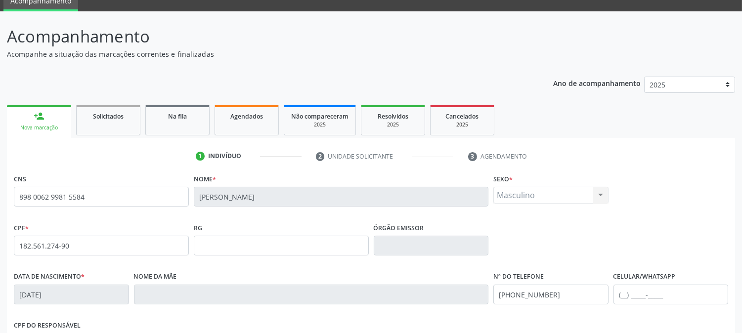
scroll to position [37, 0]
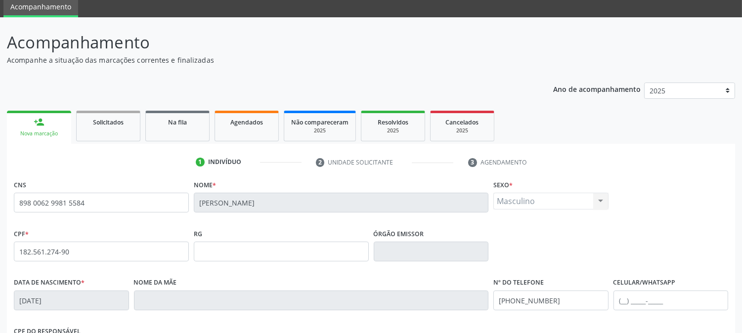
click at [105, 226] on div "CPF * 182.561.274-90" at bounding box center [101, 243] width 175 height 35
drag, startPoint x: 28, startPoint y: 185, endPoint x: 265, endPoint y: 267, distance: 250.6
click at [103, 216] on fieldset "CNS 898 0062 9981 5584" at bounding box center [101, 198] width 175 height 42
click at [357, 48] on p "Acompanhamento" at bounding box center [262, 42] width 510 height 25
click at [510, 55] on p "Acompanhe a situação das marcações correntes e finalizadas" at bounding box center [262, 60] width 510 height 10
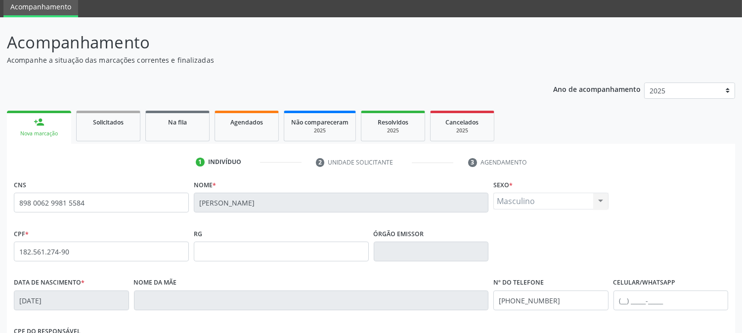
click at [423, 62] on p "Acompanhe a situação das marcações correntes e finalizadas" at bounding box center [262, 60] width 510 height 10
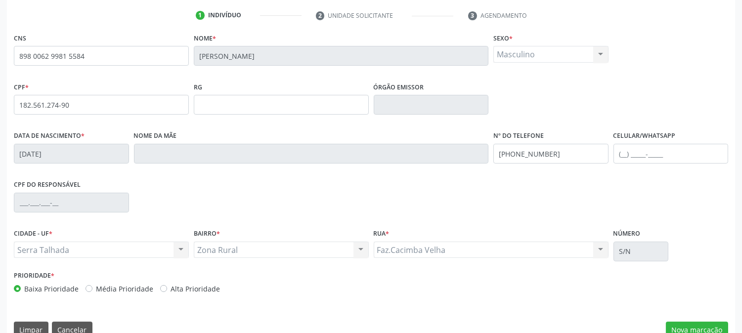
scroll to position [202, 0]
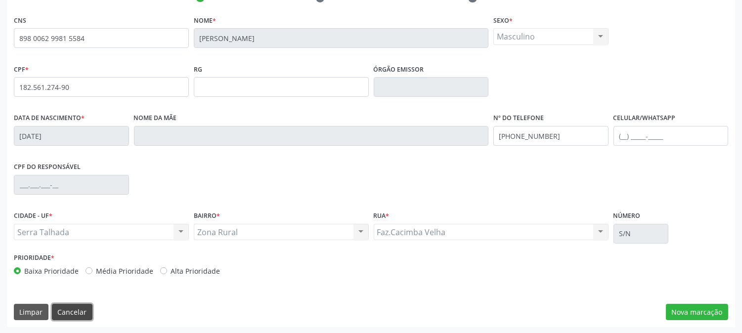
click at [75, 310] on button "Cancelar" at bounding box center [72, 312] width 41 height 17
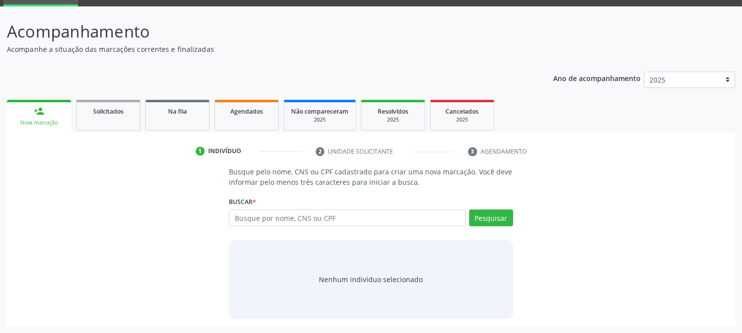
scroll to position [47, 0]
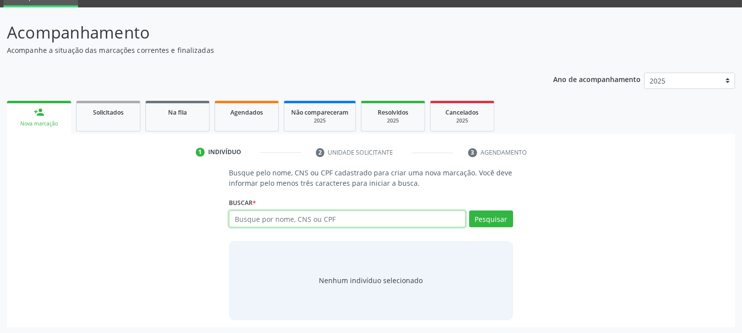
click at [343, 211] on input "text" at bounding box center [347, 219] width 236 height 17
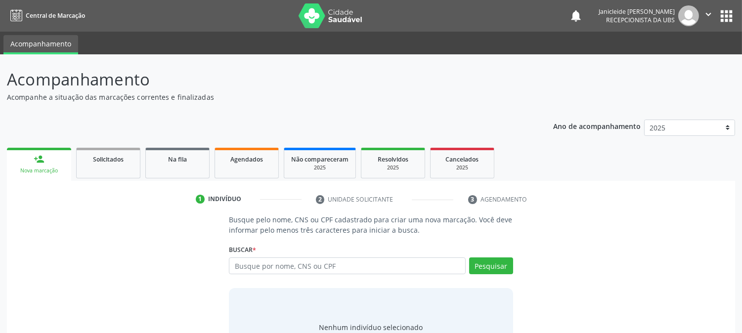
click at [695, 16] on img at bounding box center [688, 15] width 21 height 21
click at [707, 15] on icon "" at bounding box center [708, 14] width 11 height 11
click at [671, 58] on link "Sair" at bounding box center [683, 60] width 68 height 14
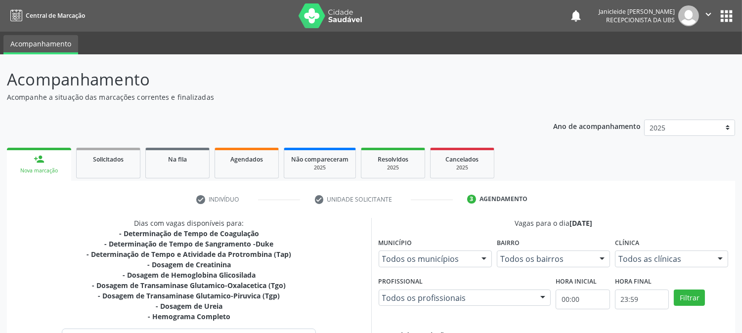
click at [704, 15] on icon "" at bounding box center [708, 14] width 11 height 11
click at [671, 57] on link "Sair" at bounding box center [683, 60] width 68 height 14
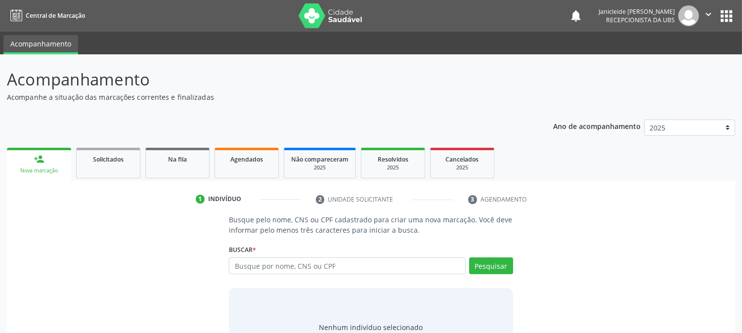
click at [271, 269] on input "text" at bounding box center [347, 266] width 236 height 17
click at [297, 273] on input "text" at bounding box center [347, 266] width 236 height 17
click at [290, 259] on input "text" at bounding box center [347, 266] width 236 height 17
click at [361, 268] on input "text" at bounding box center [347, 266] width 236 height 17
click at [312, 265] on input "text" at bounding box center [347, 266] width 236 height 17
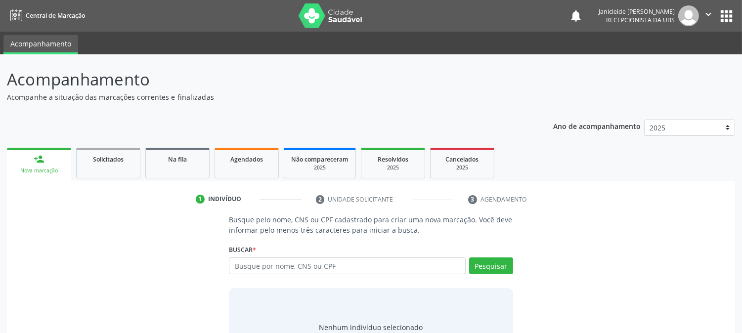
click at [238, 265] on input "text" at bounding box center [347, 266] width 236 height 17
type input "700503591733156"
click at [502, 261] on button "Pesquisar" at bounding box center [491, 266] width 44 height 17
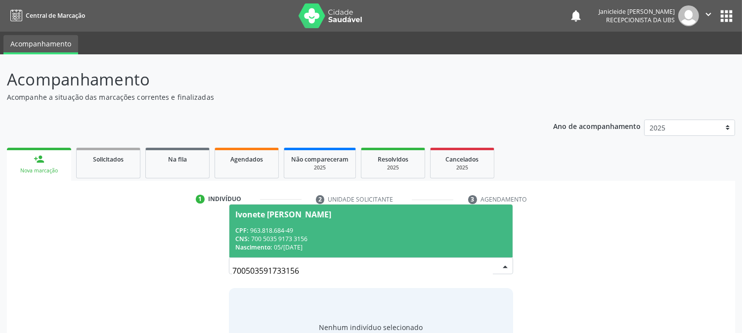
click at [312, 224] on span "Ivonete [PERSON_NAME] CPF: 963.818.684-49 CNS: 700 5035 9173 3156 Nascimento: […" at bounding box center [370, 231] width 283 height 53
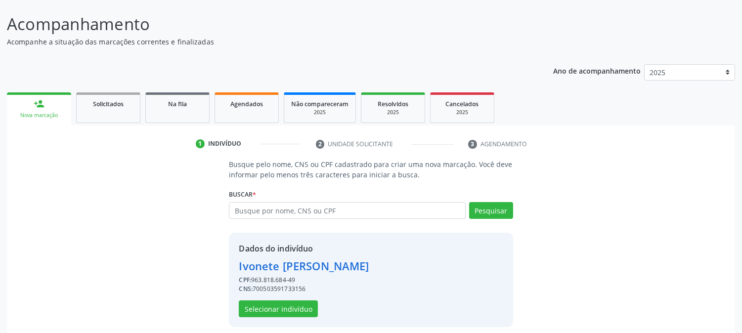
scroll to position [62, 0]
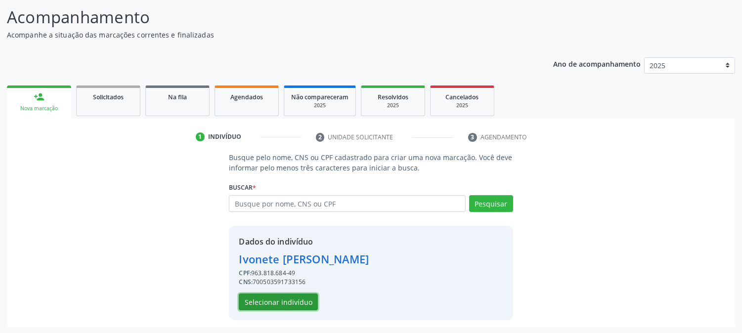
click at [295, 303] on button "Selecionar indivíduo" at bounding box center [278, 302] width 79 height 17
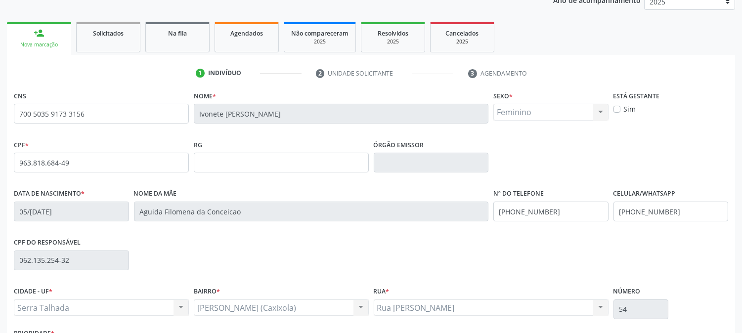
scroll to position [202, 0]
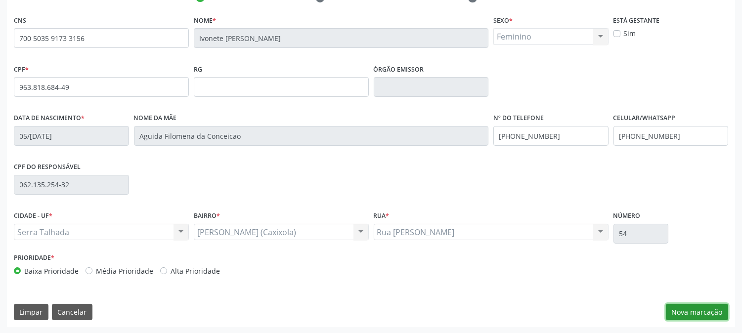
click at [693, 315] on button "Nova marcação" at bounding box center [697, 312] width 62 height 17
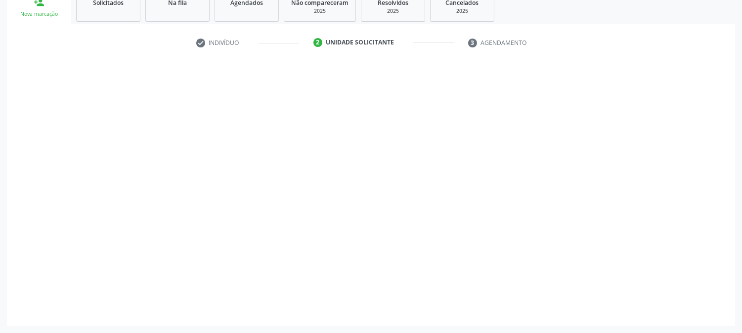
scroll to position [156, 0]
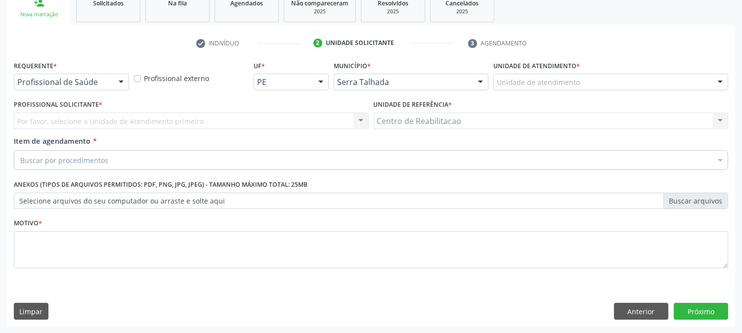
click at [121, 81] on div at bounding box center [121, 82] width 15 height 17
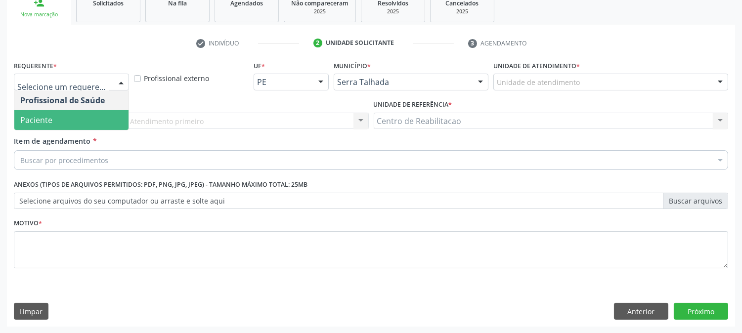
click at [80, 114] on span "Paciente" at bounding box center [71, 120] width 114 height 20
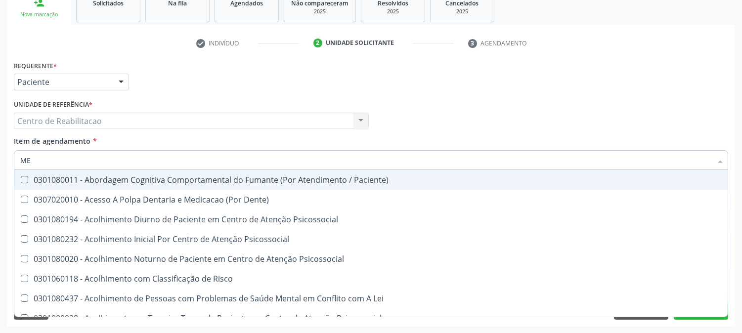
type input "M"
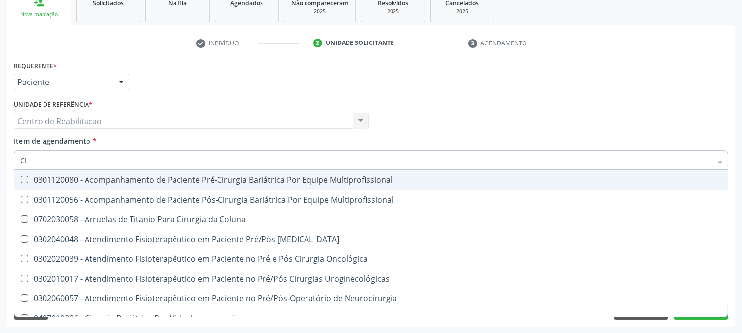
type input "C"
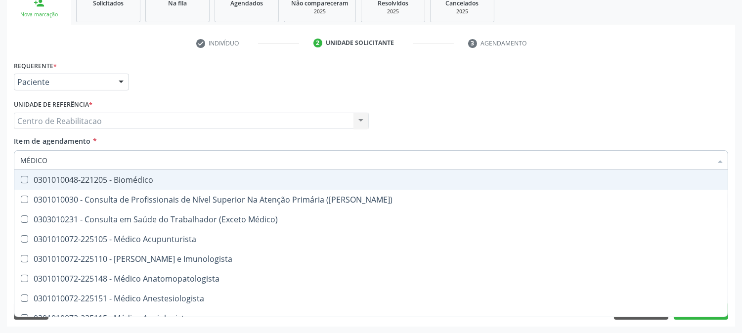
type input "MÉDICO C"
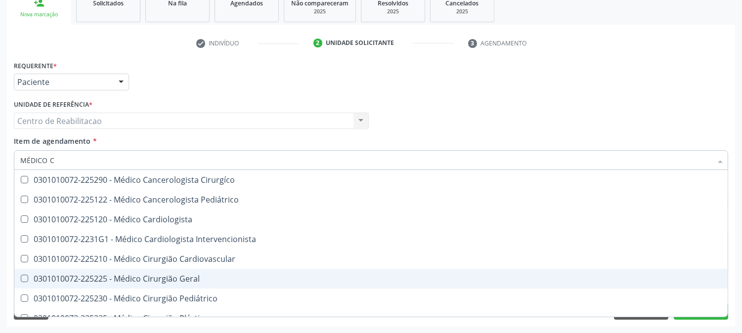
click at [25, 278] on Geral at bounding box center [24, 278] width 7 height 7
click at [21, 278] on Geral "checkbox" at bounding box center [17, 278] width 6 height 6
checkbox Geral "true"
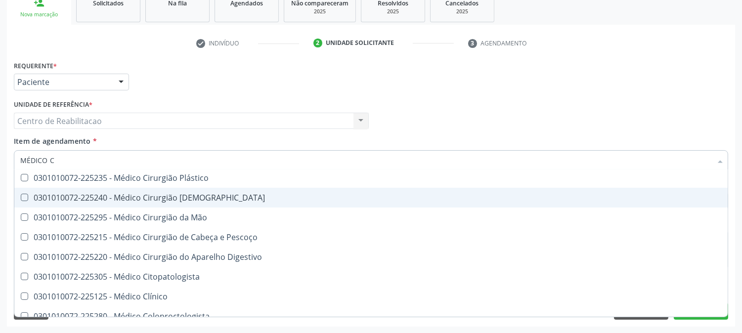
scroll to position [150, 0]
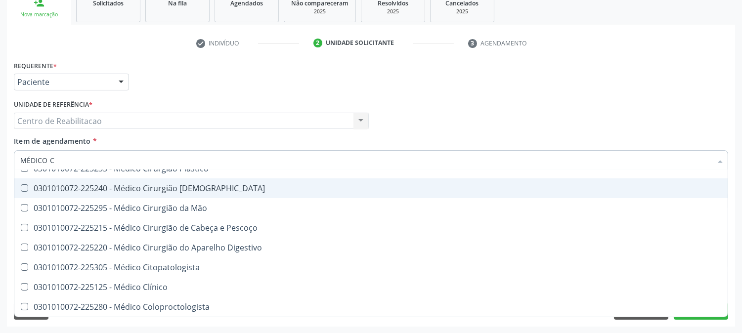
click at [694, 99] on div "Profissional Solicitante Por favor, selecione a Unidade de Atendimento primeiro…" at bounding box center [370, 116] width 719 height 39
checkbox Pediátrico "true"
checkbox Geral "false"
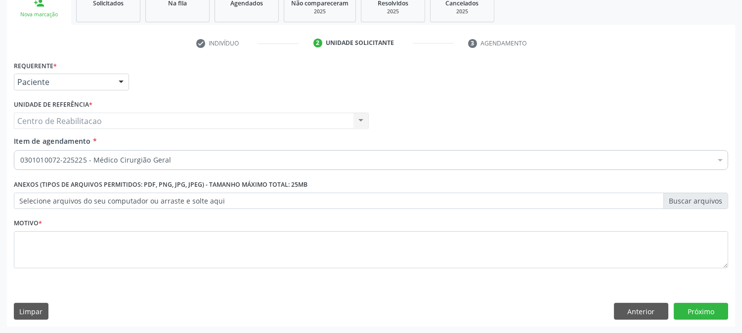
scroll to position [0, 0]
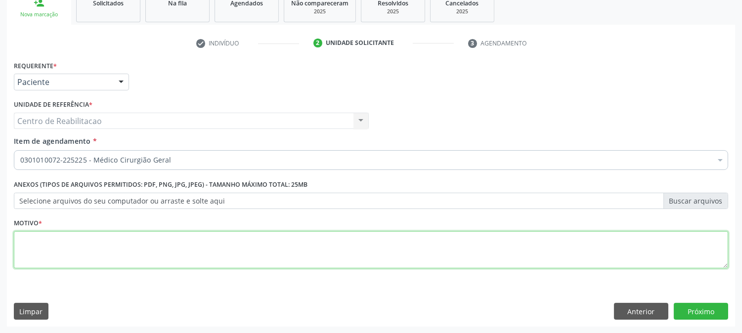
click at [669, 246] on textarea at bounding box center [371, 250] width 714 height 38
type textarea "*"
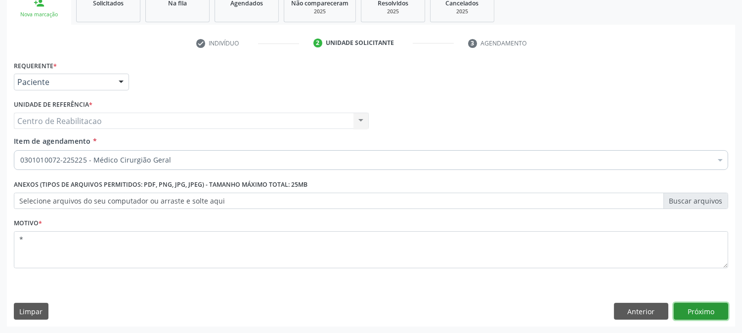
click at [702, 317] on button "Próximo" at bounding box center [701, 311] width 54 height 17
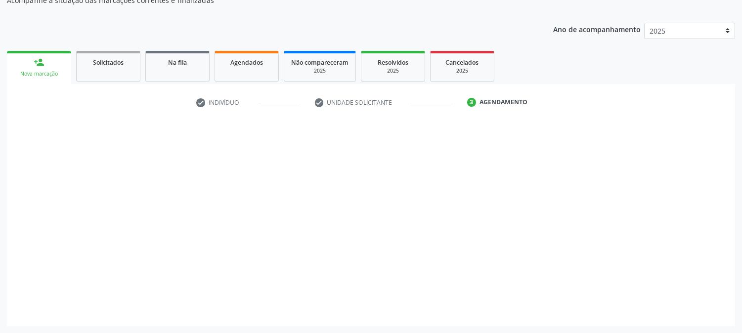
scroll to position [96, 0]
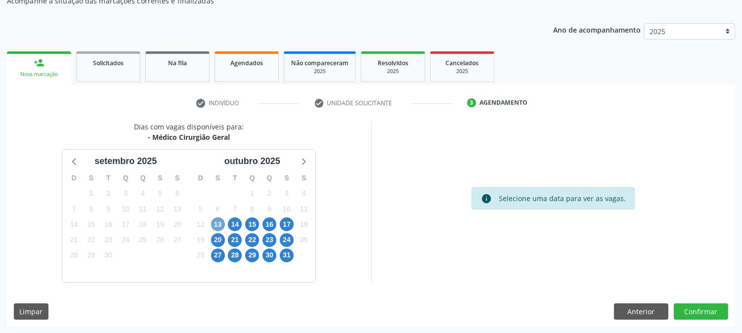
click at [215, 221] on span "13" at bounding box center [218, 225] width 14 height 14
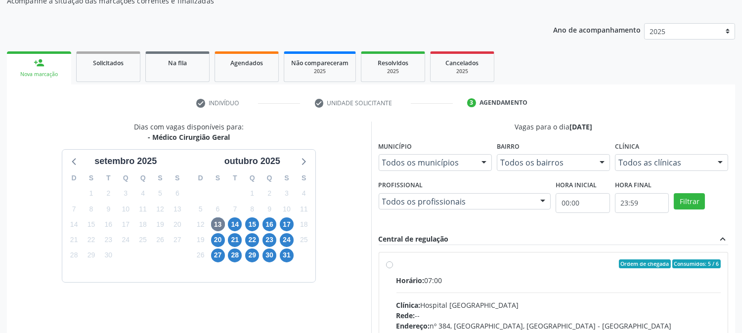
click at [397, 262] on label "Ordem de chegada Consumidos: 5 / 6 Horário: 07:00 Clínica: Hospital [GEOGRAPHIC…" at bounding box center [559, 336] width 325 height 152
click at [389, 262] on input "Ordem de chegada Consumidos: 5 / 6 Horário: 07:00 Clínica: Hospital [GEOGRAPHIC…" at bounding box center [389, 264] width 7 height 9
radio input "true"
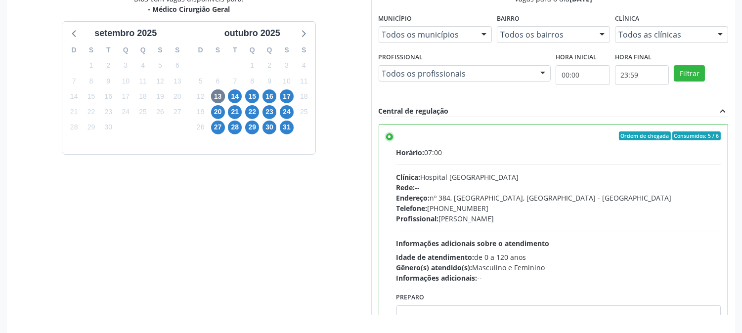
scroll to position [257, 0]
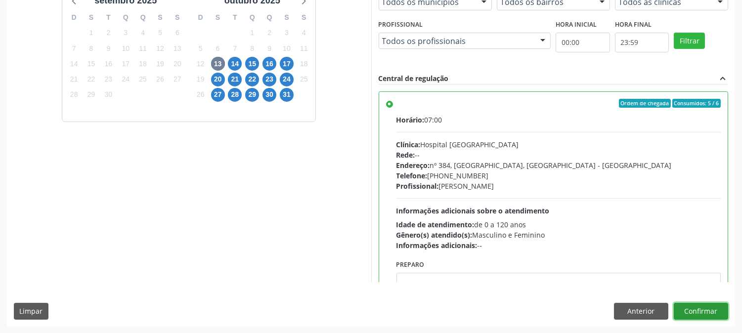
click at [706, 314] on button "Confirmar" at bounding box center [701, 311] width 54 height 17
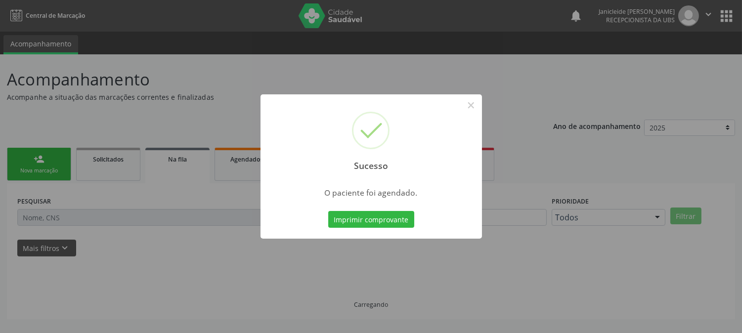
scroll to position [0, 0]
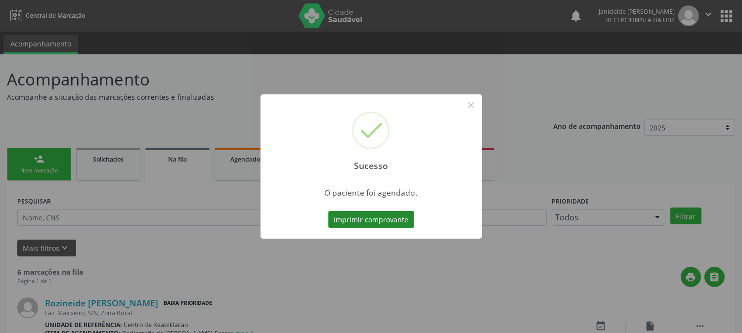
click at [372, 221] on button "Imprimir comprovante" at bounding box center [371, 219] width 86 height 17
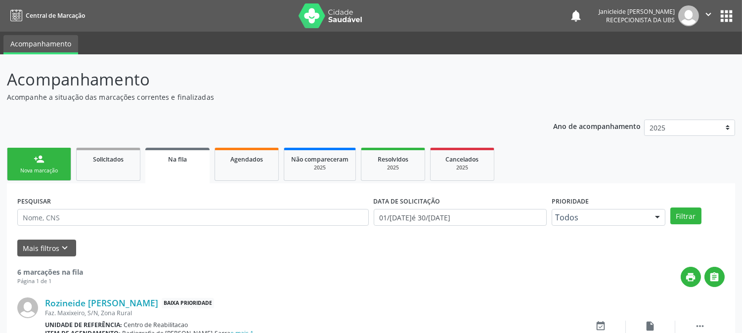
click at [700, 13] on button "" at bounding box center [708, 15] width 19 height 21
click at [676, 61] on link "Sair" at bounding box center [683, 60] width 68 height 14
